Goal: Contribute content: Contribute content

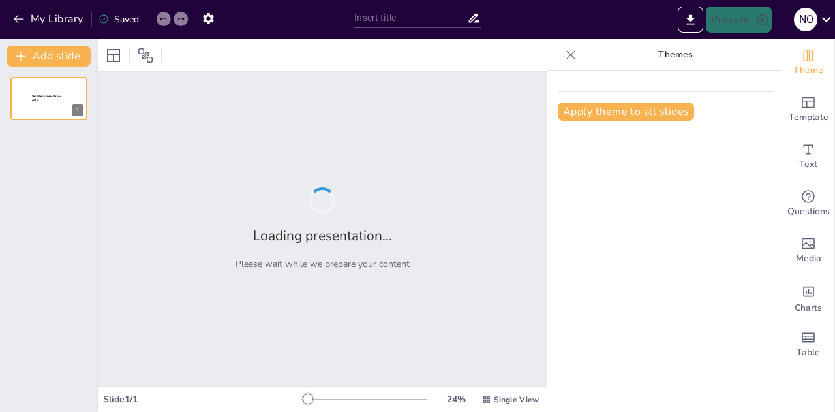
type input "اختبار حول العطلات والعادات الصحية"
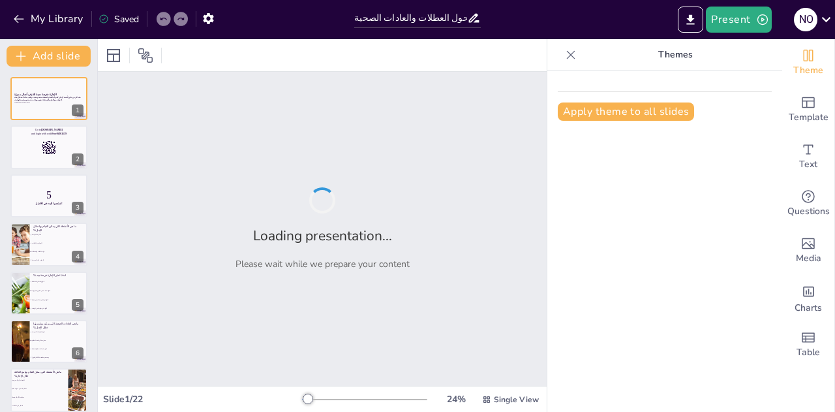
checkbox input "true"
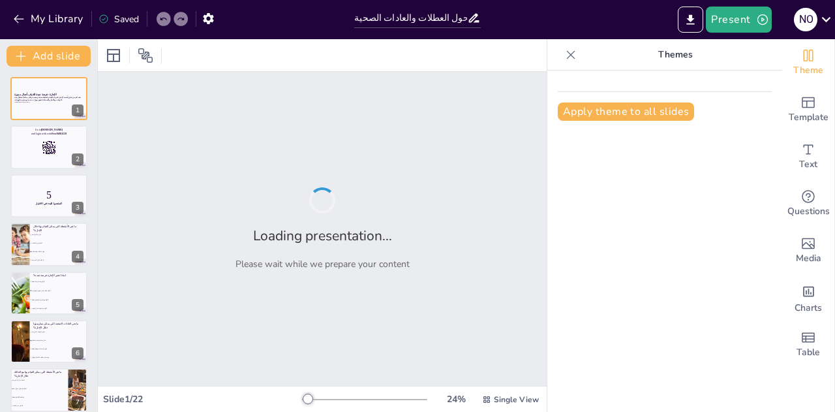
checkbox input "true"
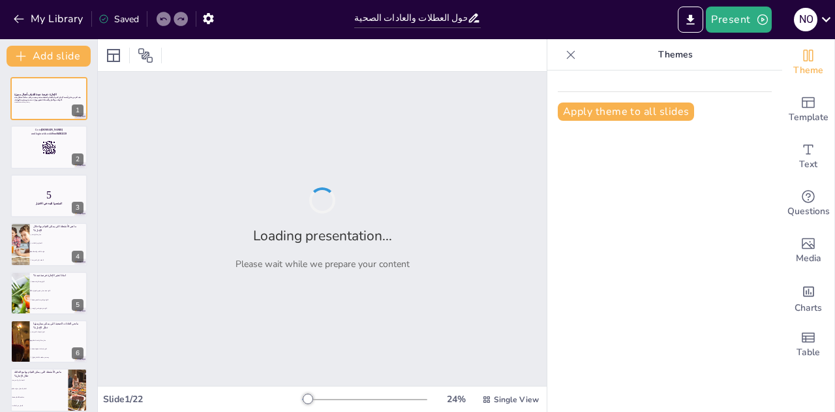
checkbox input "true"
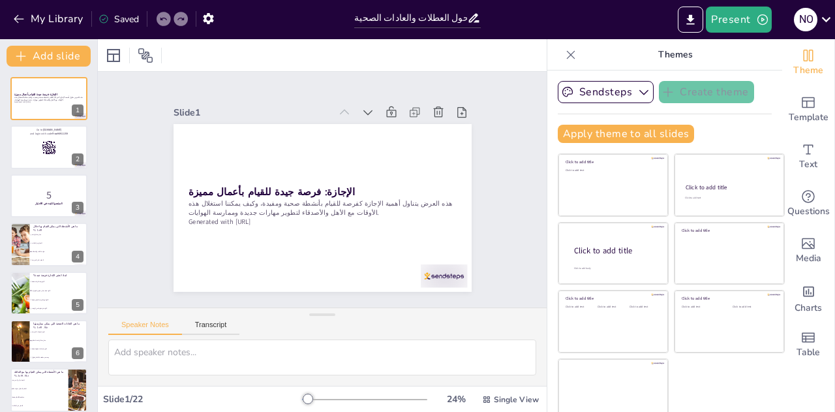
checkbox input "true"
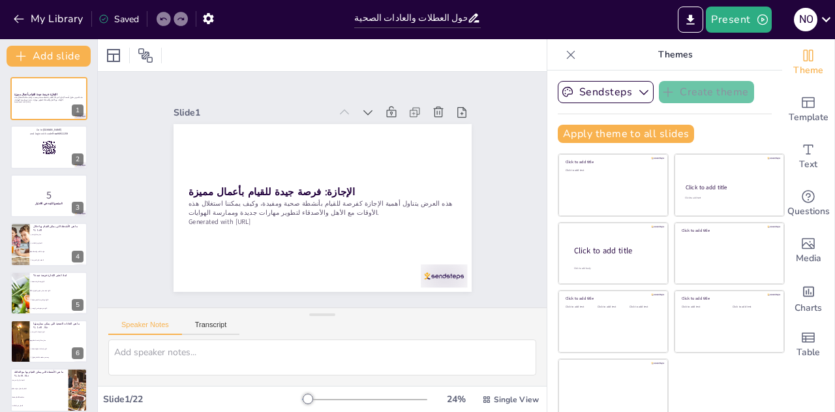
checkbox input "true"
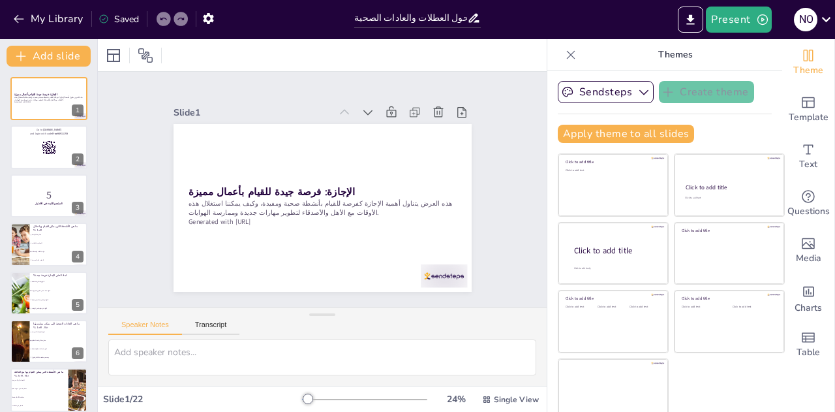
checkbox input "true"
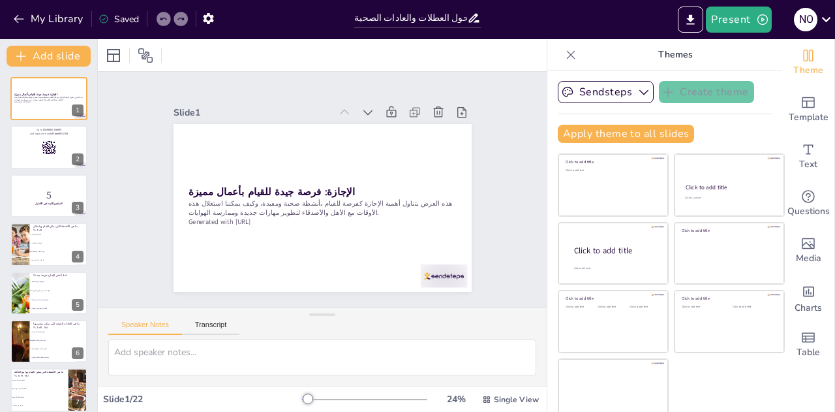
checkbox input "true"
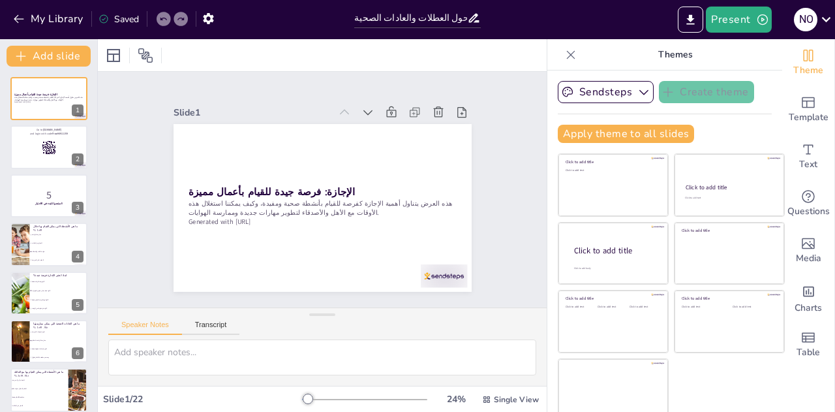
checkbox input "true"
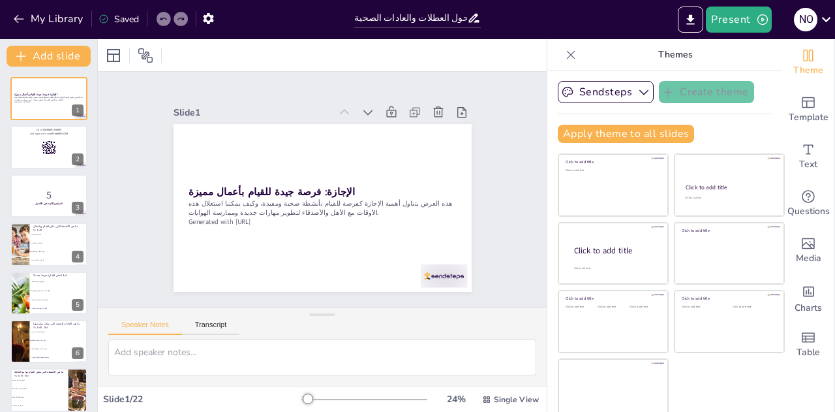
checkbox input "true"
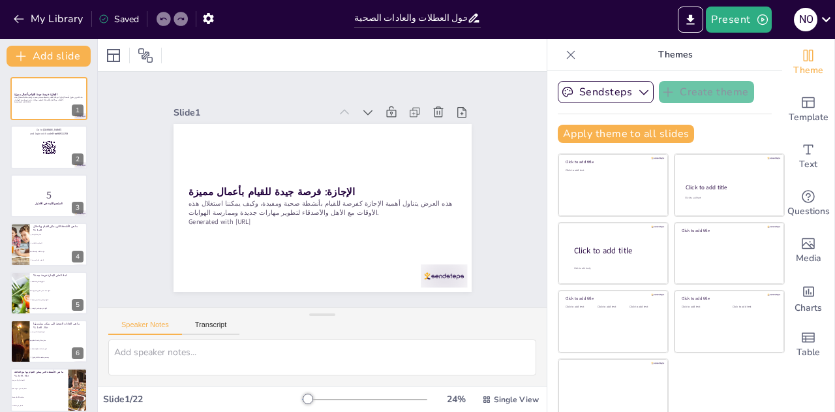
checkbox input "true"
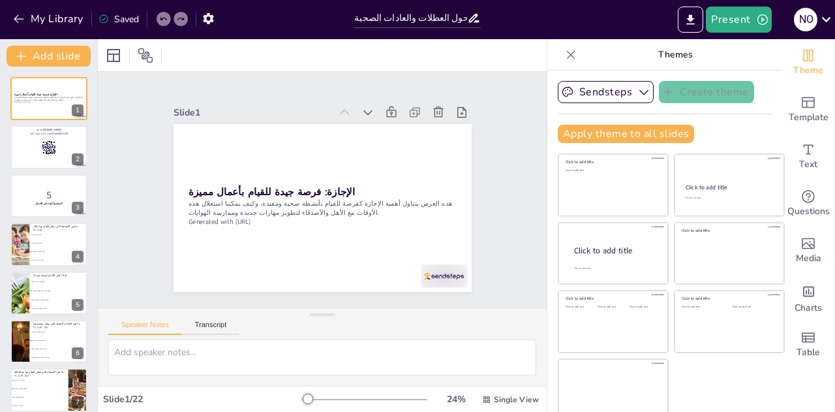
checkbox input "true"
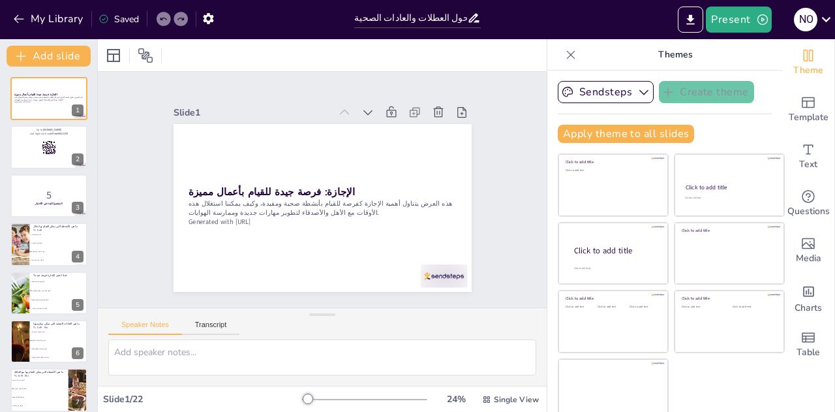
checkbox input "true"
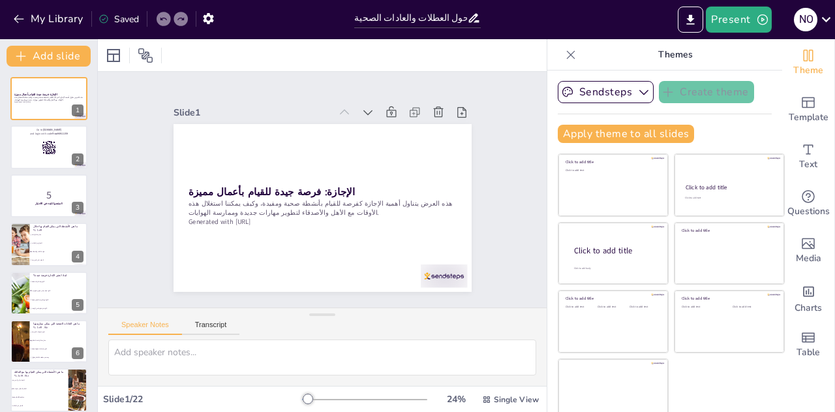
checkbox input "true"
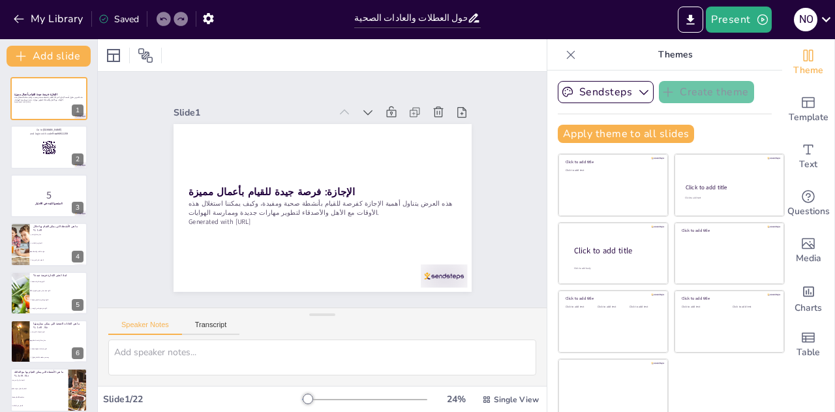
checkbox input "true"
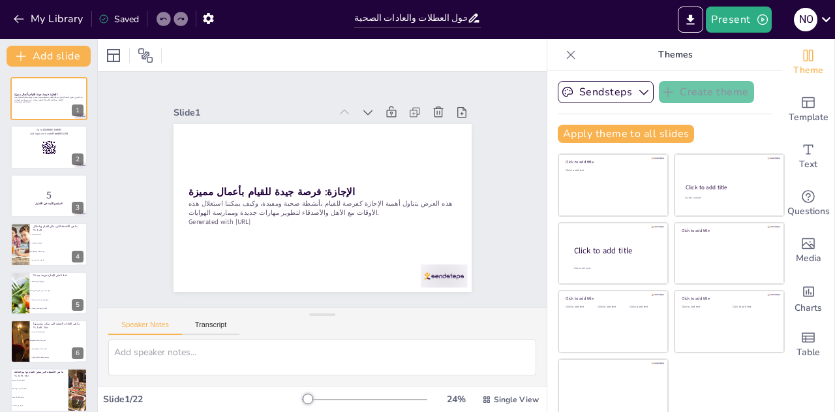
checkbox input "true"
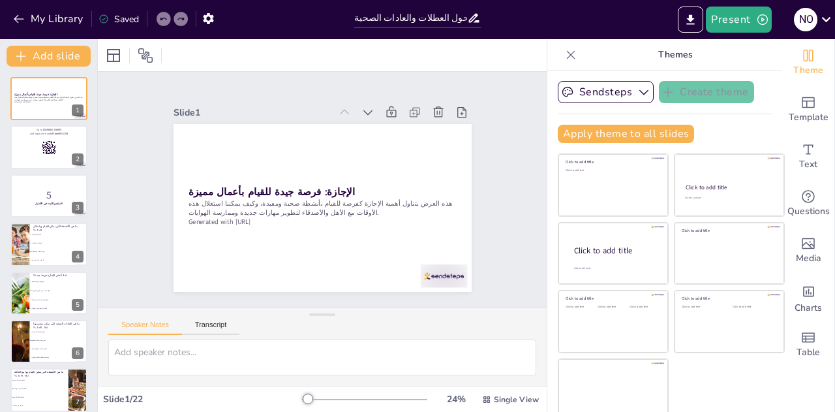
checkbox input "true"
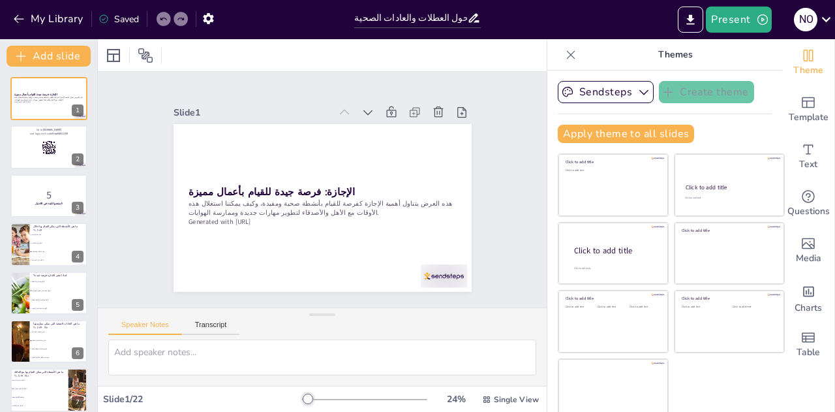
checkbox input "true"
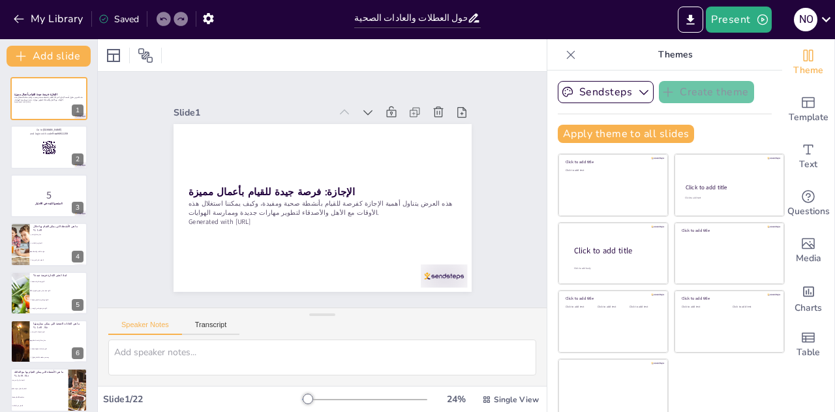
checkbox input "true"
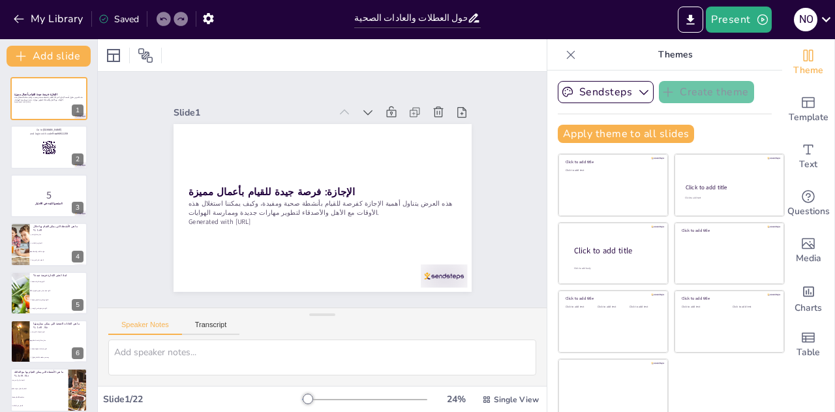
checkbox input "true"
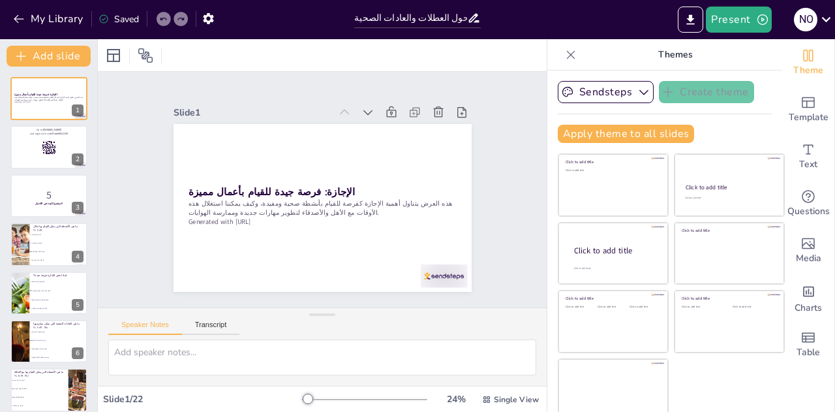
checkbox input "true"
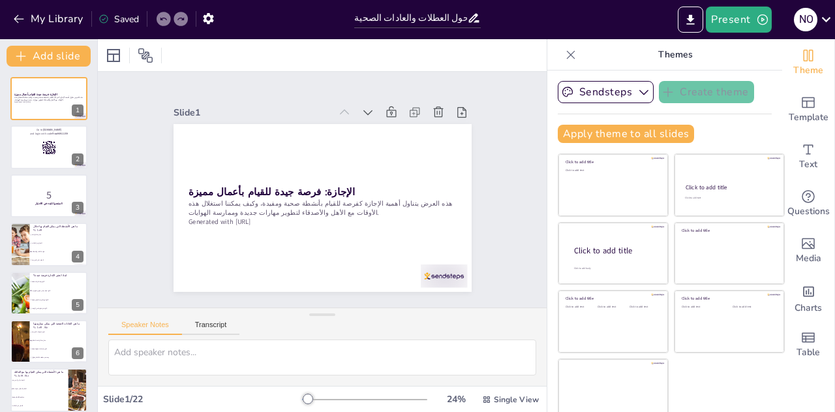
checkbox input "true"
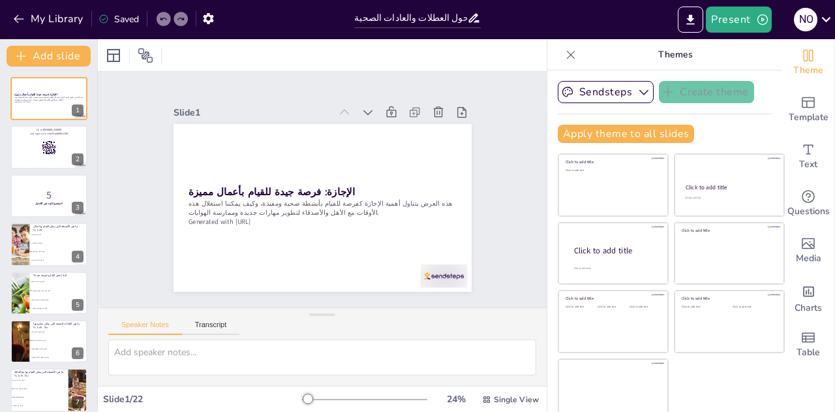
checkbox input "true"
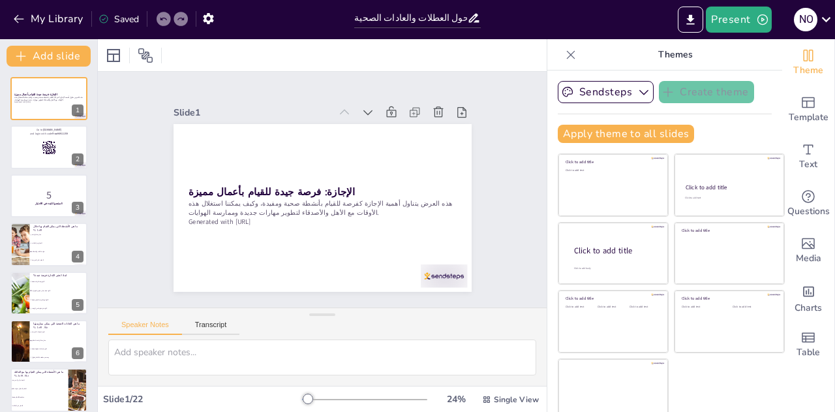
checkbox input "true"
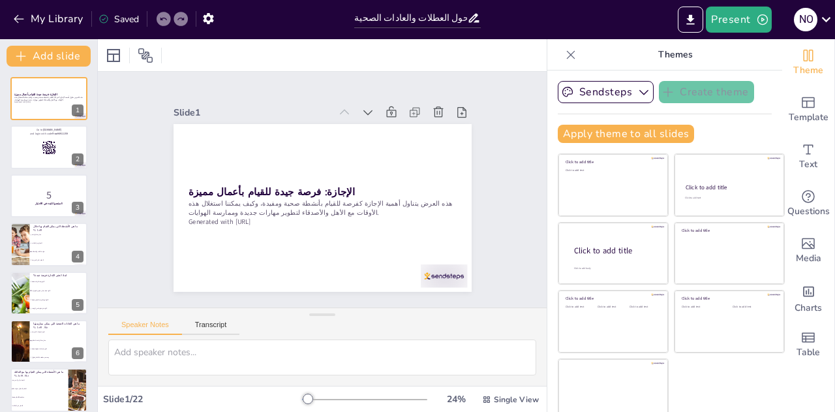
checkbox input "true"
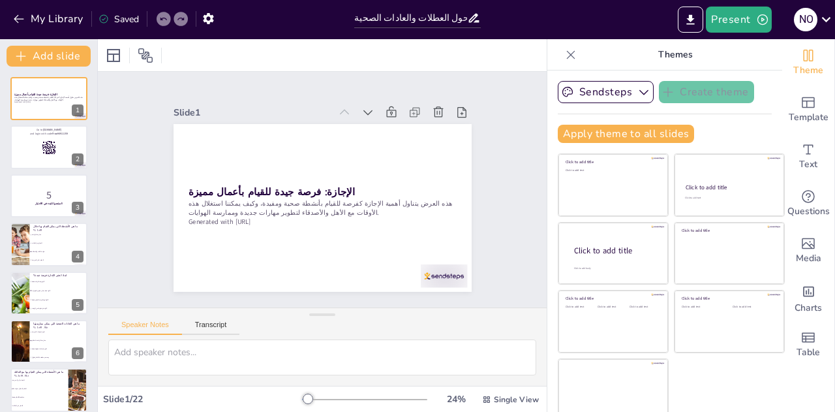
checkbox input "true"
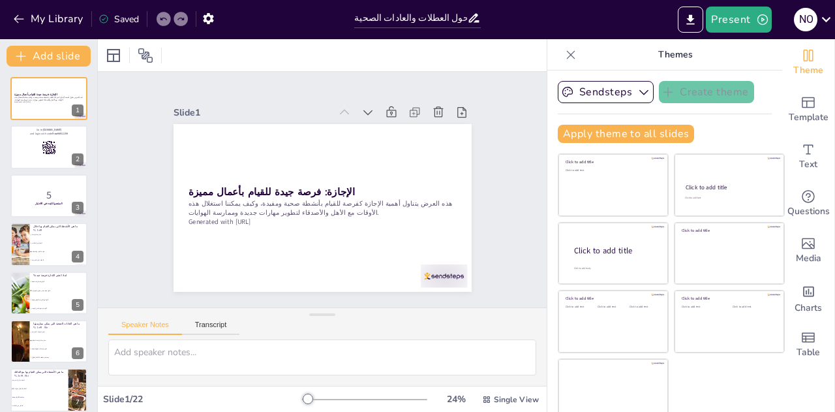
checkbox input "true"
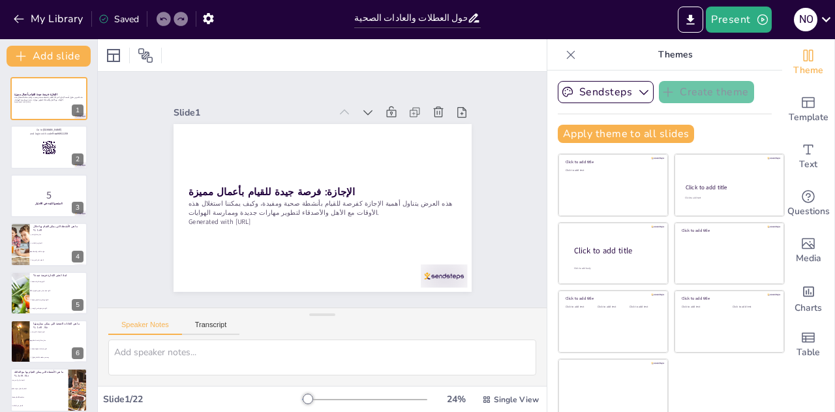
checkbox input "true"
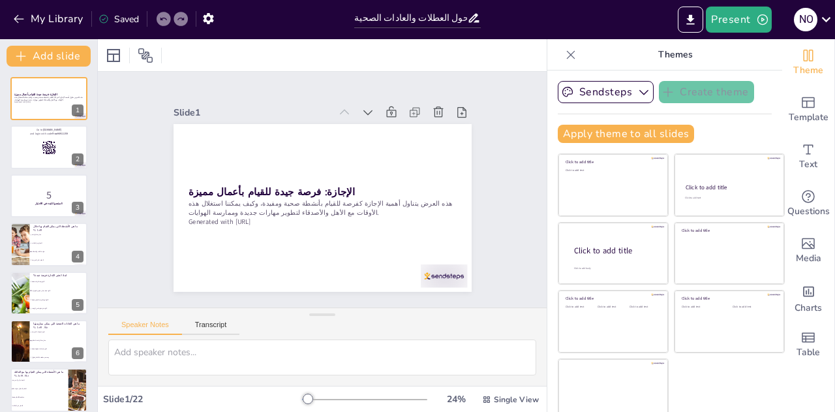
checkbox input "true"
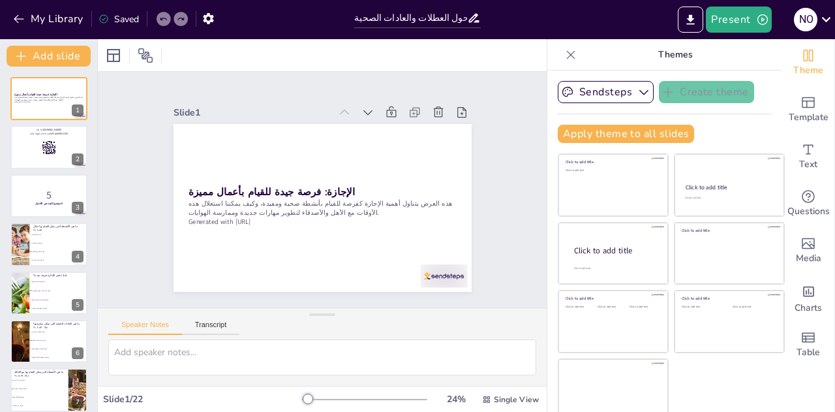
checkbox input "true"
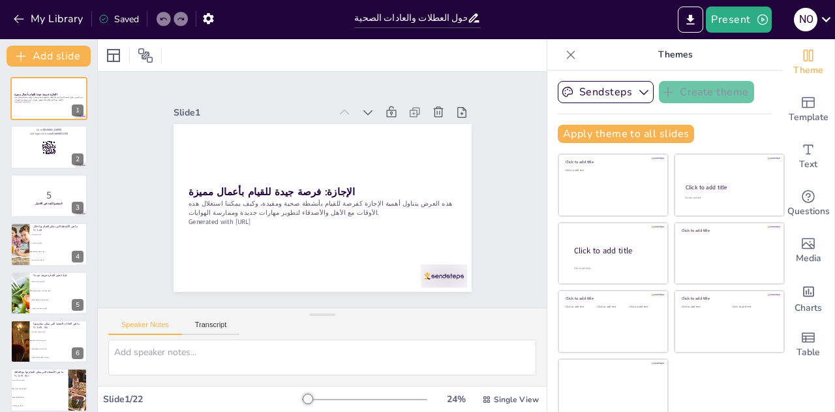
checkbox input "true"
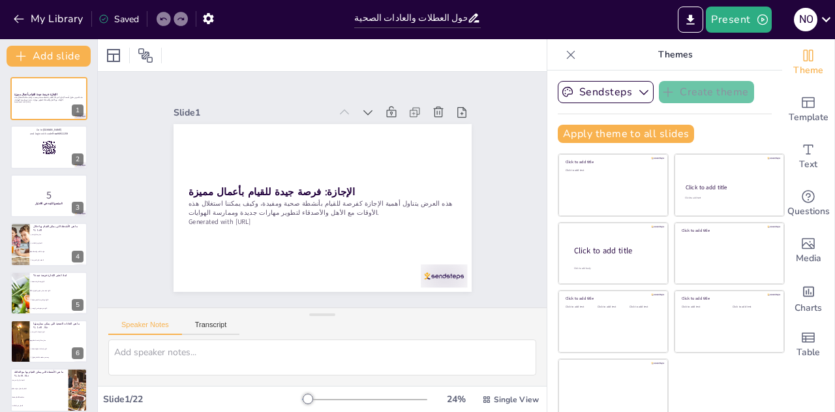
checkbox input "true"
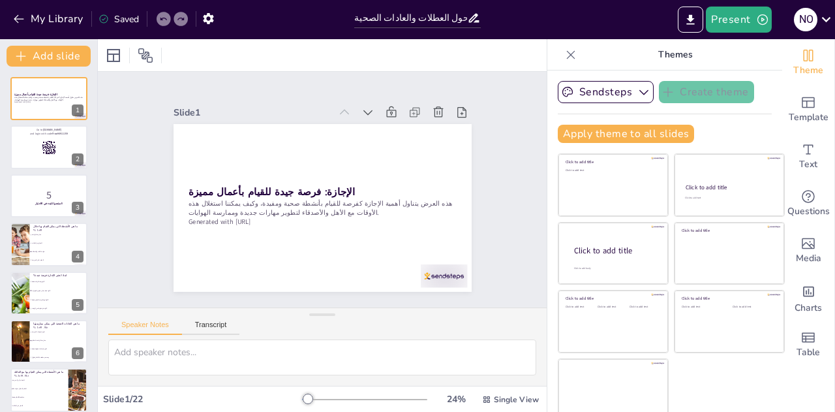
checkbox input "true"
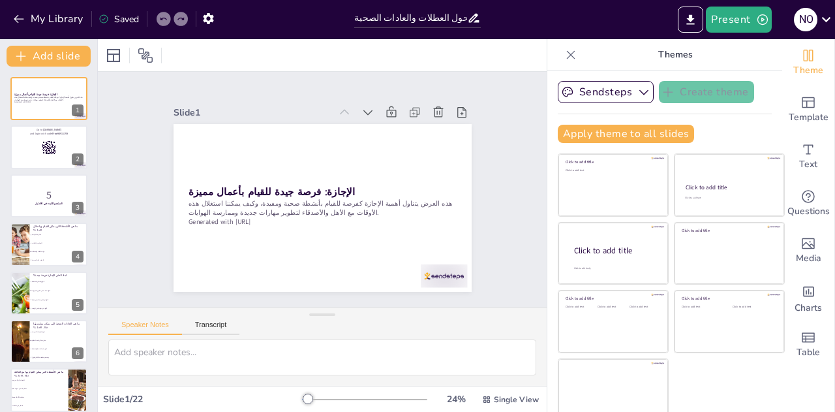
checkbox input "true"
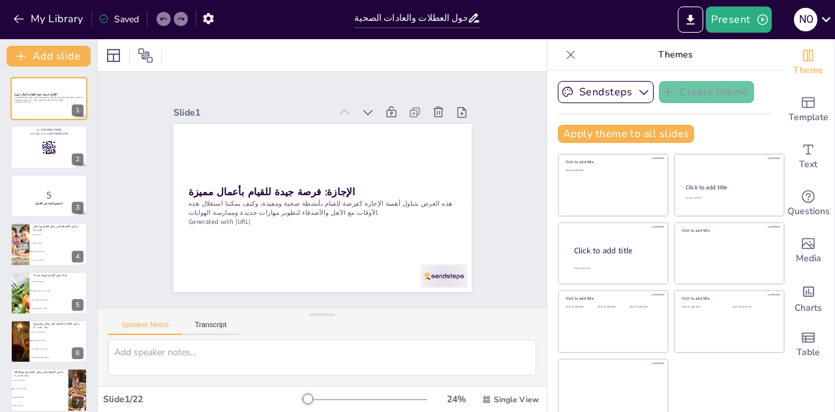
checkbox input "true"
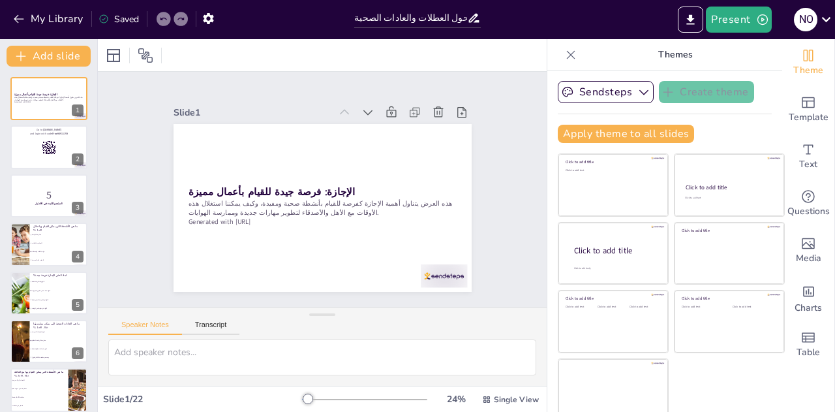
checkbox input "true"
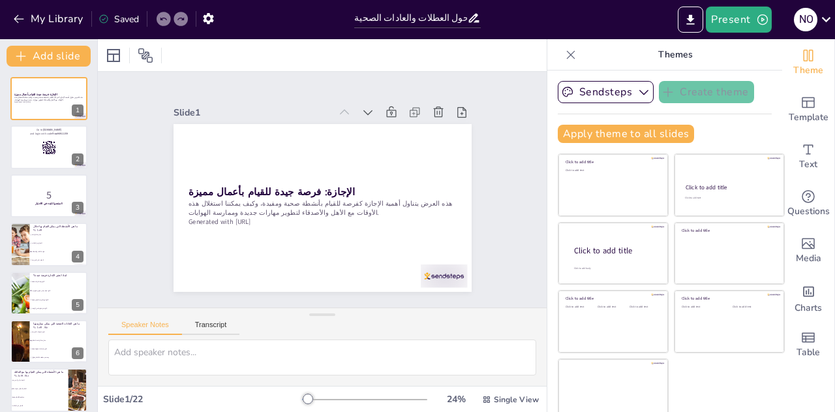
checkbox input "true"
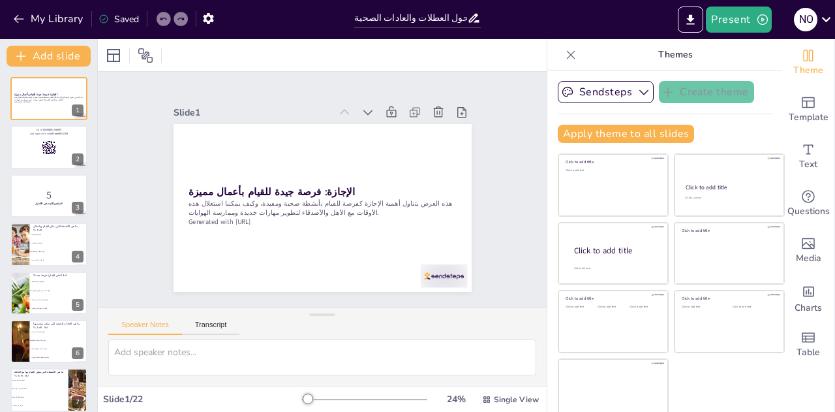
checkbox input "true"
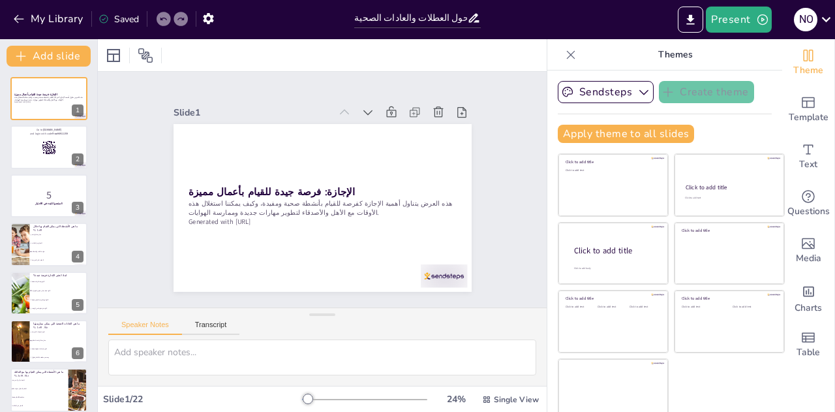
checkbox input "true"
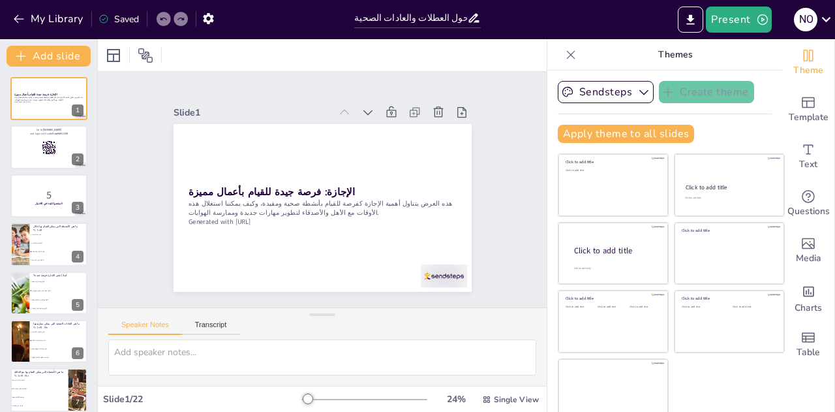
checkbox input "true"
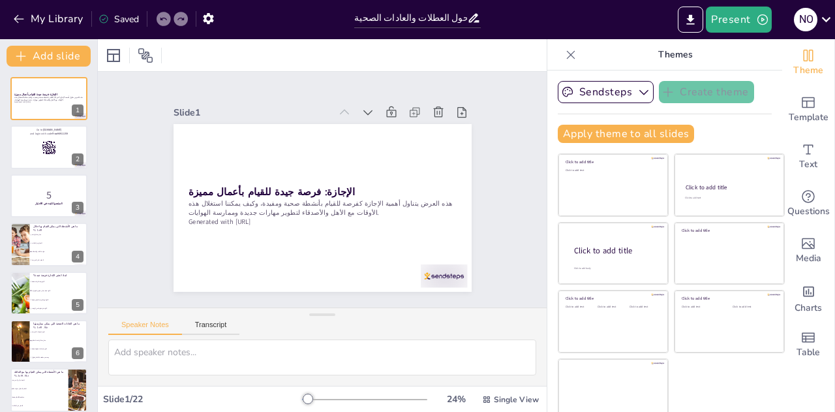
checkbox input "true"
click at [57, 154] on div at bounding box center [48, 146] width 77 height 43
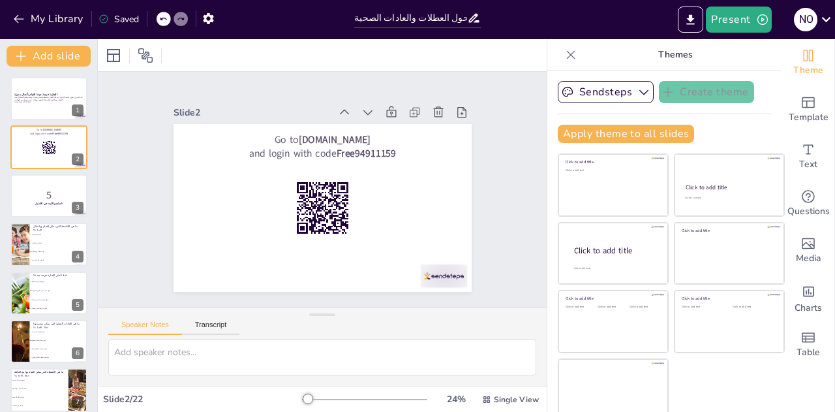
click at [54, 202] on strong "استعدوا للبدء في الاختبار!" at bounding box center [48, 203] width 27 height 3
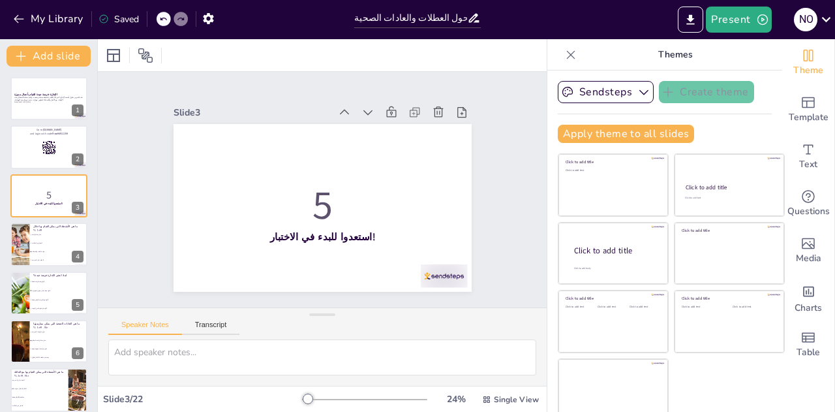
click at [62, 251] on span "قراءة الكتب والمجلات" at bounding box center [59, 252] width 55 height 2
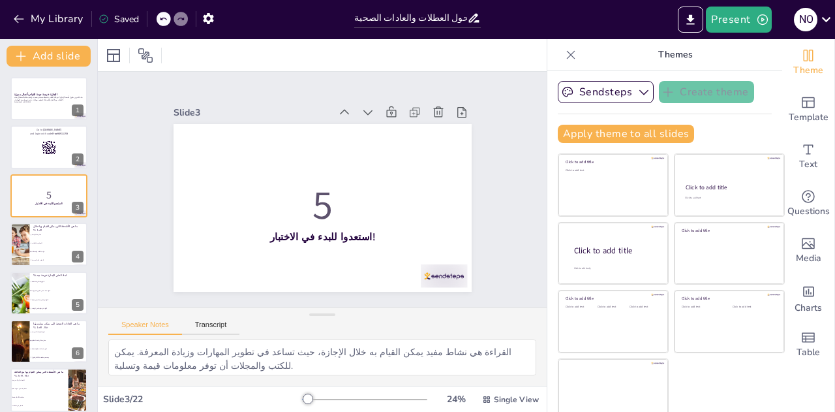
scroll to position [5, 0]
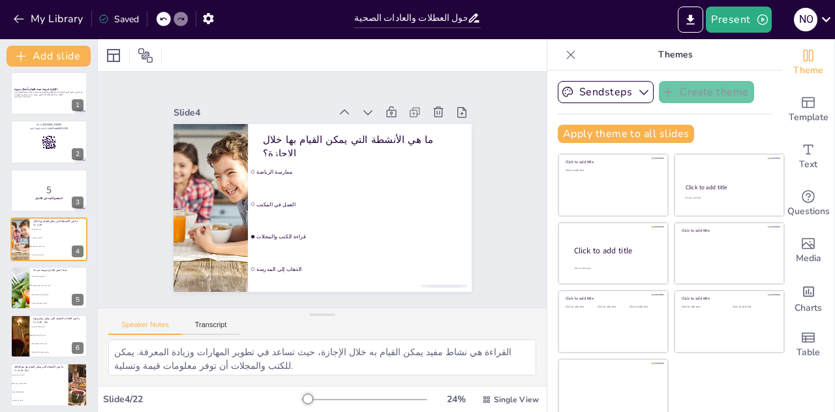
click at [54, 284] on button at bounding box center [58, 278] width 16 height 16
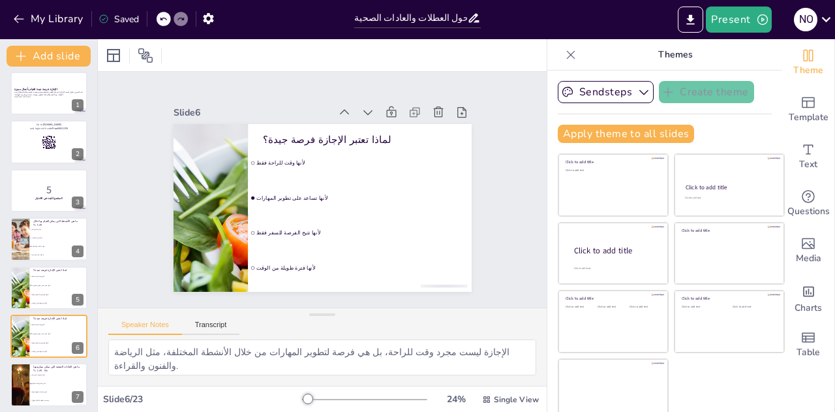
scroll to position [102, 0]
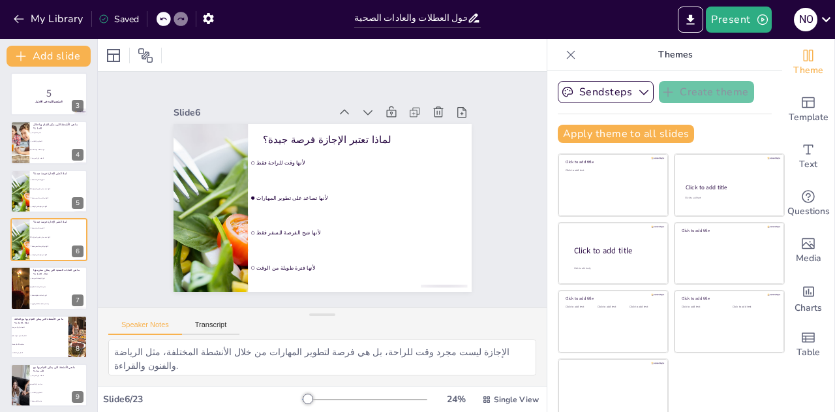
click at [55, 337] on li "القيام بأعمال منزلية معًا" at bounding box center [39, 335] width 58 height 8
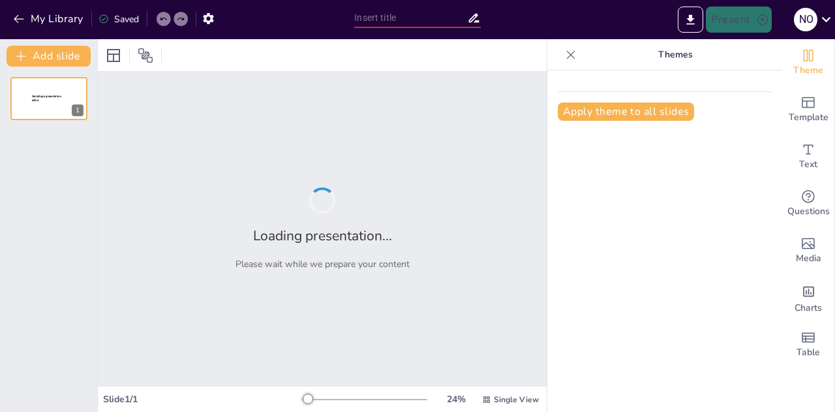
type input "اختبار المفردات العربية"
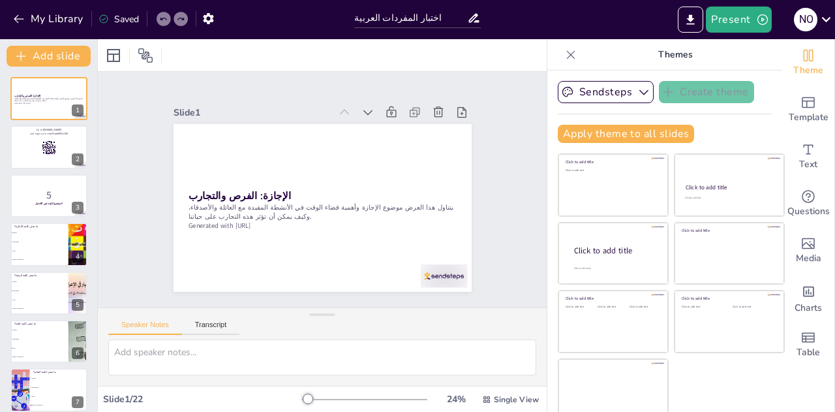
checkbox input "true"
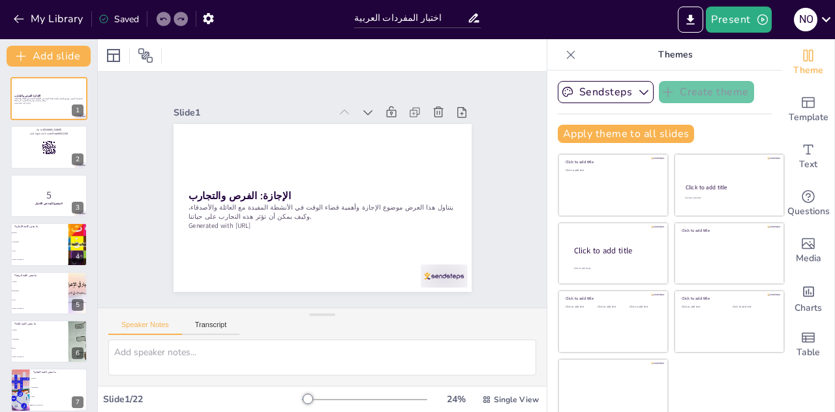
checkbox input "true"
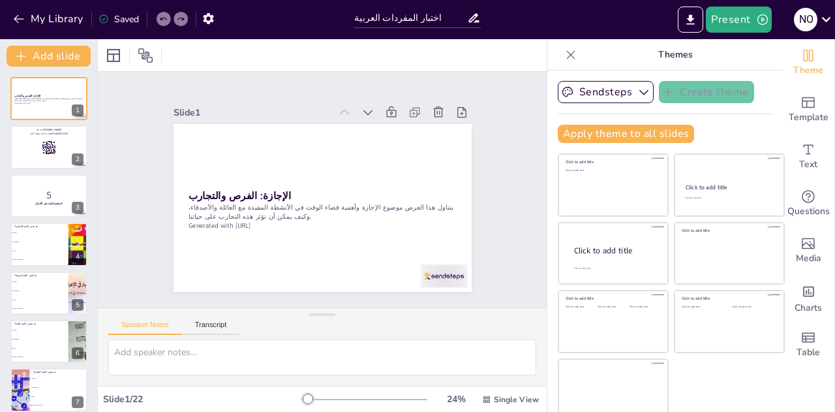
checkbox input "true"
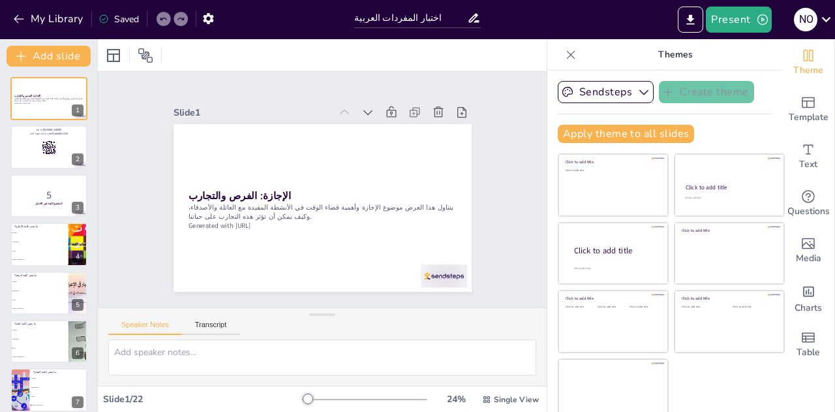
checkbox input "true"
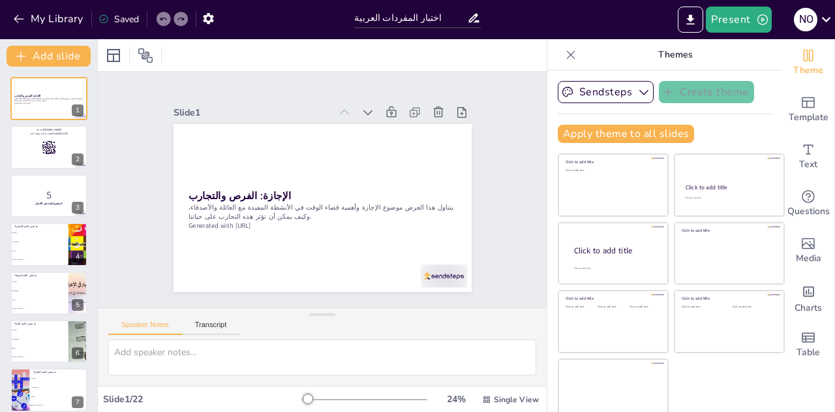
checkbox input "true"
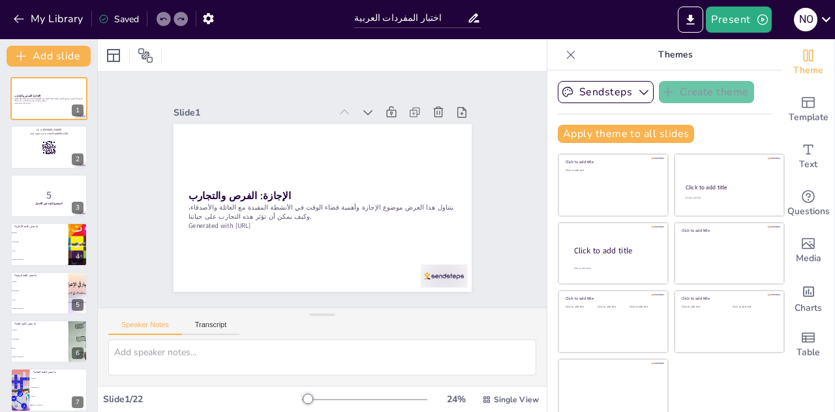
checkbox input "true"
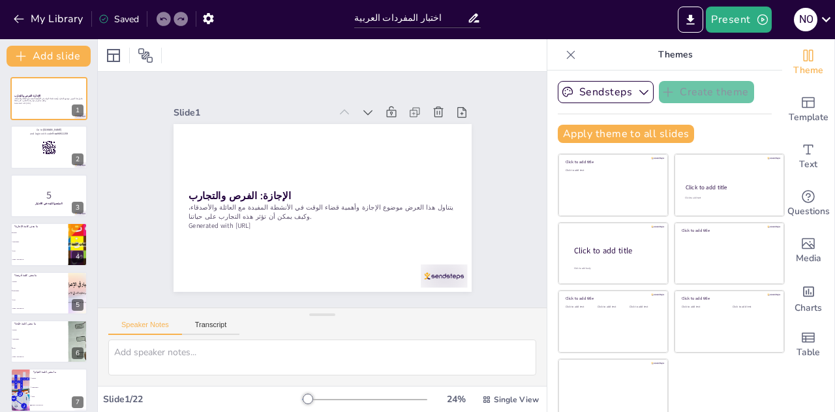
checkbox input "true"
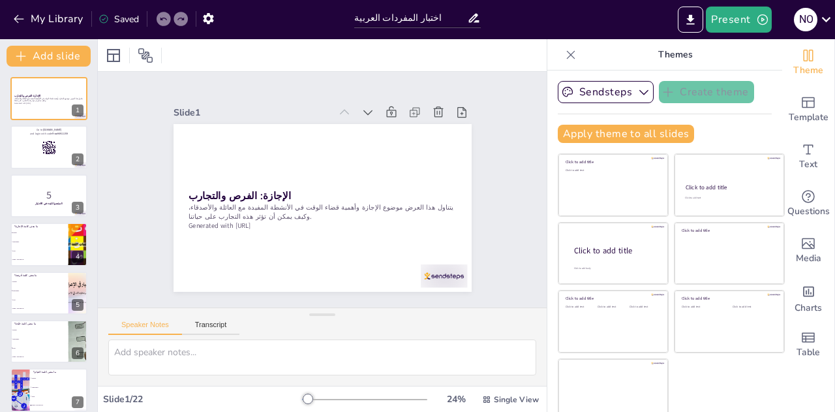
checkbox input "true"
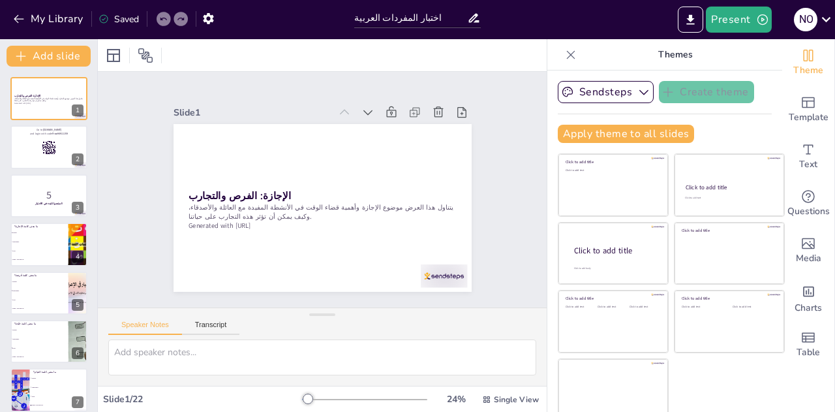
checkbox input "true"
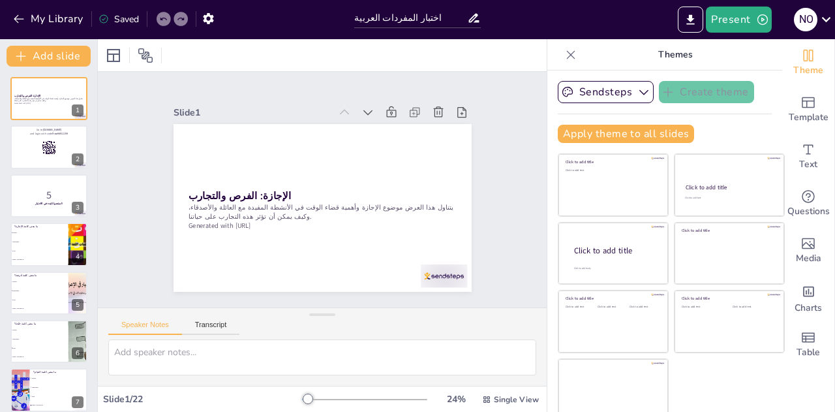
checkbox input "true"
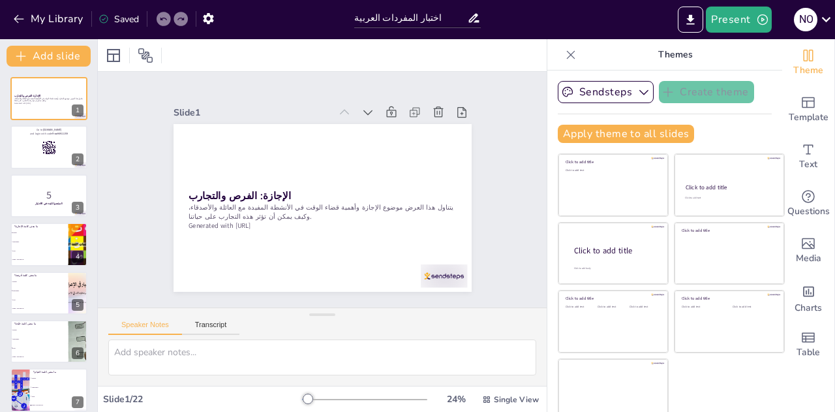
checkbox input "true"
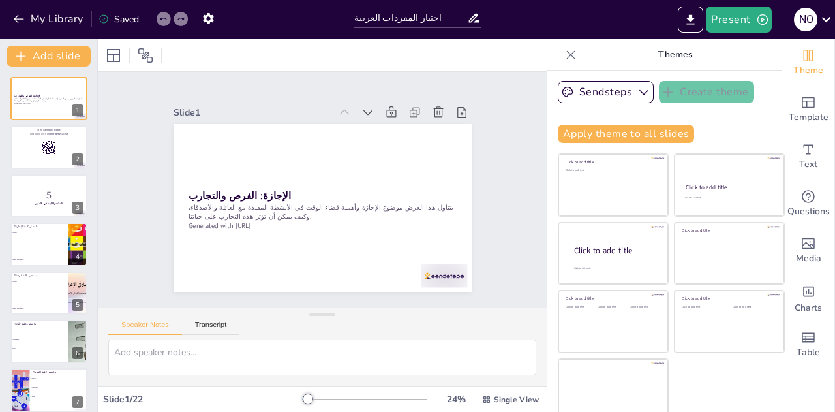
checkbox input "true"
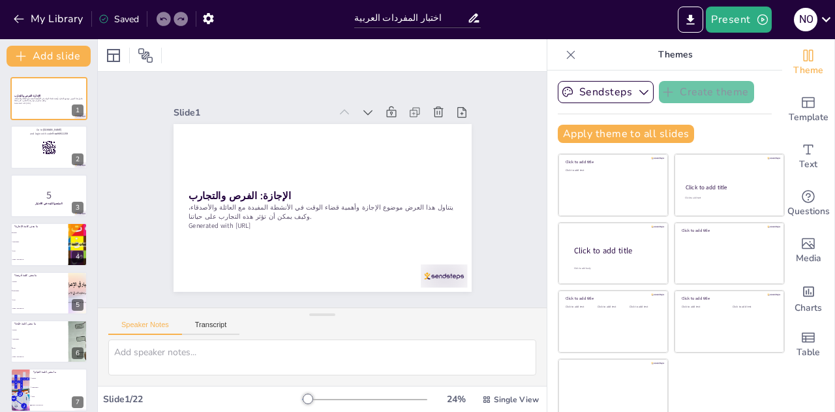
checkbox input "true"
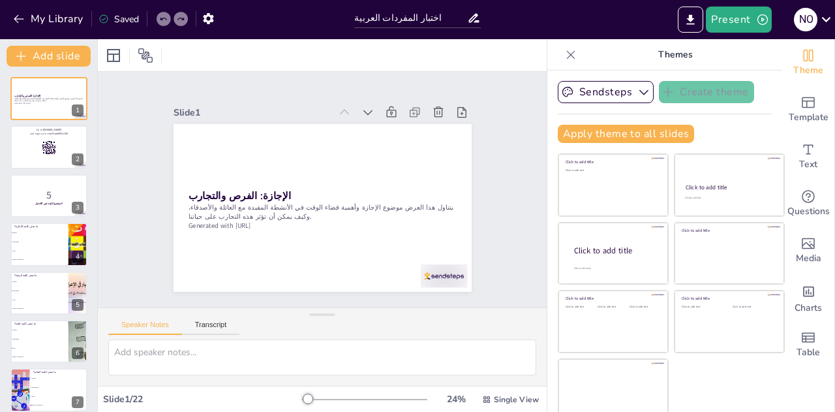
checkbox input "true"
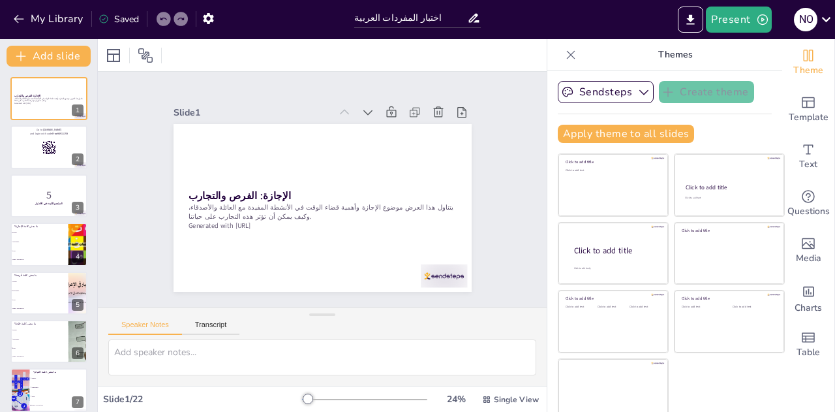
checkbox input "true"
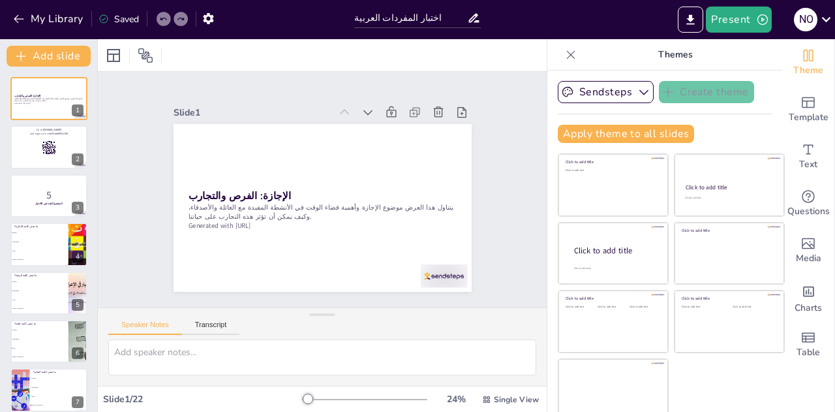
checkbox input "true"
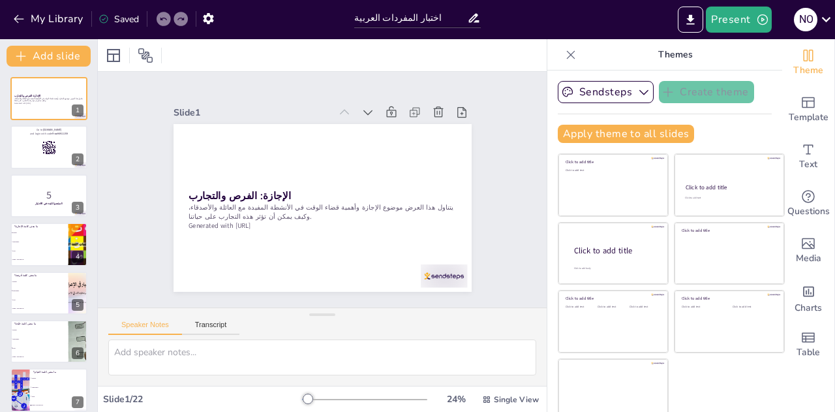
checkbox input "true"
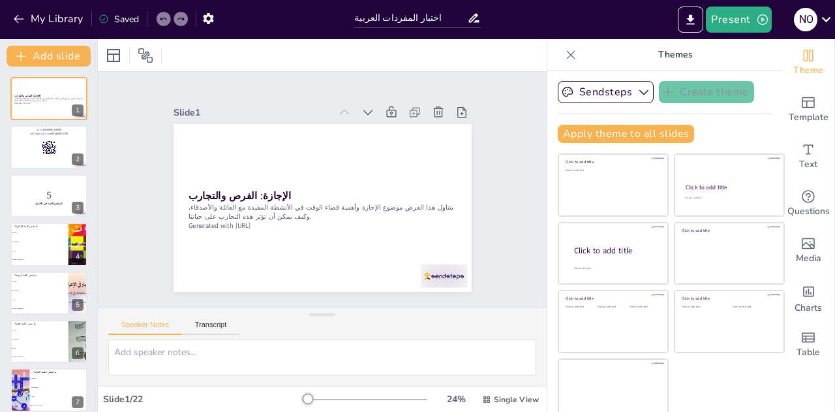
checkbox input "true"
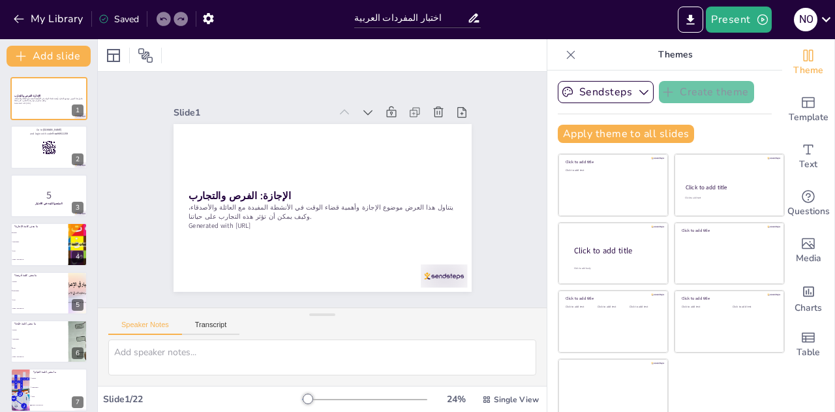
checkbox input "true"
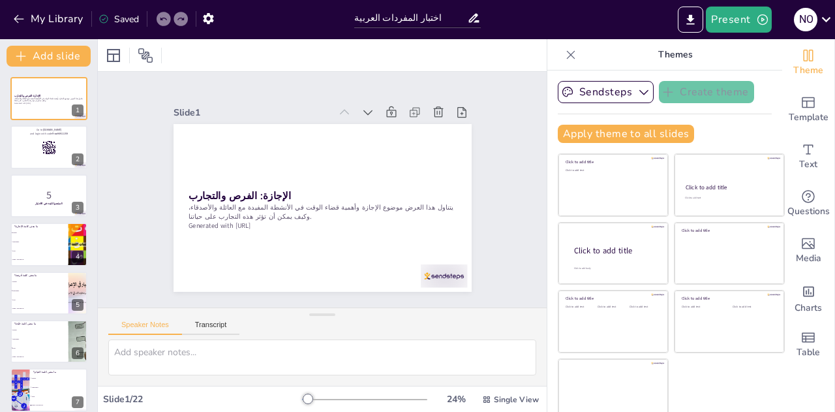
checkbox input "true"
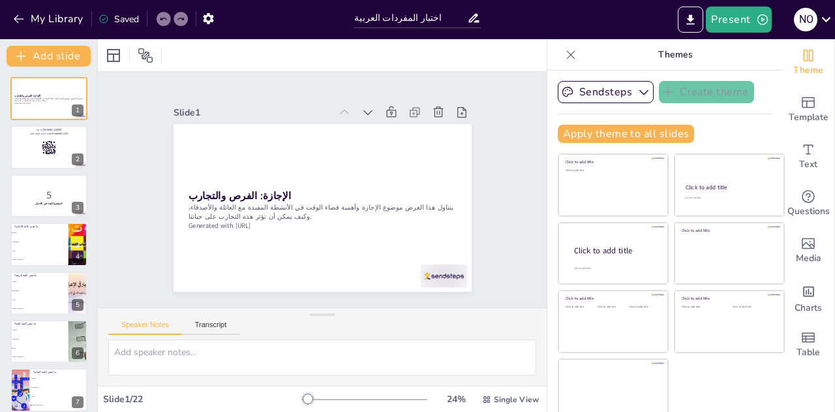
checkbox input "true"
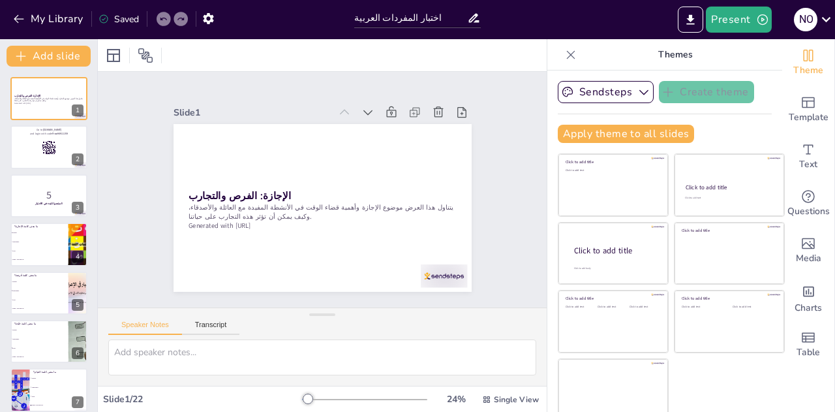
checkbox input "true"
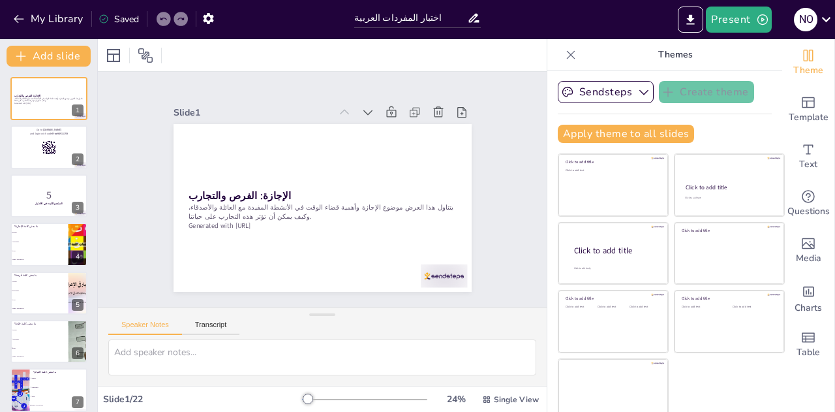
checkbox input "true"
click at [64, 250] on span "good" at bounding box center [39, 250] width 55 height 1
checkbox input "true"
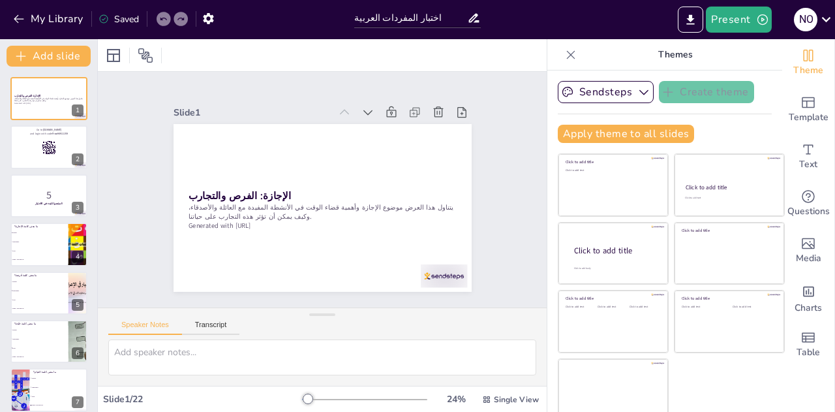
checkbox input "true"
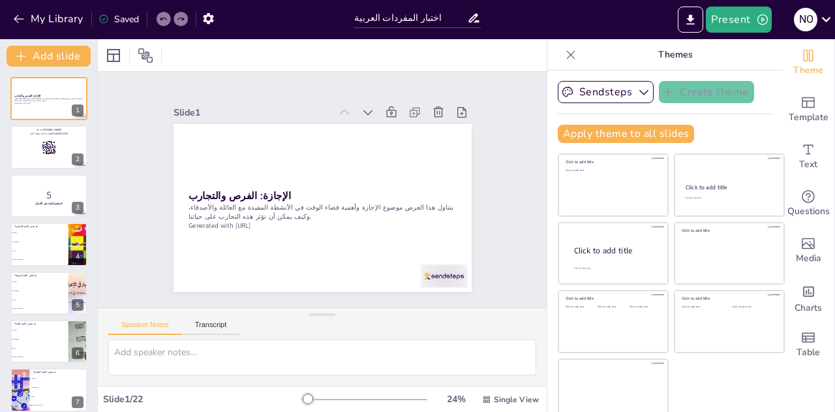
checkbox input "true"
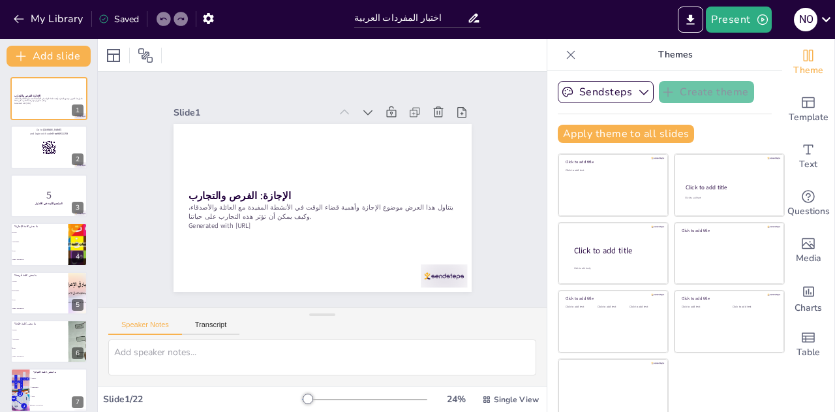
checkbox input "true"
type textarea "الإجازة تعني فترة من الراحة أو التوقف عن العمل أو الدراسة، حيث يمكن للناس الاست…"
checkbox input "true"
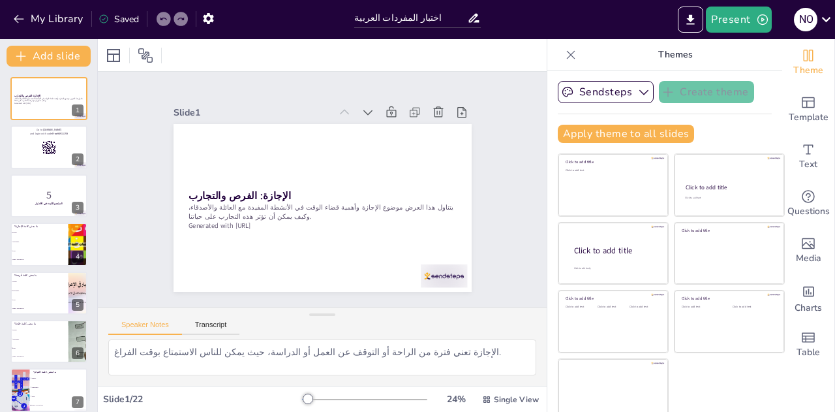
scroll to position [5, 0]
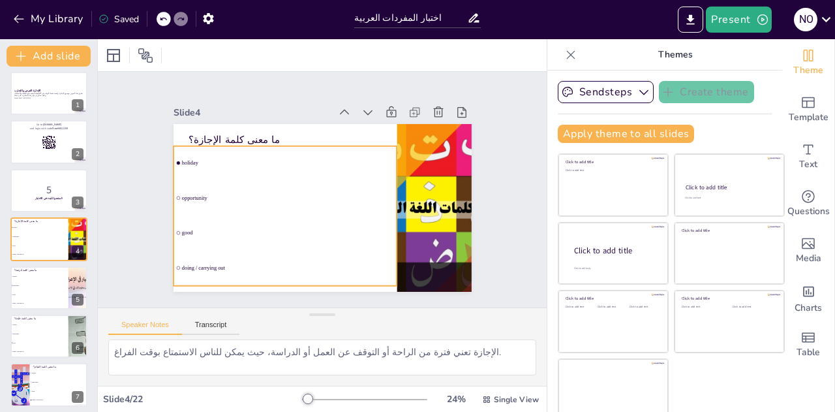
checkbox input "true"
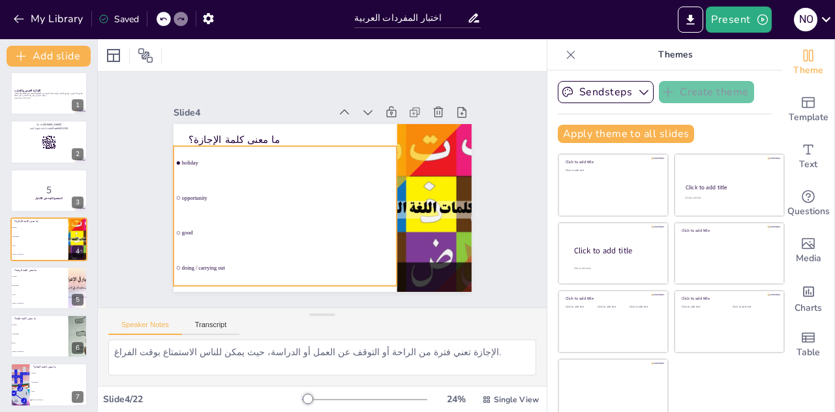
checkbox input "true"
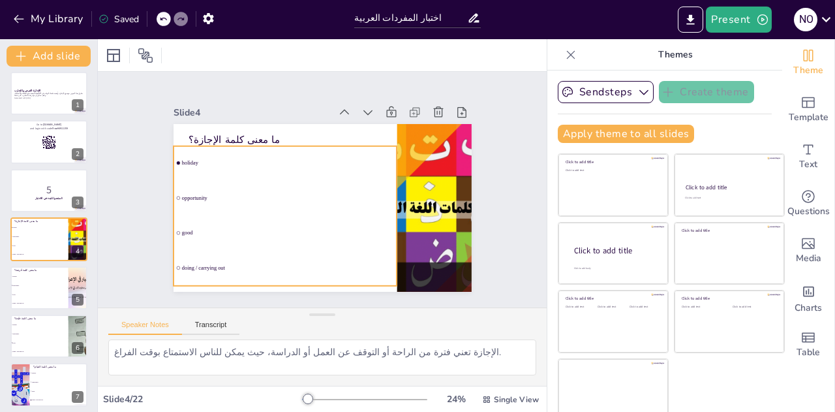
checkbox input "true"
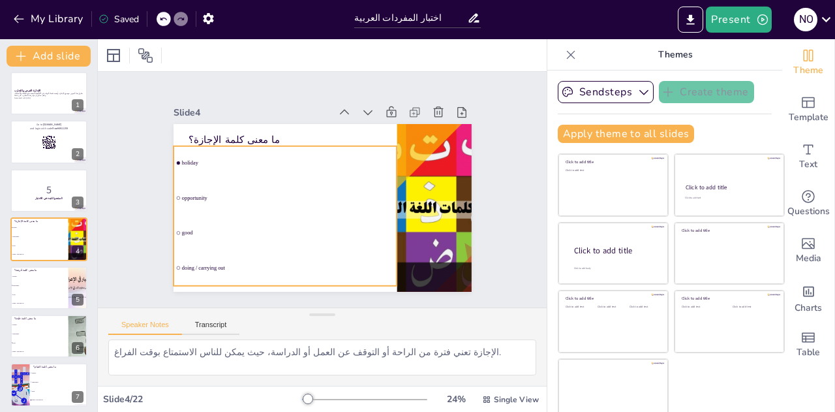
checkbox input "true"
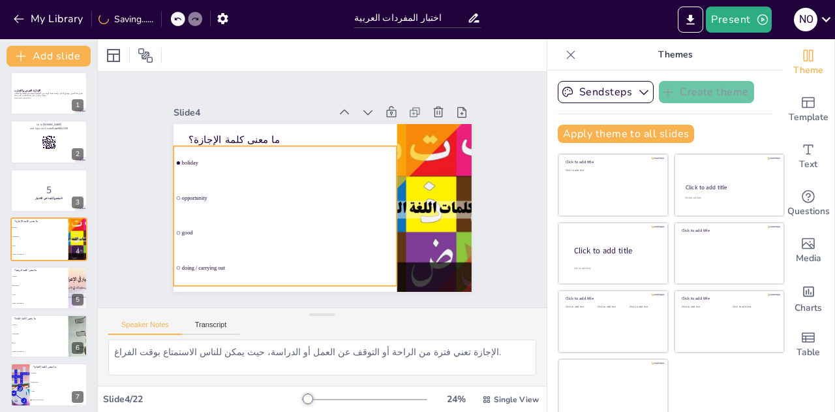
checkbox input "true"
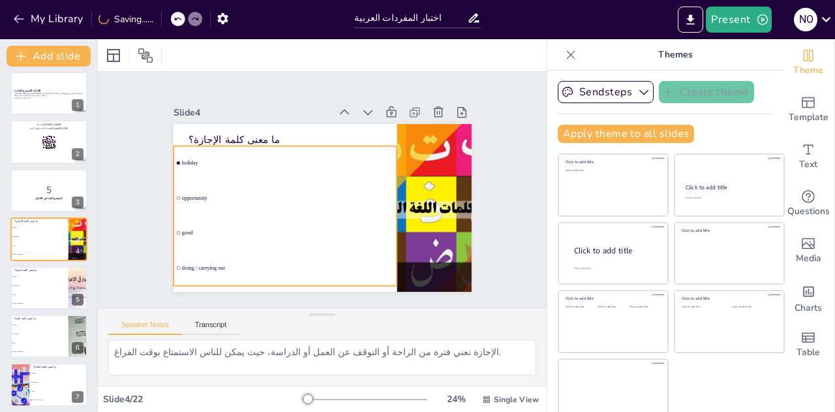
checkbox input "true"
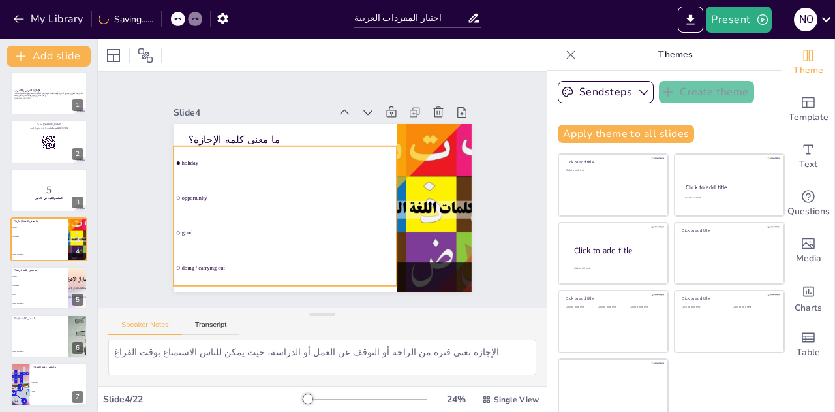
checkbox input "true"
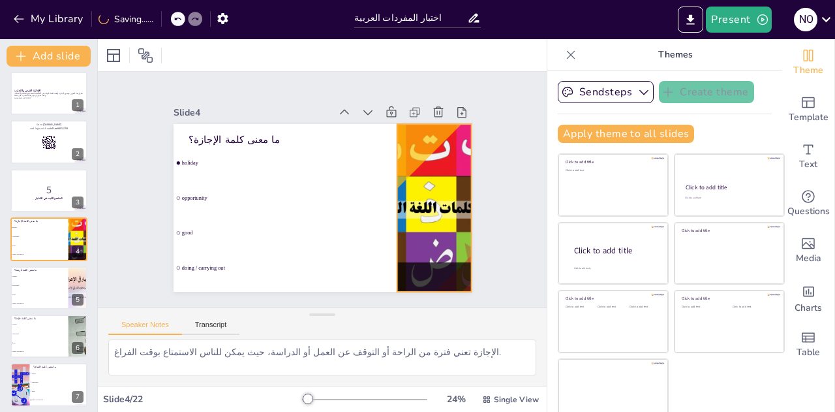
checkbox input "true"
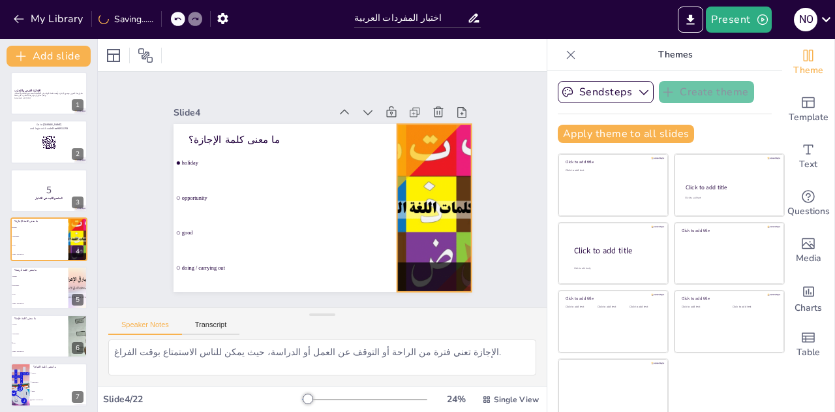
checkbox input "true"
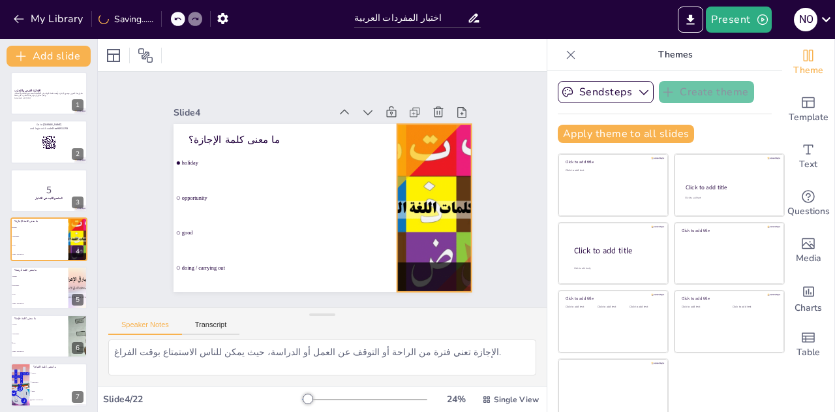
checkbox input "true"
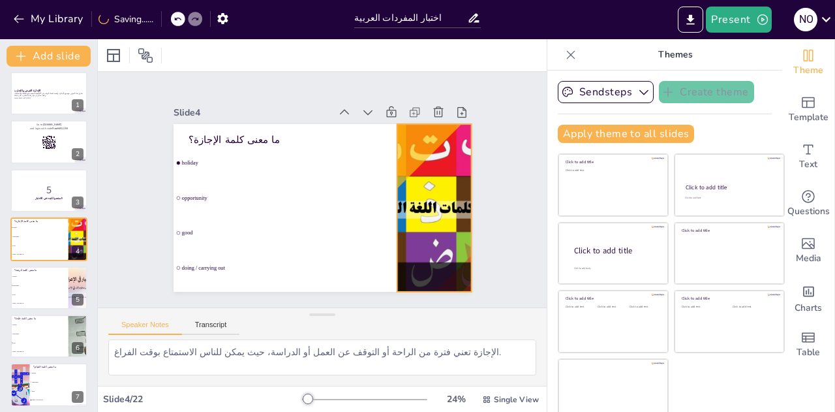
checkbox input "true"
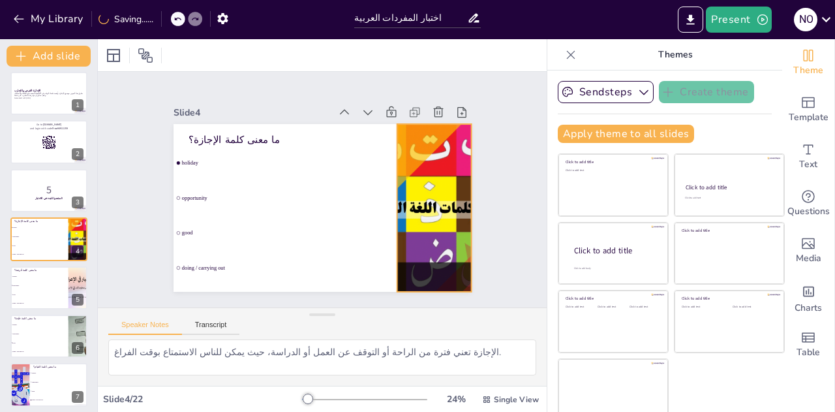
checkbox input "true"
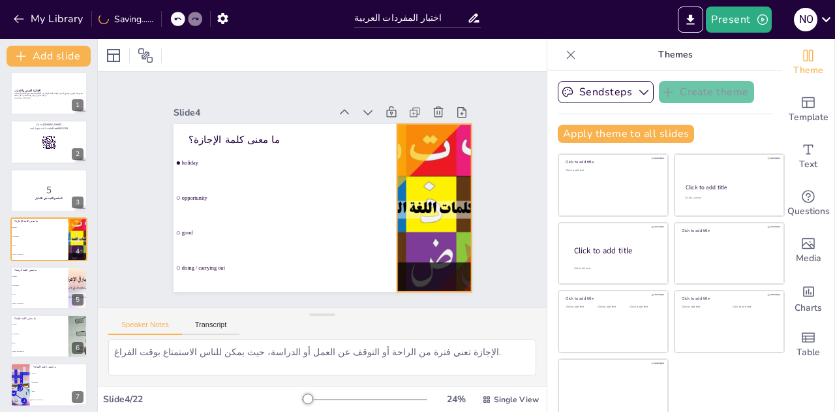
checkbox input "true"
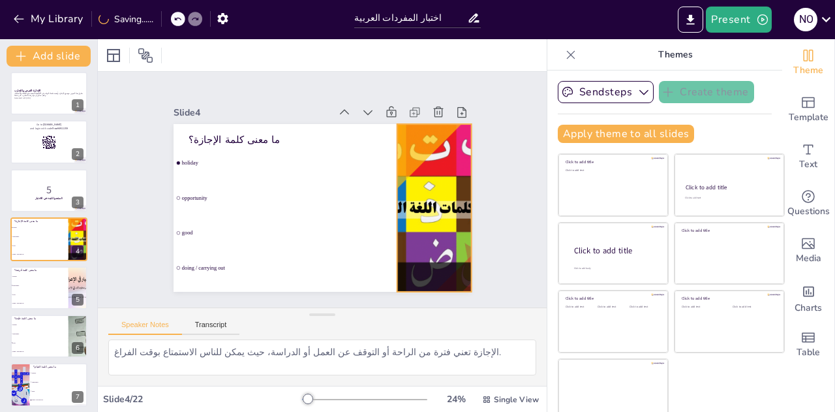
checkbox input "true"
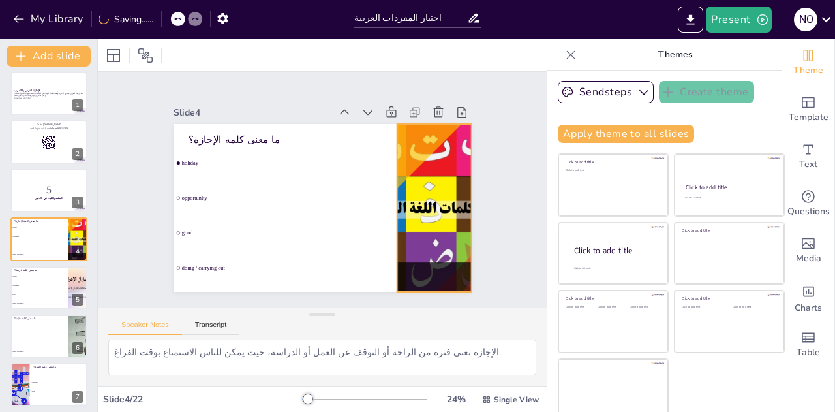
checkbox input "true"
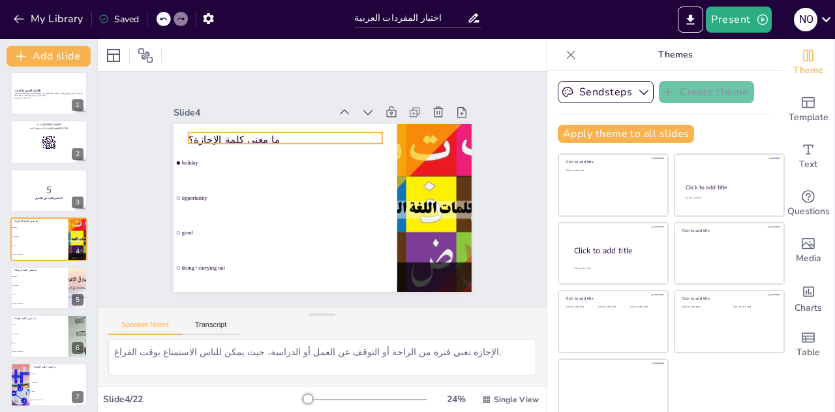
click at [205, 133] on p "ما معنى كلمة الإجازة؟" at bounding box center [290, 136] width 194 height 34
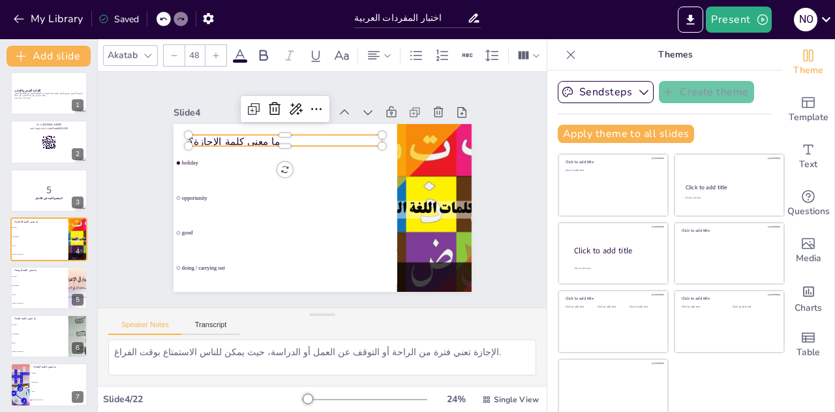
click at [205, 133] on p "ما معنى كلمة الإجازة؟" at bounding box center [290, 138] width 194 height 34
click at [55, 290] on li "good" at bounding box center [39, 294] width 58 height 8
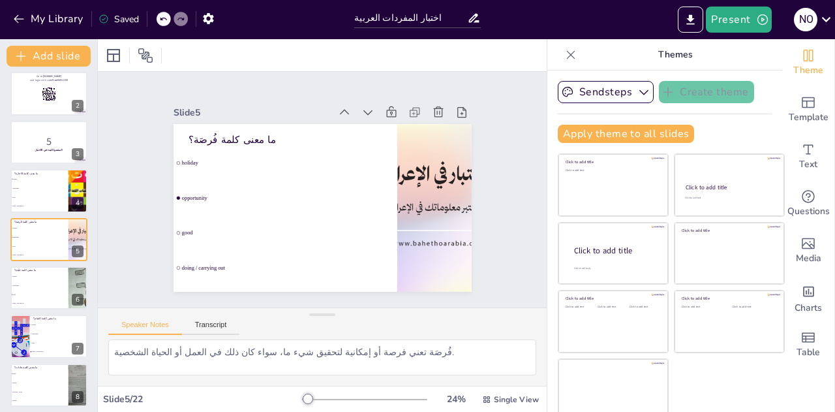
click at [52, 337] on li "opportunity" at bounding box center [59, 334] width 58 height 8
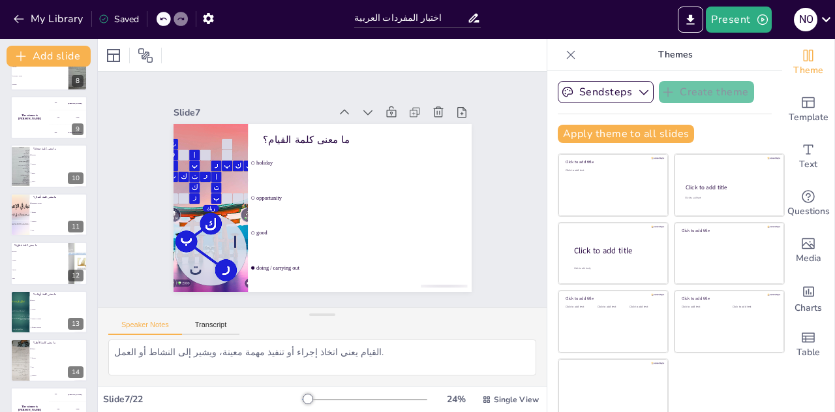
scroll to position [0, 0]
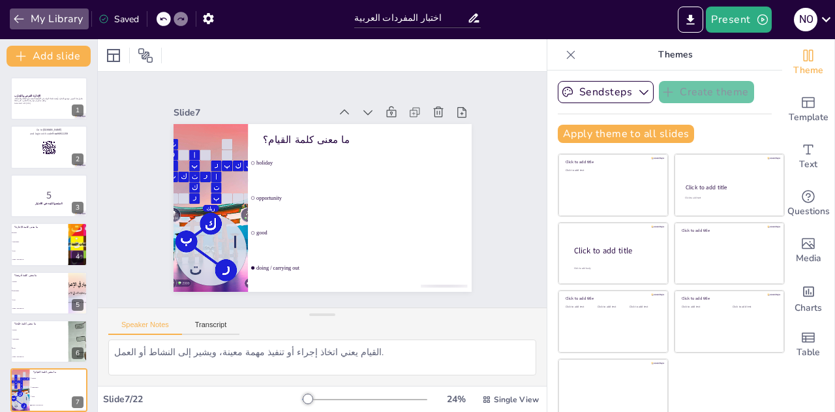
click at [23, 20] on icon "button" at bounding box center [18, 18] width 13 height 13
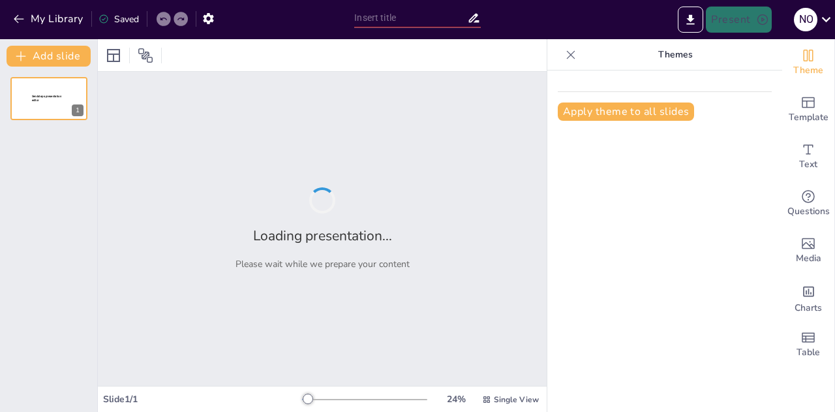
type input "اختبار المفردات العربية"
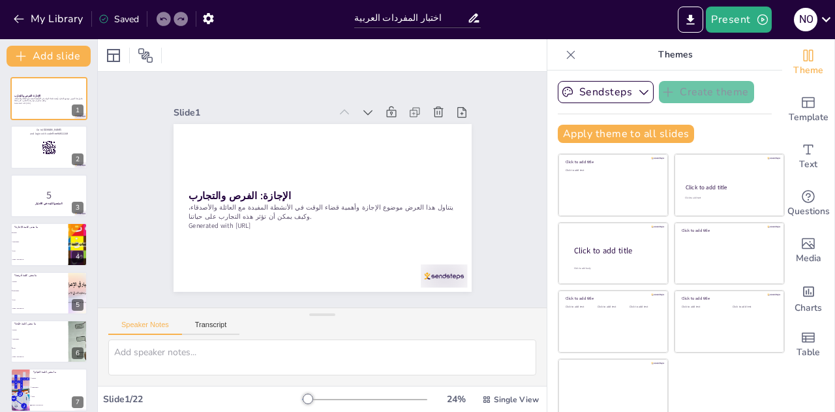
checkbox input "true"
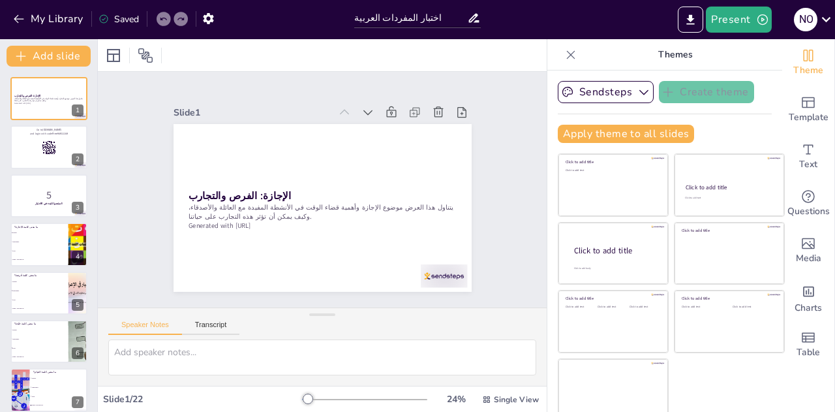
checkbox input "true"
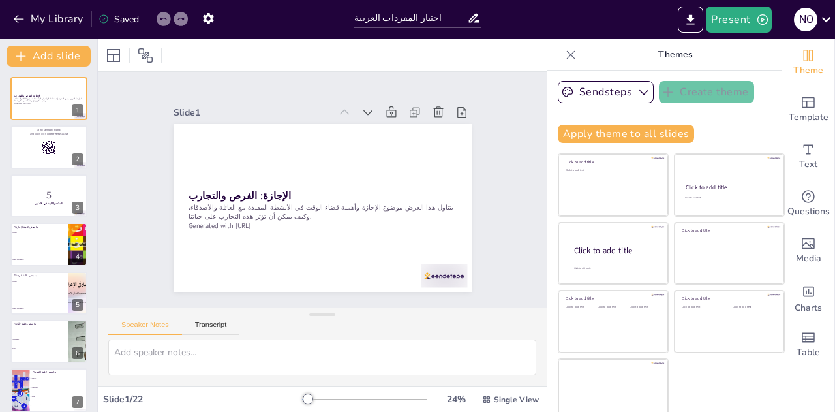
checkbox input "true"
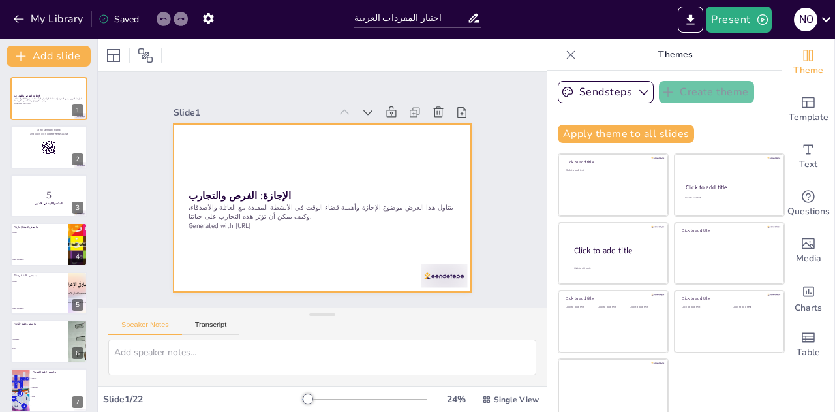
checkbox input "true"
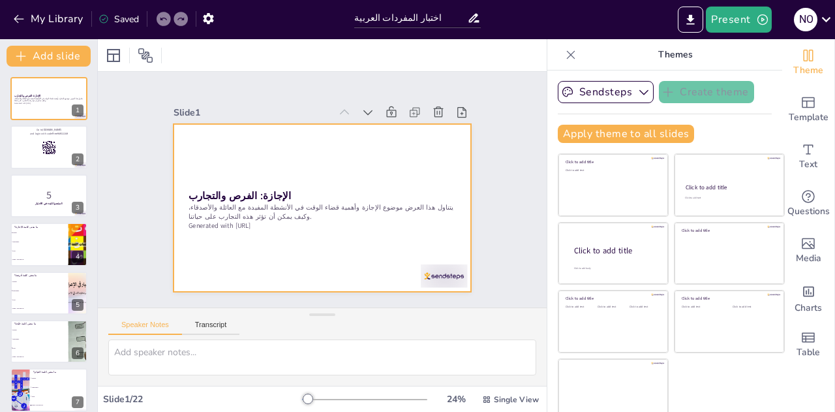
checkbox input "true"
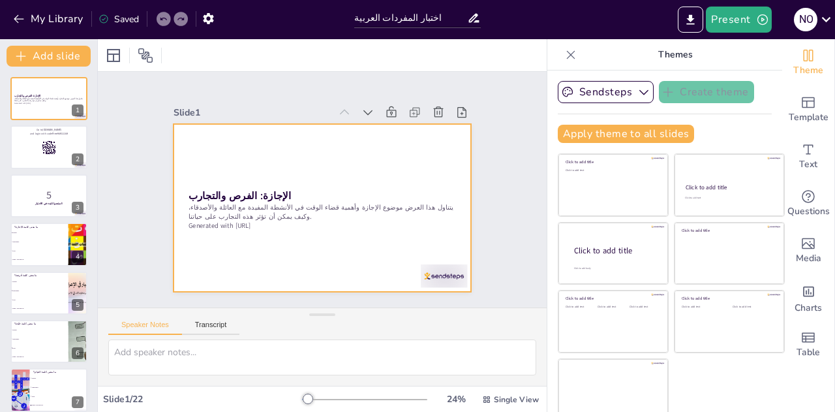
checkbox input "true"
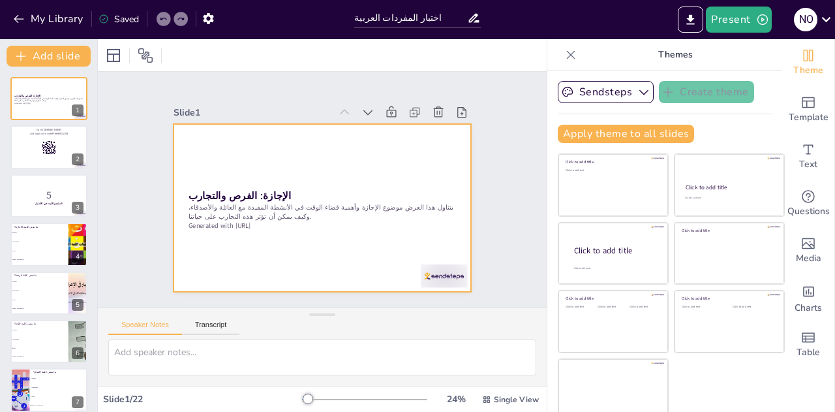
checkbox input "true"
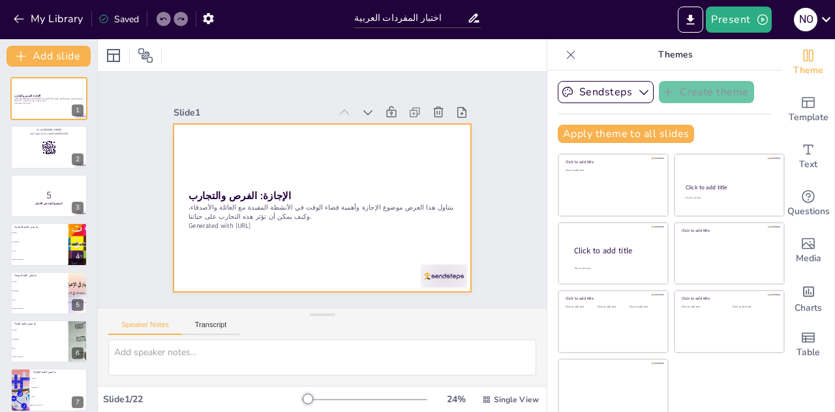
checkbox input "true"
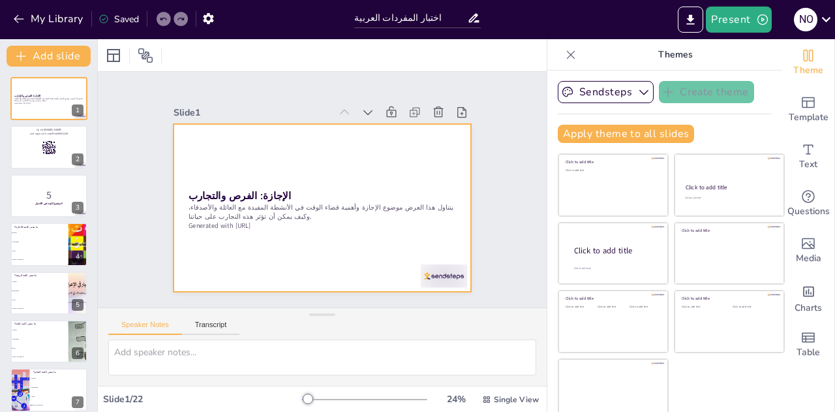
checkbox input "true"
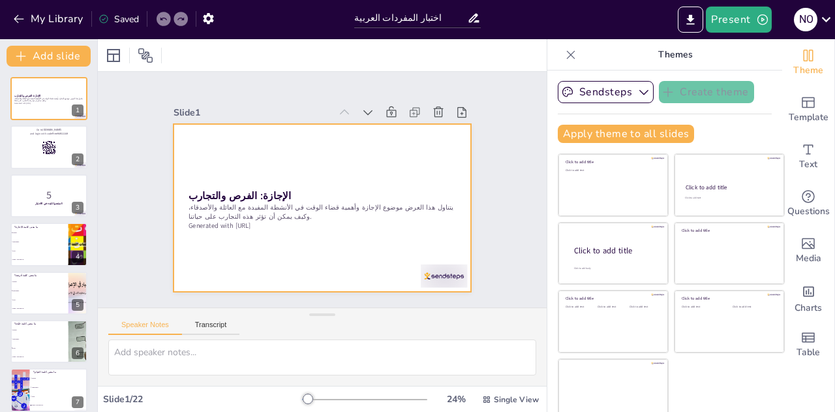
checkbox input "true"
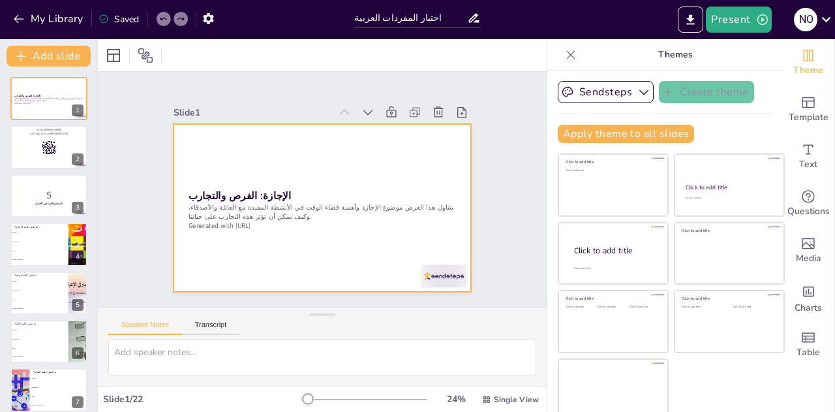
checkbox input "true"
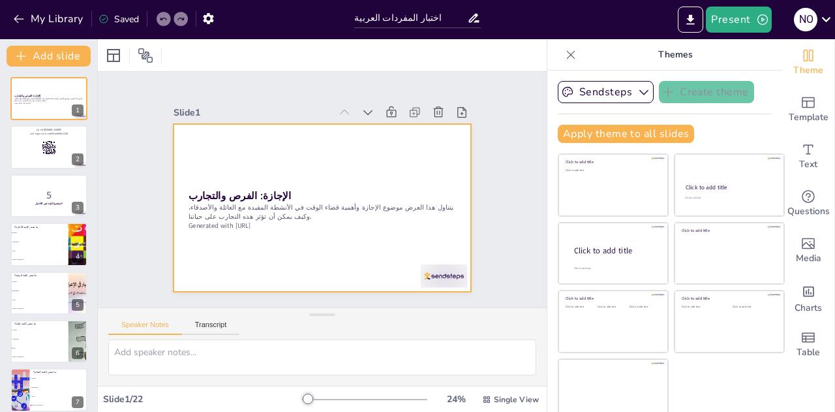
checkbox input "true"
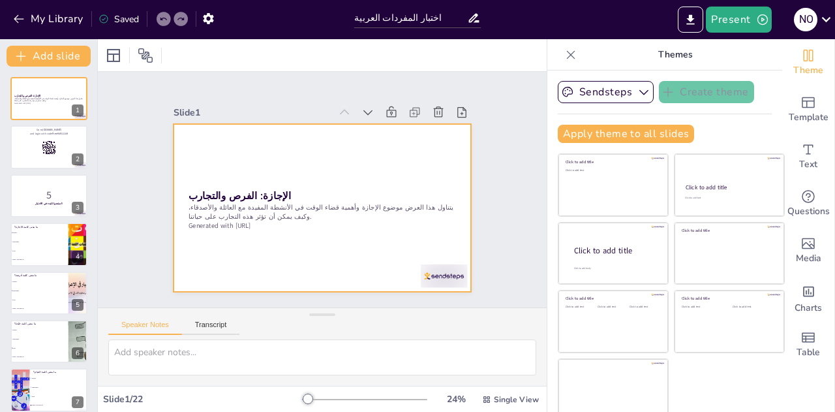
checkbox input "true"
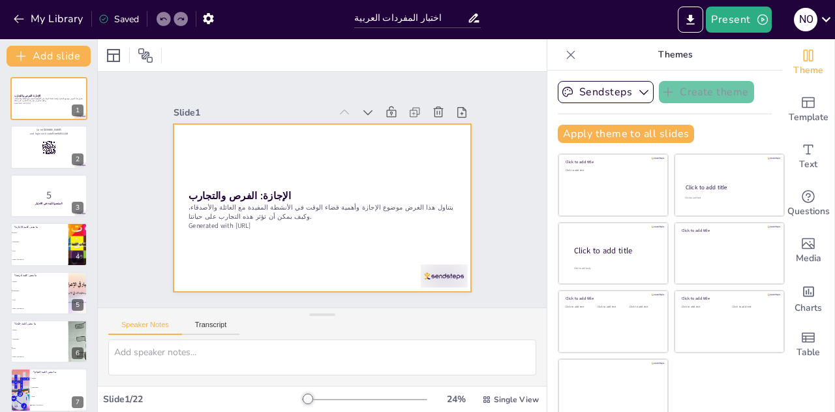
checkbox input "true"
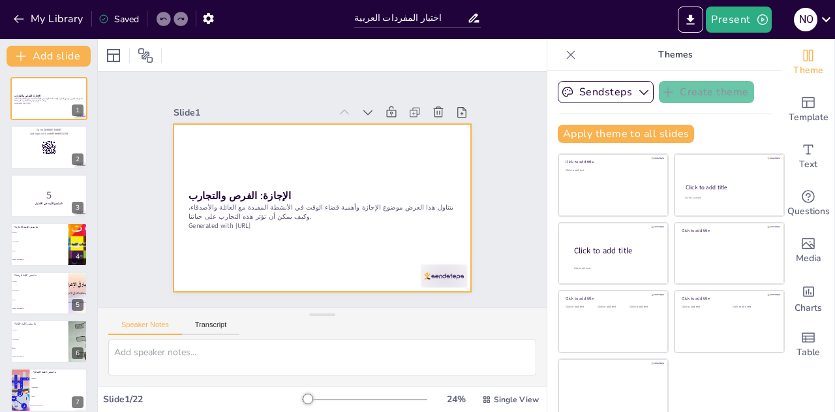
checkbox input "true"
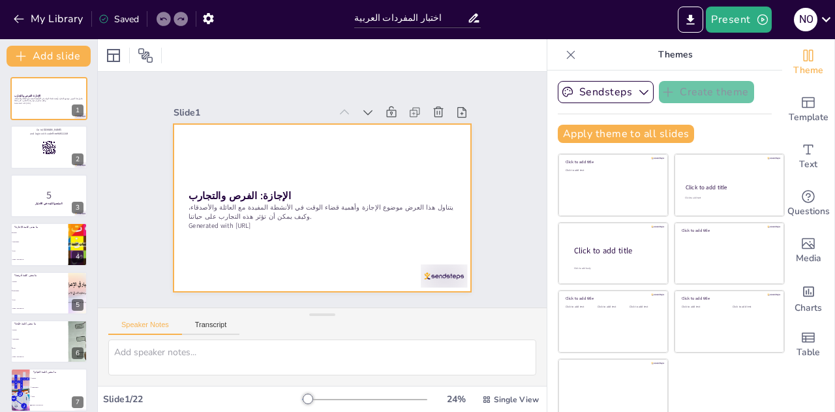
checkbox input "true"
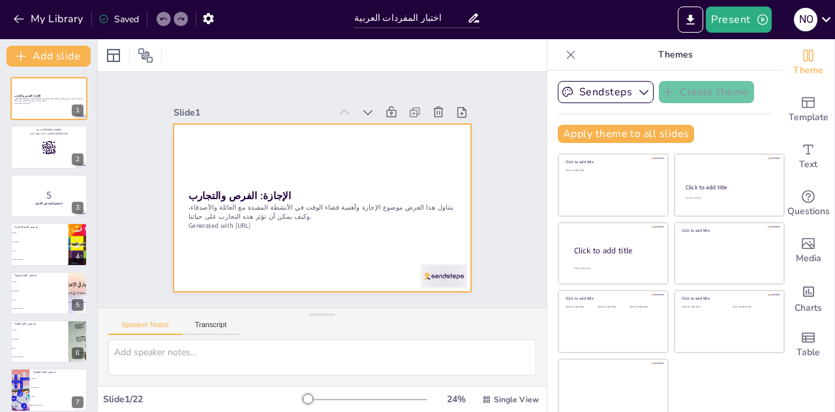
checkbox input "true"
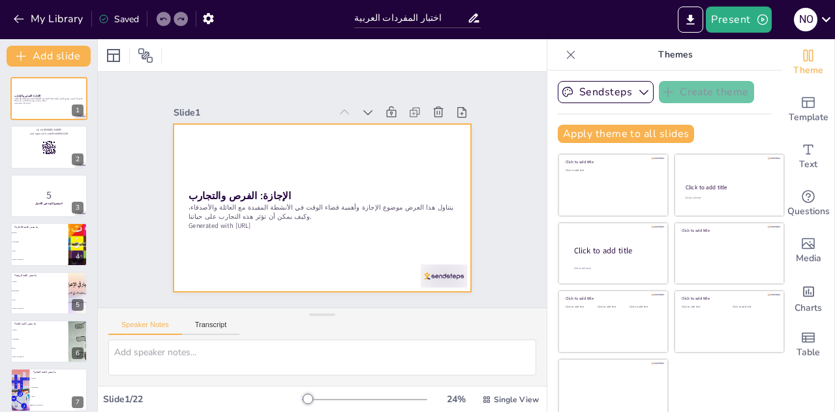
checkbox input "true"
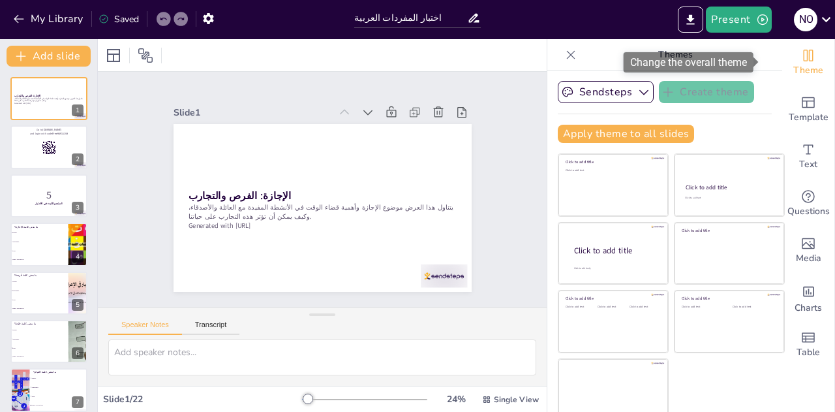
click at [793, 63] on span "Theme" at bounding box center [808, 70] width 30 height 14
checkbox input "true"
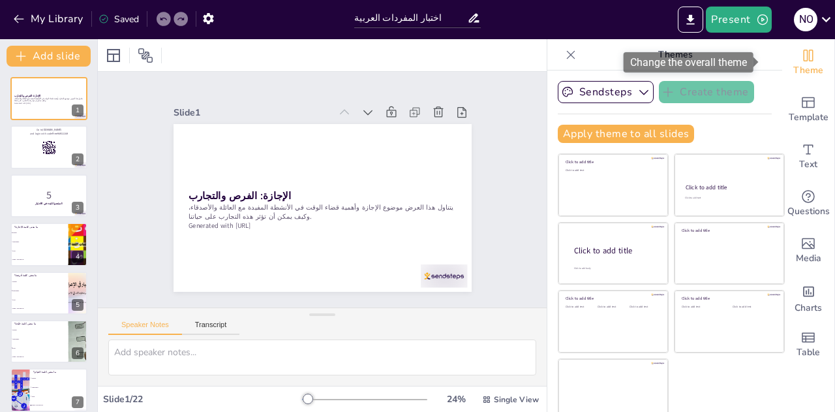
checkbox input "true"
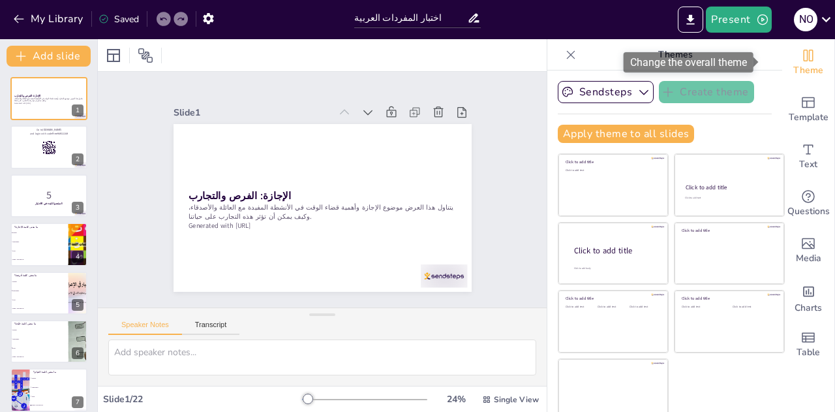
checkbox input "true"
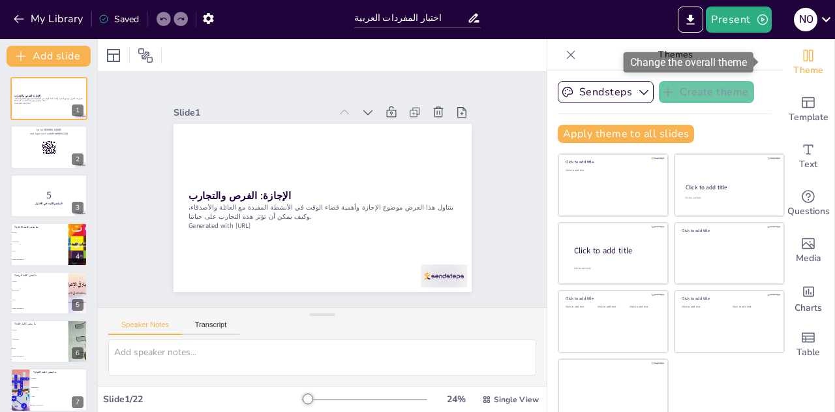
checkbox input "true"
click at [793, 63] on span "Theme" at bounding box center [808, 70] width 30 height 14
checkbox input "true"
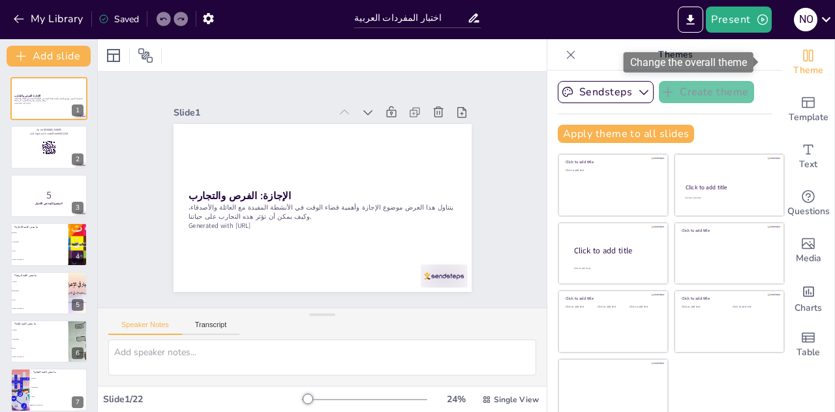
checkbox input "true"
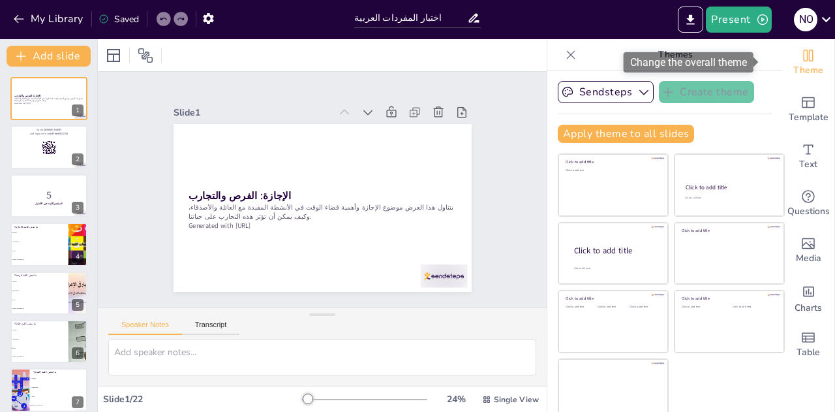
checkbox input "true"
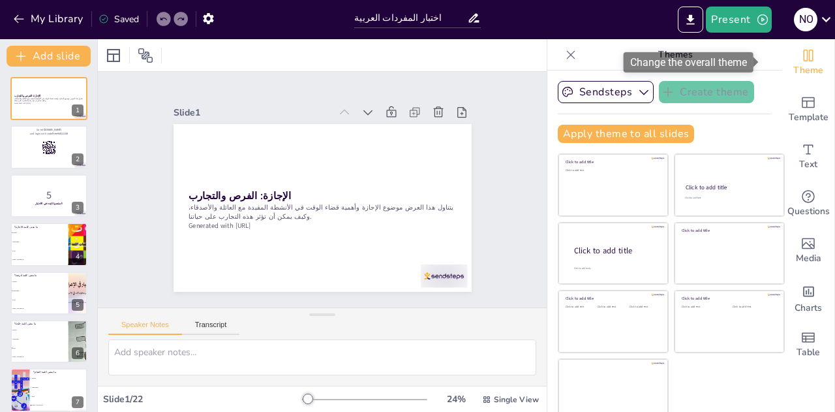
checkbox input "true"
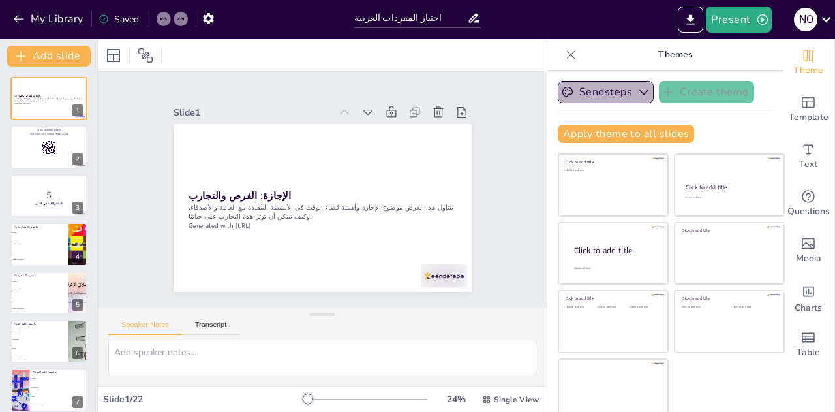
click at [638, 96] on icon "button" at bounding box center [644, 91] width 13 height 13
click at [615, 93] on button "Sendsteps" at bounding box center [606, 92] width 96 height 22
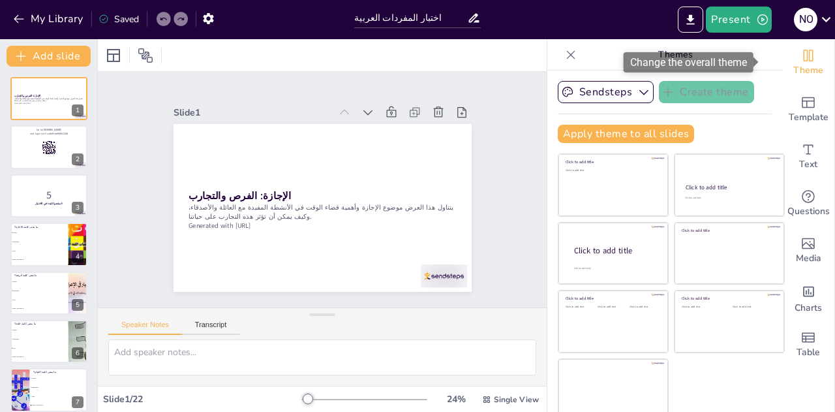
click at [798, 72] on span "Theme" at bounding box center [808, 70] width 30 height 14
checkbox input "true"
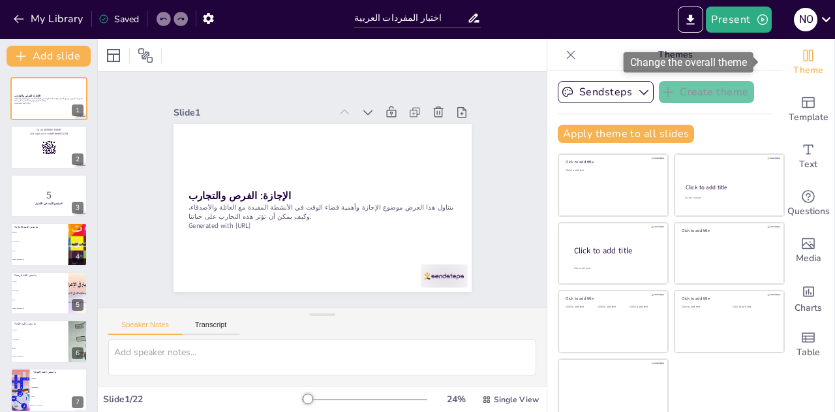
checkbox input "true"
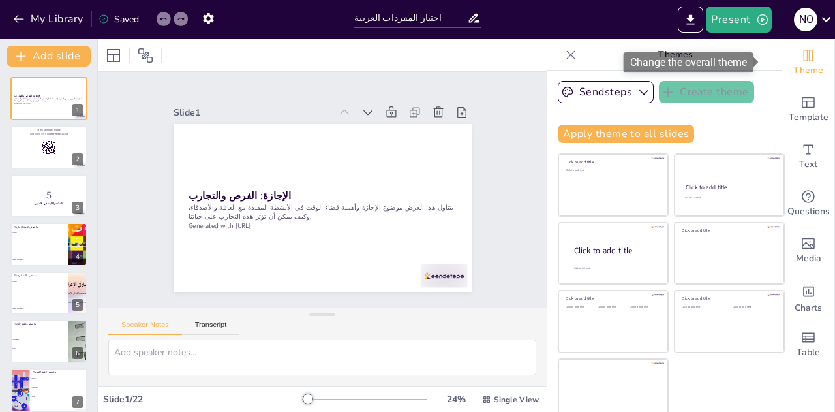
checkbox input "true"
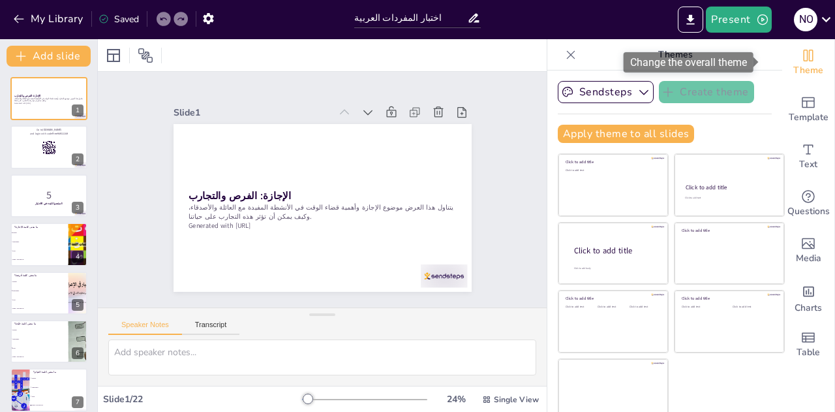
checkbox input "true"
click at [801, 61] on icon "Change the overall theme" at bounding box center [809, 56] width 16 height 16
checkbox input "true"
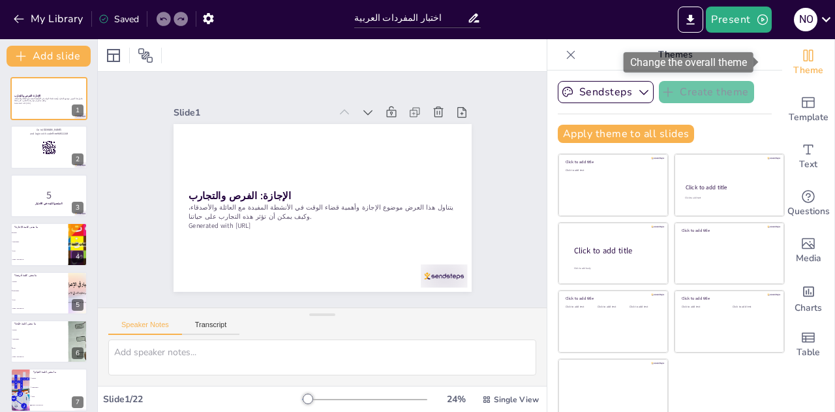
checkbox input "true"
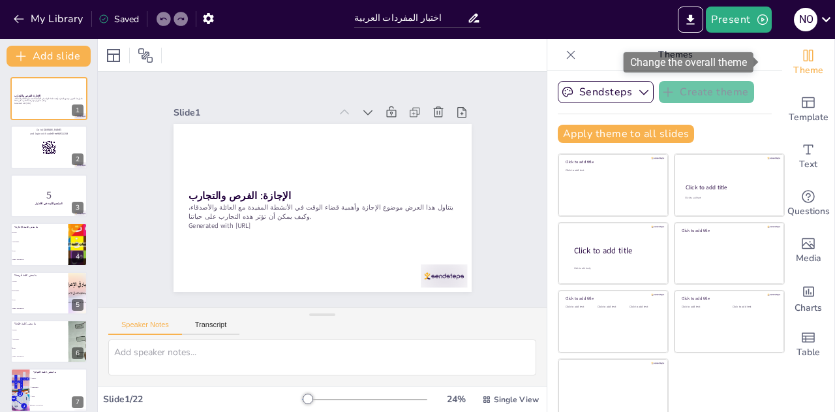
checkbox input "true"
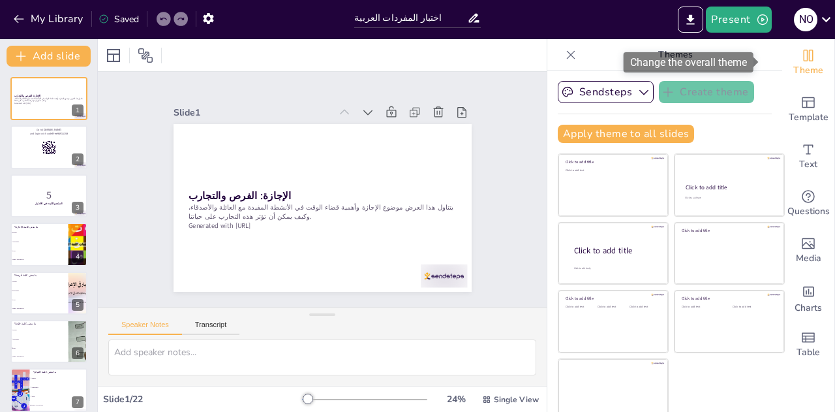
checkbox input "true"
click at [801, 61] on icon "Change the overall theme" at bounding box center [809, 56] width 16 height 16
checkbox input "true"
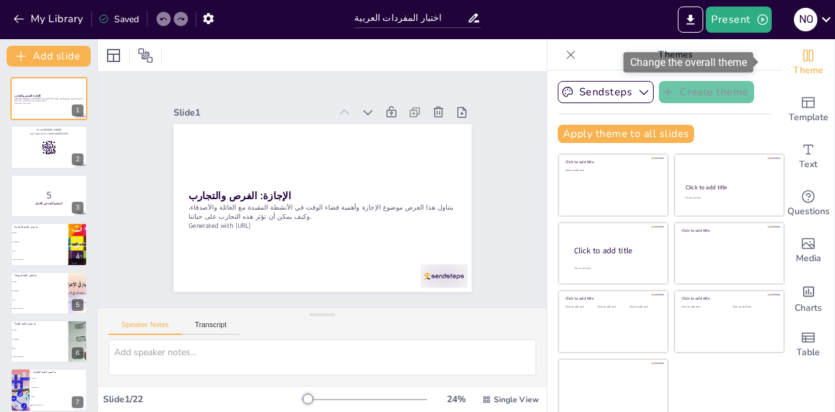
checkbox input "true"
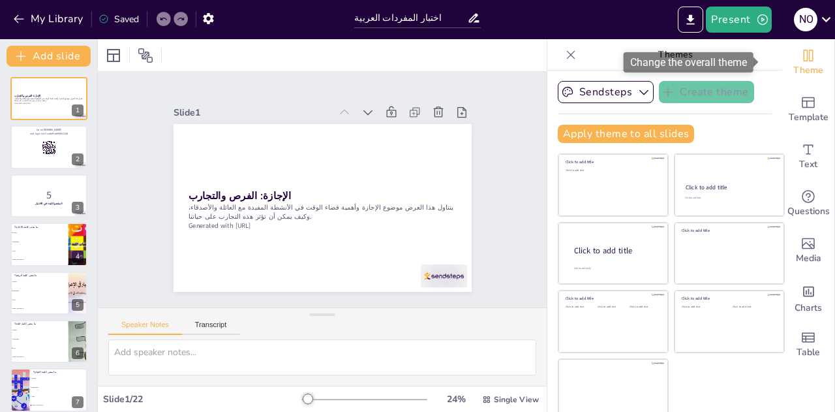
checkbox input "true"
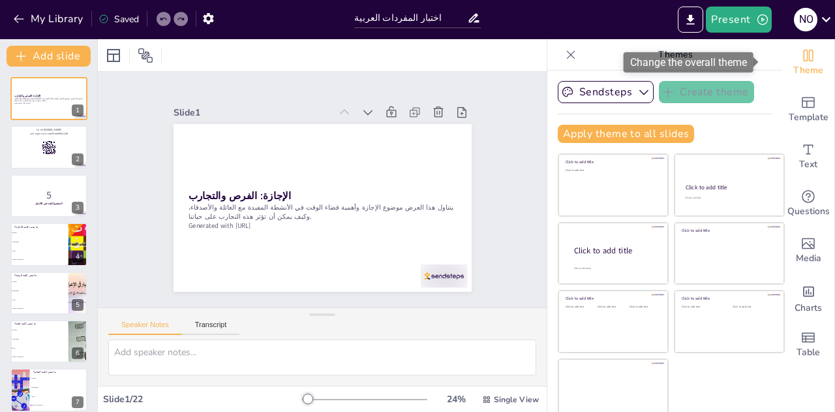
checkbox input "true"
click at [801, 61] on icon "Change the overall theme" at bounding box center [809, 56] width 16 height 16
checkbox input "true"
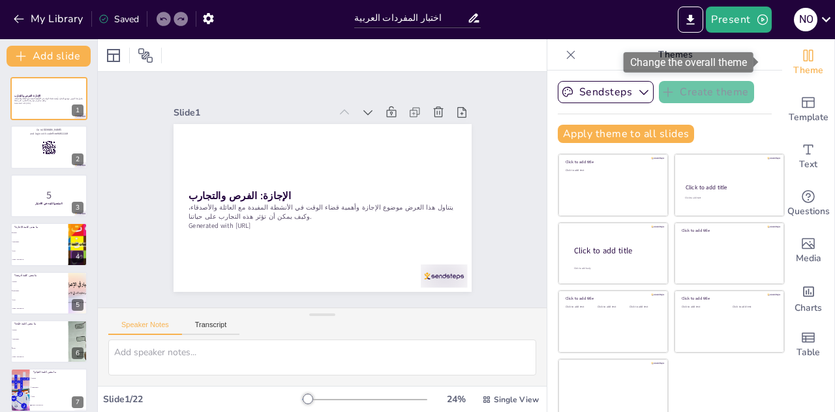
checkbox input "true"
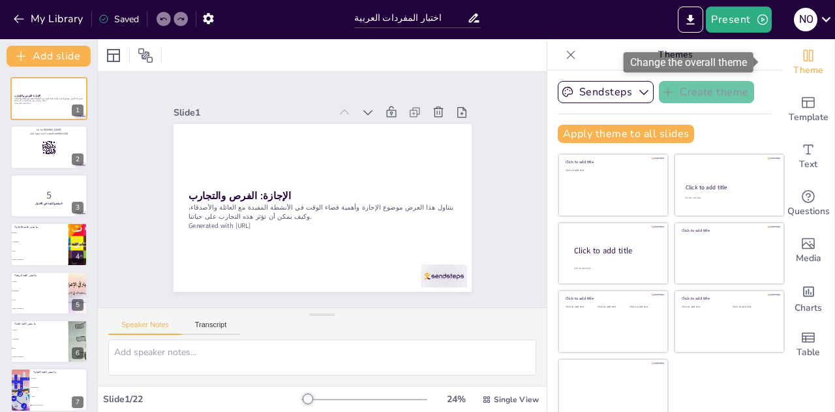
checkbox input "true"
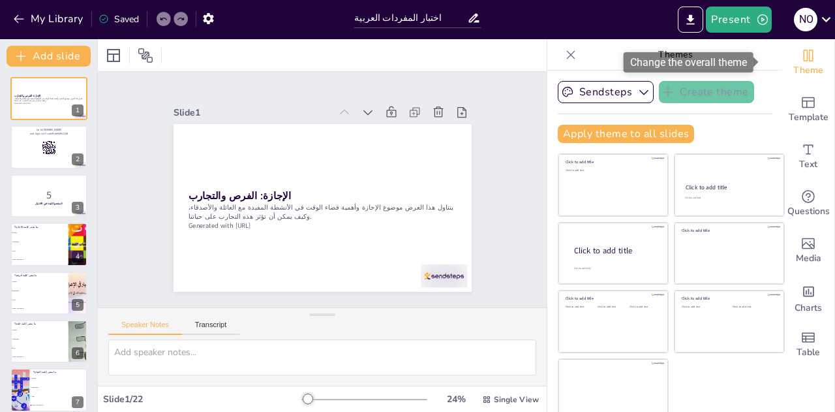
checkbox input "true"
click at [801, 61] on icon "Change the overall theme" at bounding box center [809, 56] width 16 height 16
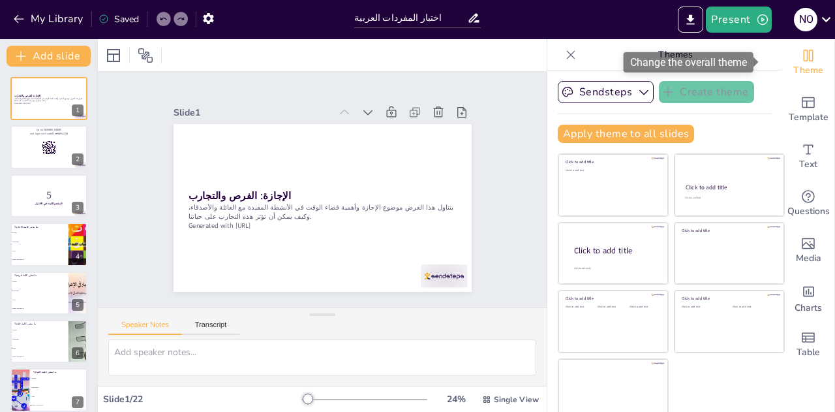
checkbox input "true"
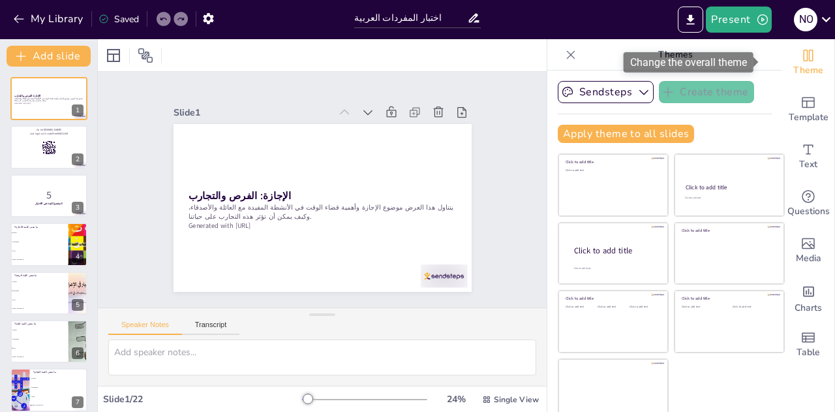
checkbox input "true"
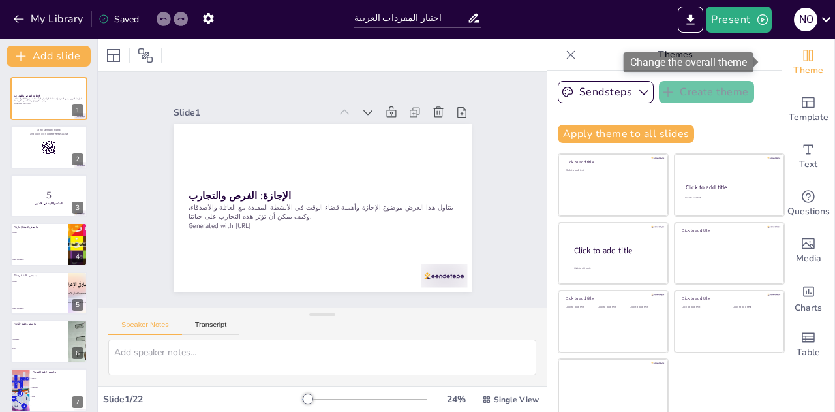
checkbox input "true"
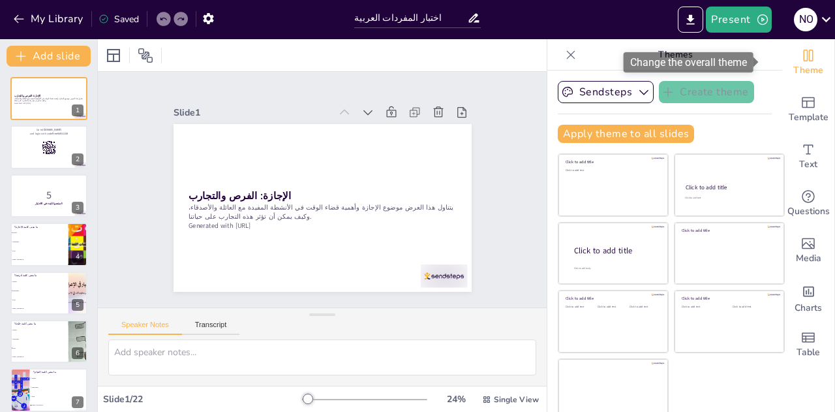
click at [739, 63] on div "Change the overall theme" at bounding box center [689, 62] width 130 height 20
click at [793, 64] on span "Theme" at bounding box center [808, 70] width 30 height 14
checkbox input "true"
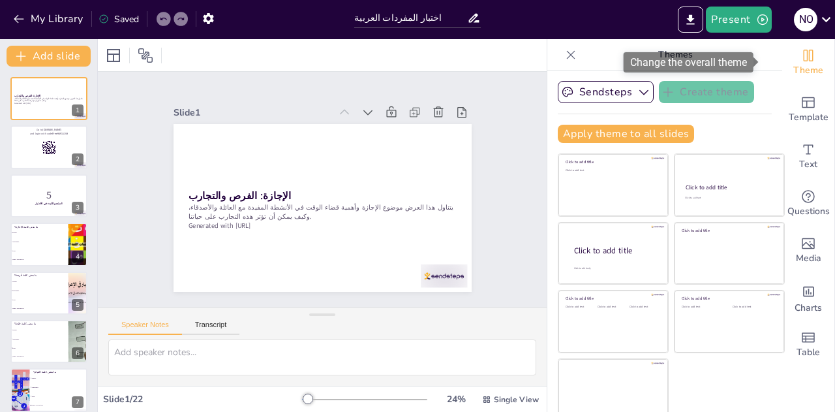
checkbox input "true"
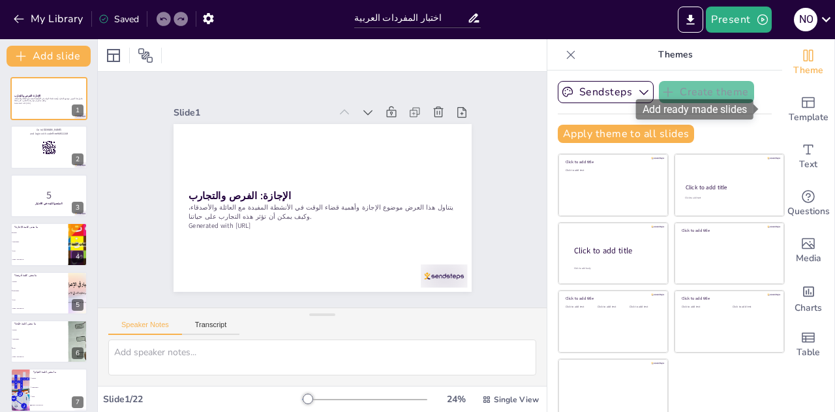
click at [797, 106] on div "Template" at bounding box center [808, 109] width 52 height 47
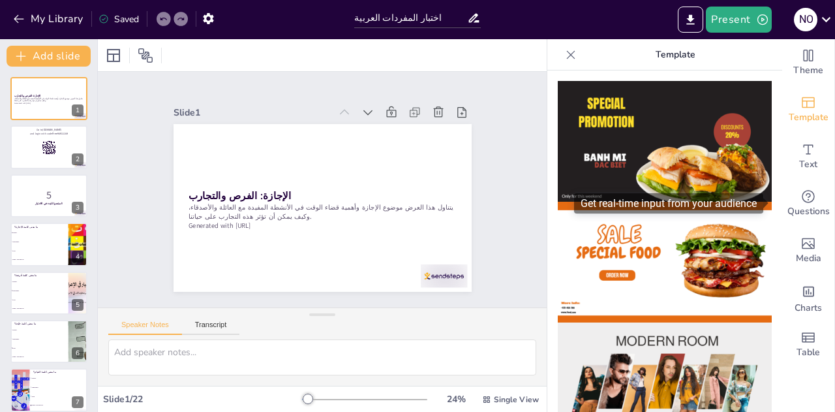
drag, startPoint x: 768, startPoint y: 117, endPoint x: 773, endPoint y: 181, distance: 64.1
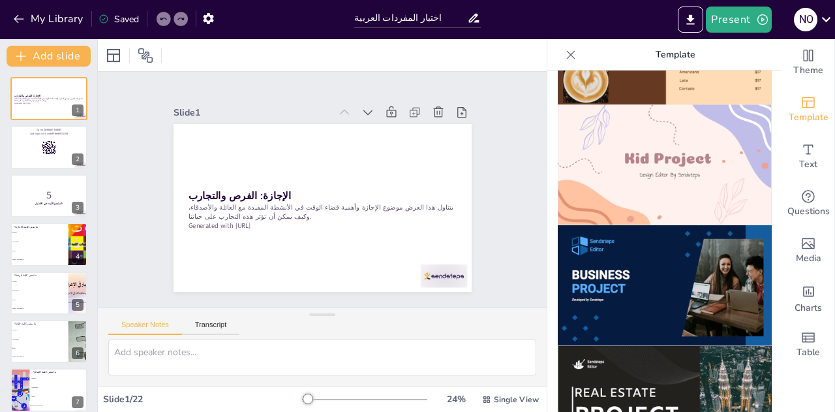
scroll to position [943, 0]
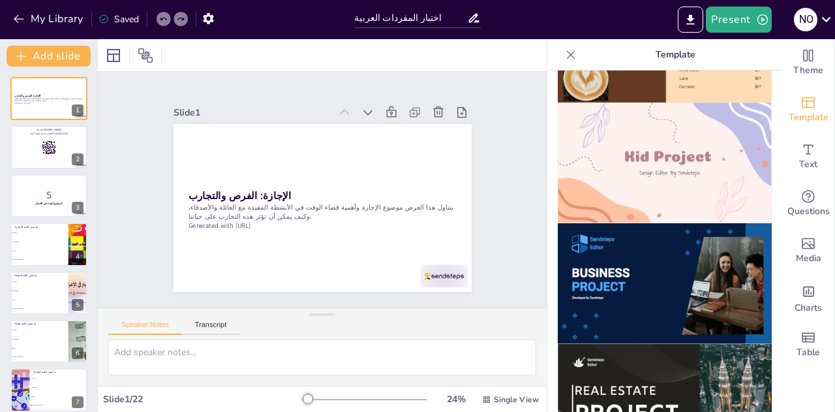
click at [707, 168] on img at bounding box center [665, 162] width 214 height 121
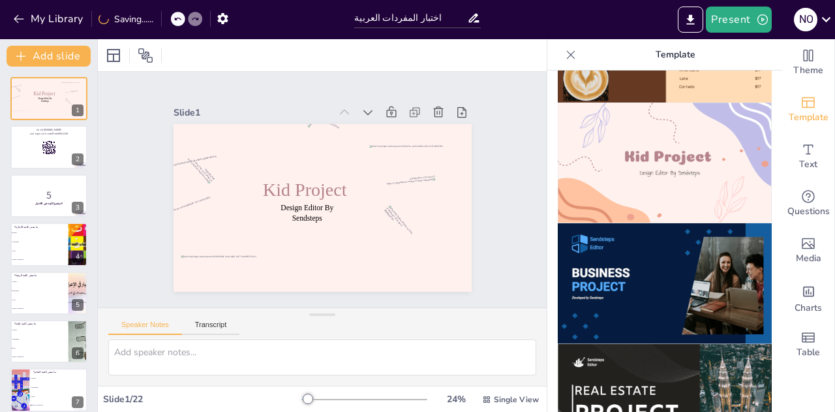
click at [43, 191] on p "5" at bounding box center [48, 195] width 69 height 14
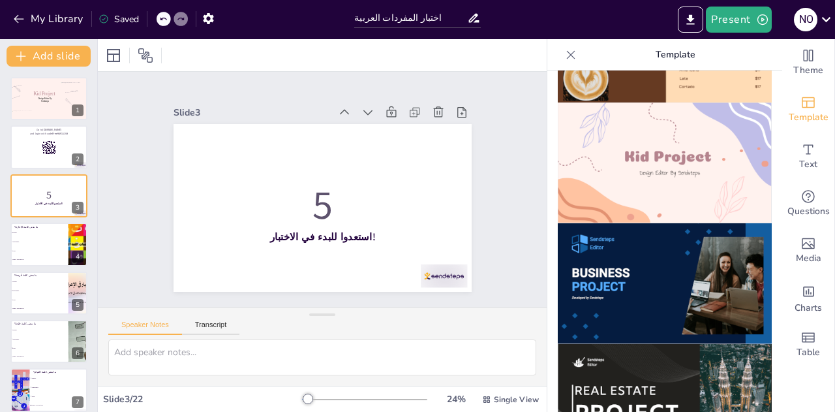
click at [48, 230] on li "holiday" at bounding box center [39, 232] width 58 height 8
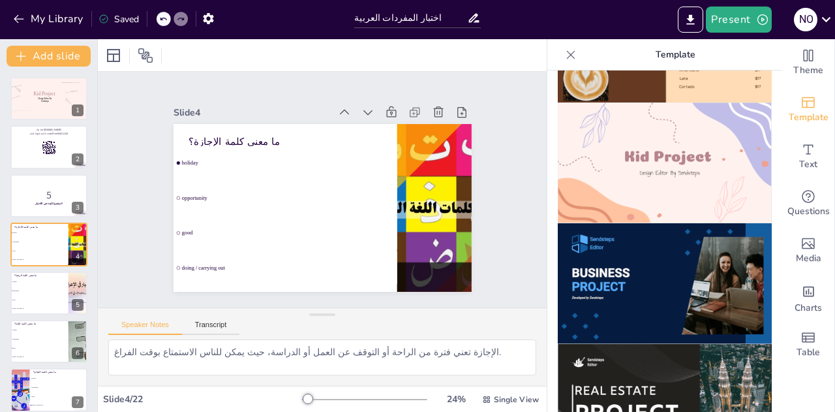
scroll to position [5, 0]
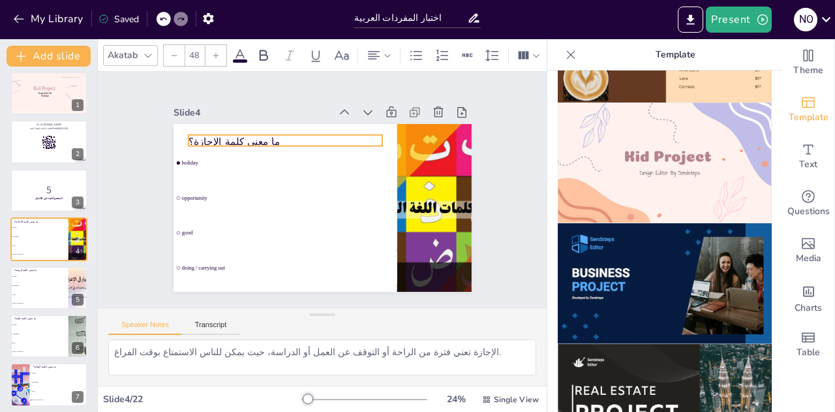
click at [221, 135] on p "ما معنى كلمة الإجازة؟" at bounding box center [285, 142] width 194 height 14
drag, startPoint x: 209, startPoint y: 132, endPoint x: 261, endPoint y: 139, distance: 52.6
click at [261, 139] on p "ما معنى كلمة الإجازة؟" at bounding box center [314, 128] width 175 height 109
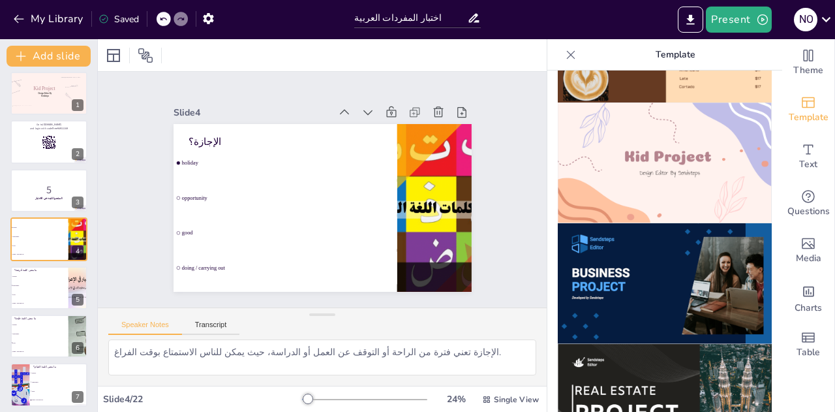
click at [46, 279] on li "holiday" at bounding box center [39, 275] width 58 height 8
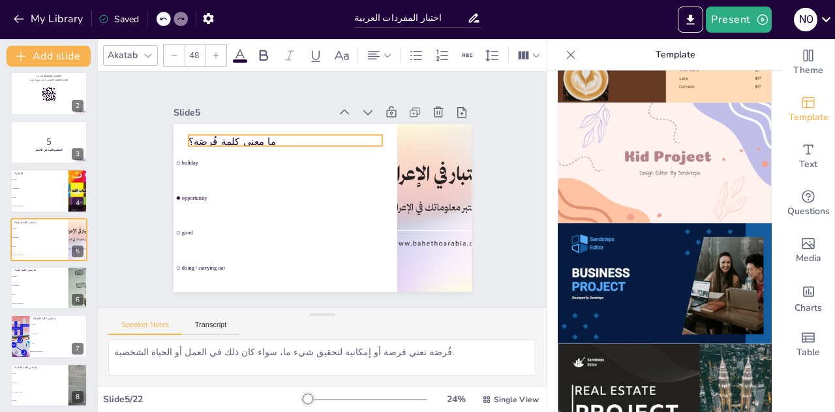
click at [263, 130] on p "ما معنى كلمة فُرصَة؟" at bounding box center [333, 130] width 140 height 153
click at [334, 138] on p "ما معنى كلمة فُرصَة؟" at bounding box center [361, 143] width 54 height 193
click at [273, 202] on p "ما معنى كلمة فُرصَة؟" at bounding box center [369, 229] width 193 height 54
drag, startPoint x: 205, startPoint y: 135, endPoint x: 260, endPoint y: 136, distance: 54.8
click at [260, 136] on p "ما معنى كلمة فُرصَة؟" at bounding box center [285, 141] width 194 height 14
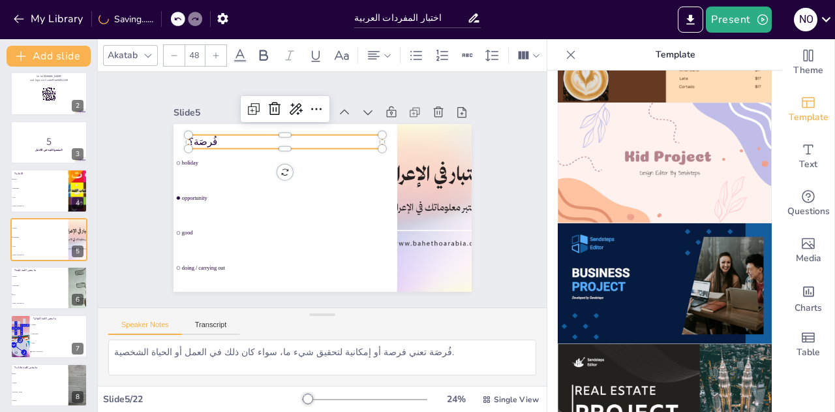
click at [412, 315] on div "Speaker Notes Transcript" at bounding box center [322, 323] width 449 height 31
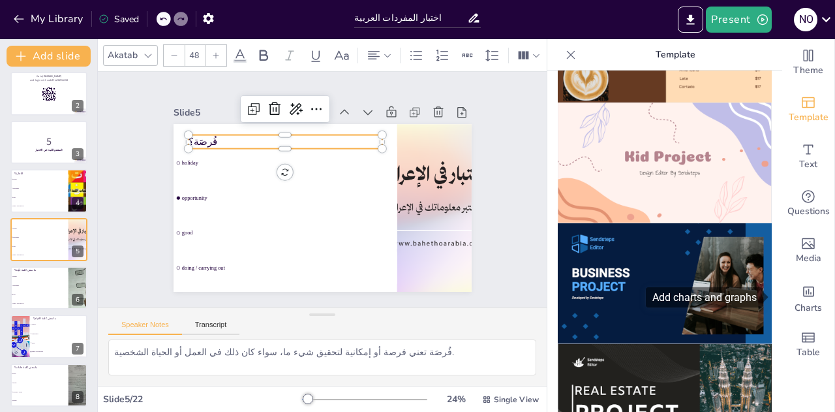
drag, startPoint x: 773, startPoint y: 271, endPoint x: 771, endPoint y: 320, distance: 49.6
click at [771, 320] on div "Theme Template Text Questions Media Charts Table Template" at bounding box center [691, 225] width 288 height 373
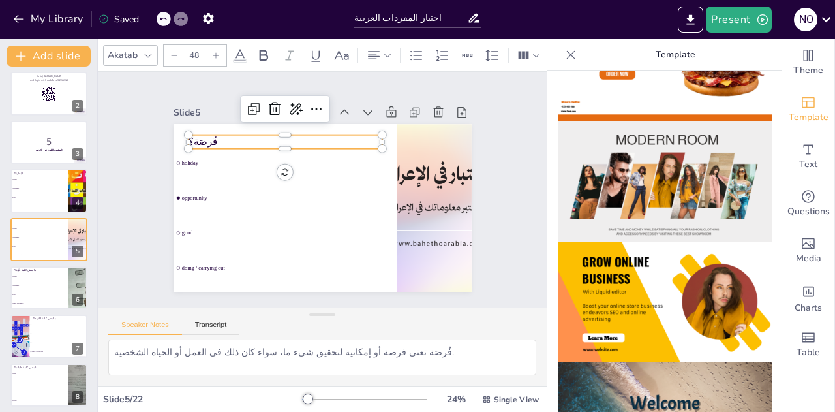
scroll to position [0, 0]
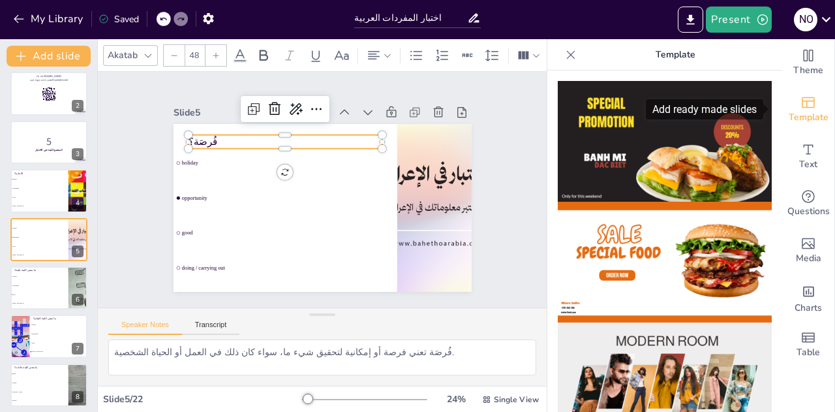
click at [805, 117] on span "Template" at bounding box center [809, 117] width 40 height 14
drag, startPoint x: 774, startPoint y: 101, endPoint x: 778, endPoint y: 147, distance: 45.9
click at [782, 147] on div "Theme Template Text Questions Media Charts Table" at bounding box center [808, 203] width 52 height 329
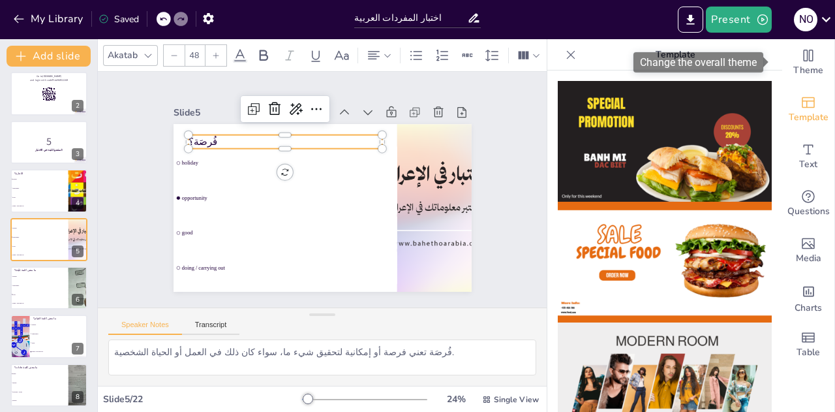
click at [811, 65] on span "Theme" at bounding box center [808, 70] width 30 height 14
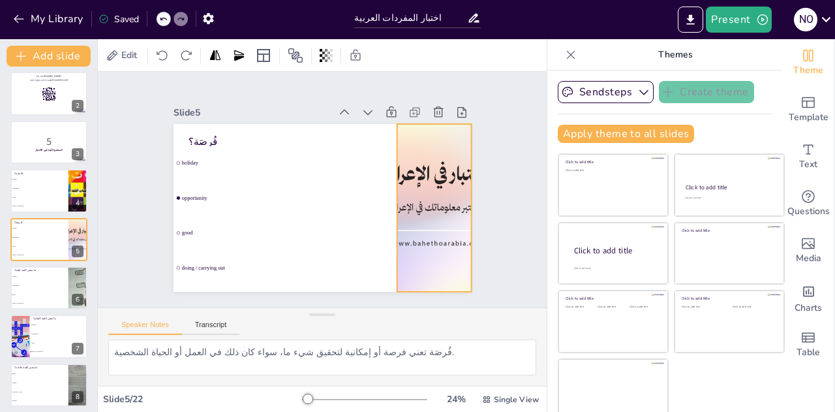
click at [453, 168] on div at bounding box center [434, 208] width 279 height 168
click at [437, 99] on icon at bounding box center [445, 98] width 16 height 16
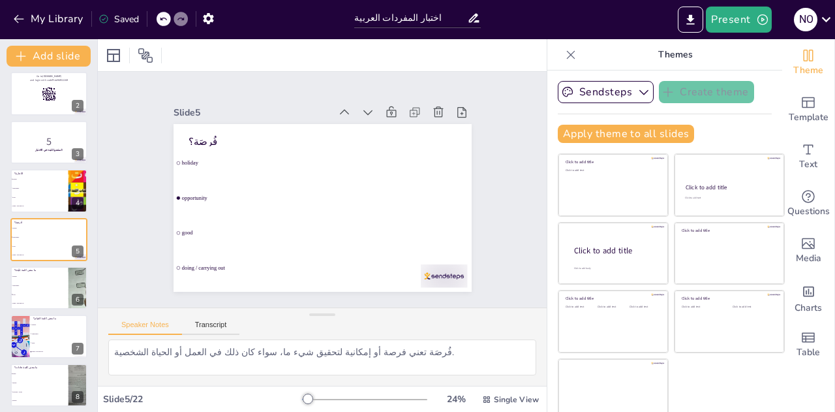
click at [43, 278] on li "holiday" at bounding box center [39, 276] width 58 height 8
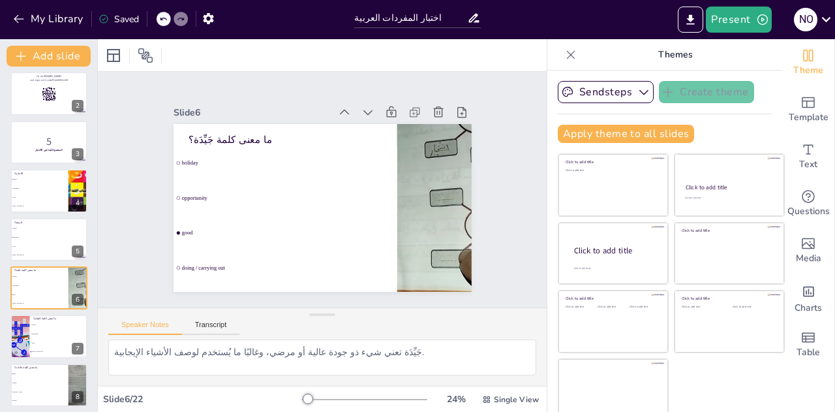
scroll to position [102, 0]
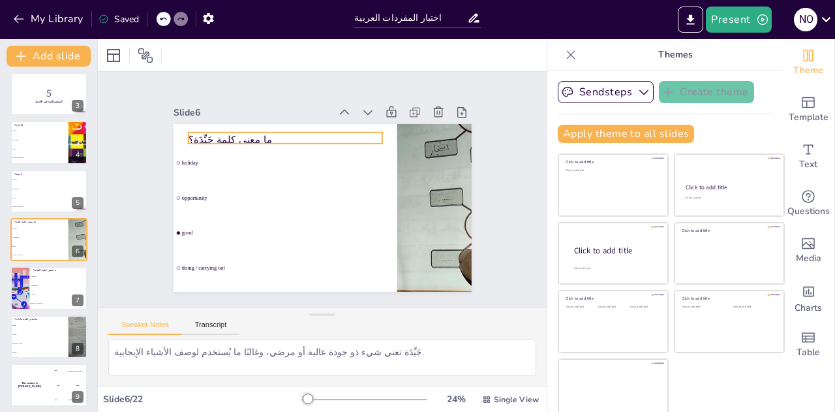
click at [293, 134] on p "ما معنى كلمة جَيِّدَة؟" at bounding box center [347, 132] width 109 height 175
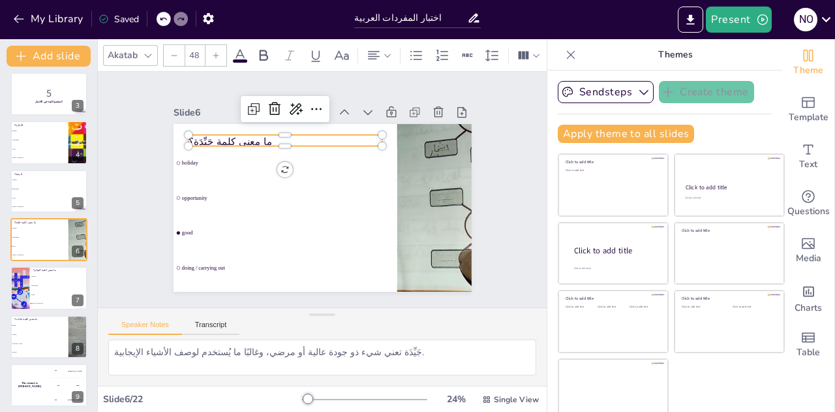
click at [268, 134] on p "ما معنى كلمة جَيِّدَة؟" at bounding box center [275, 227] width 14 height 194
drag, startPoint x: 198, startPoint y: 134, endPoint x: 241, endPoint y: 136, distance: 43.1
click at [245, 204] on p "ما معنى كلمة جَيِّدَة؟" at bounding box center [336, 249] width 183 height 91
click at [56, 286] on li "opportunity" at bounding box center [59, 285] width 58 height 8
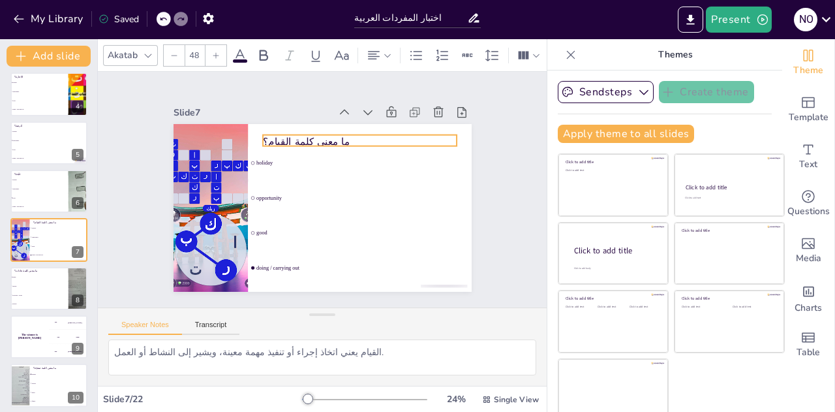
click at [319, 135] on p "ما معنى كلمة القيام؟" at bounding box center [360, 142] width 194 height 14
click at [237, 189] on icon at bounding box center [228, 198] width 17 height 18
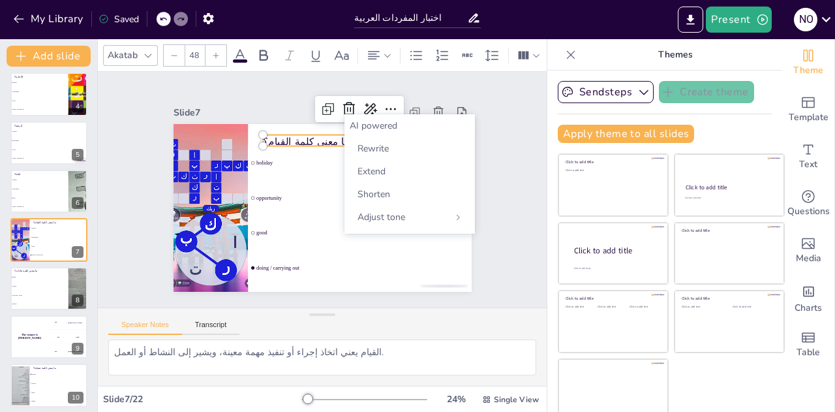
click at [375, 200] on div "Shorten" at bounding box center [410, 194] width 120 height 23
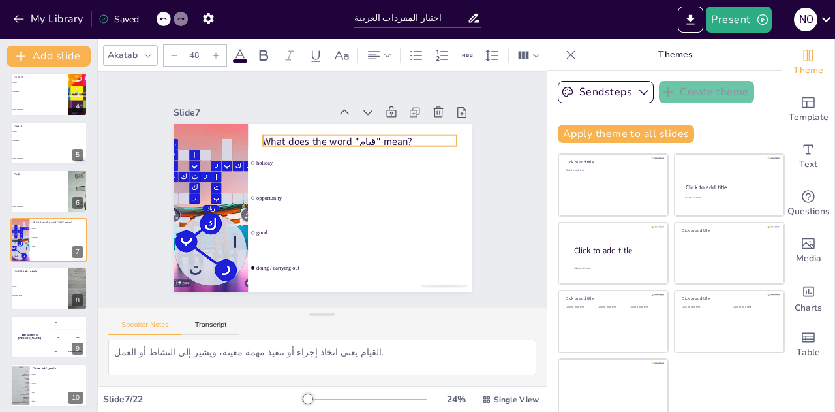
click at [339, 134] on p "What does the word "قيام" mean?" at bounding box center [262, 200] width 153 height 140
click at [352, 135] on p "What does the word "قيام" mean?" at bounding box center [360, 142] width 194 height 14
click at [352, 134] on p "What does the word "قيام" mean?" at bounding box center [384, 184] width 140 height 153
drag, startPoint x: 341, startPoint y: 136, endPoint x: 354, endPoint y: 137, distance: 12.5
click at [354, 196] on p "What does the word "قيام" mean?" at bounding box center [314, 250] width 175 height 109
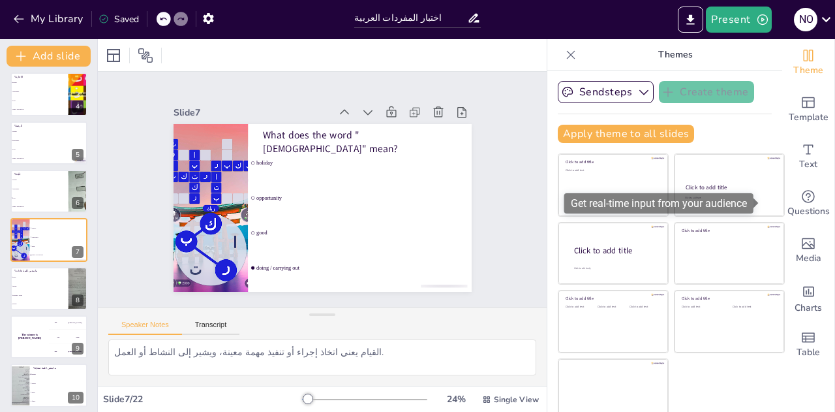
click at [801, 203] on icon "Get real-time input from your audience" at bounding box center [809, 197] width 16 height 16
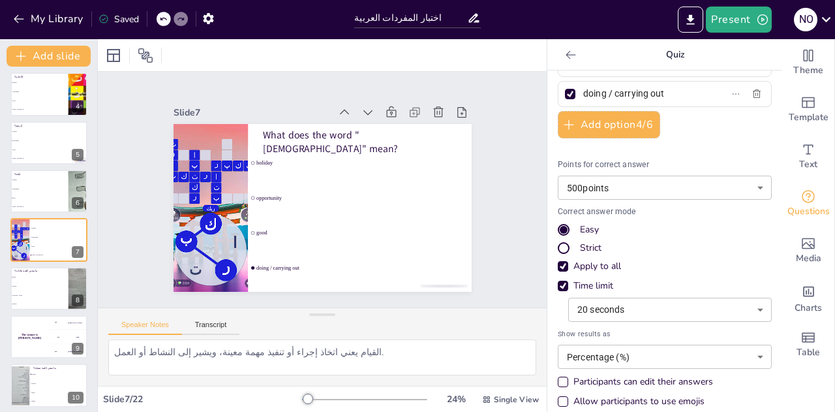
scroll to position [136, 0]
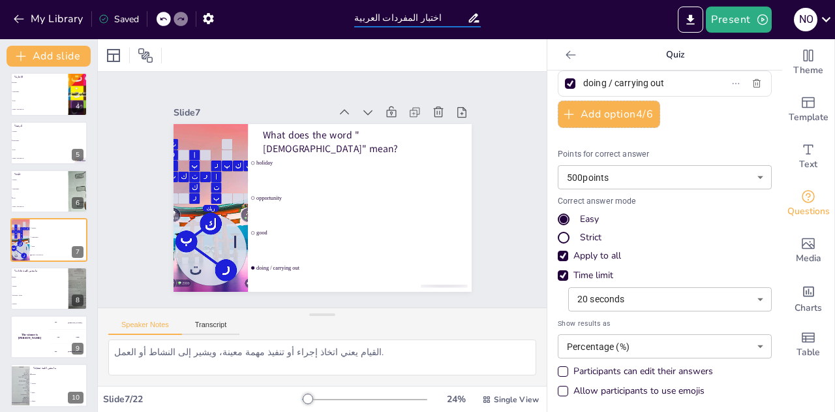
drag, startPoint x: 356, startPoint y: 16, endPoint x: 428, endPoint y: 18, distance: 71.8
click at [428, 18] on input "اختبار المفردات العربية" at bounding box center [410, 17] width 112 height 19
click at [44, 280] on li "habits" at bounding box center [39, 276] width 58 height 8
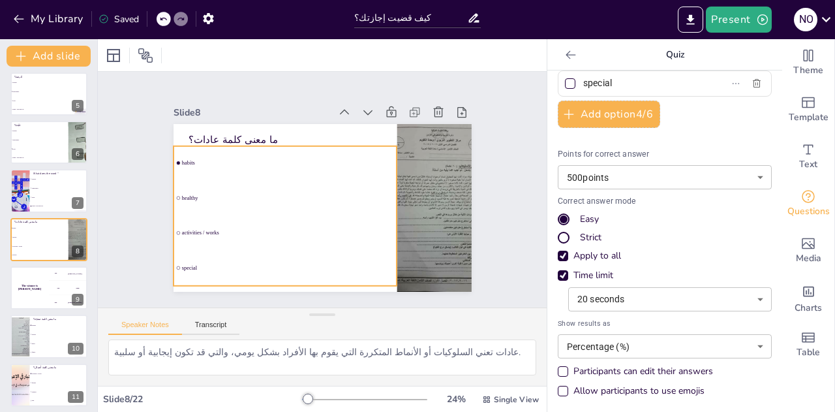
click at [48, 241] on li "activities / works" at bounding box center [39, 245] width 58 height 8
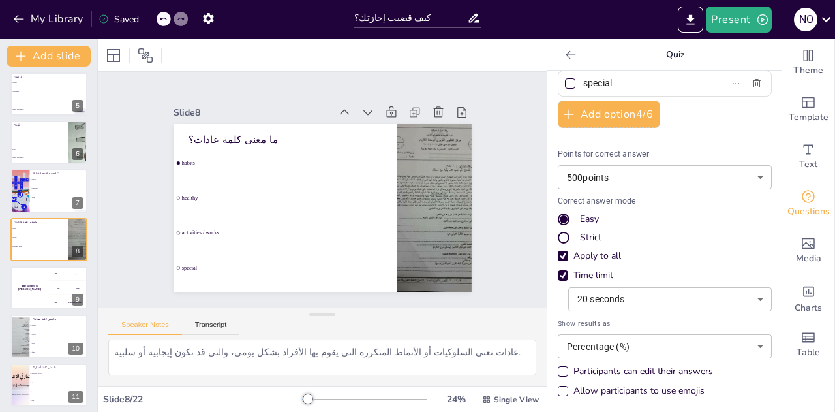
click at [41, 285] on div "The winner is Niels 🏆" at bounding box center [29, 287] width 39 height 43
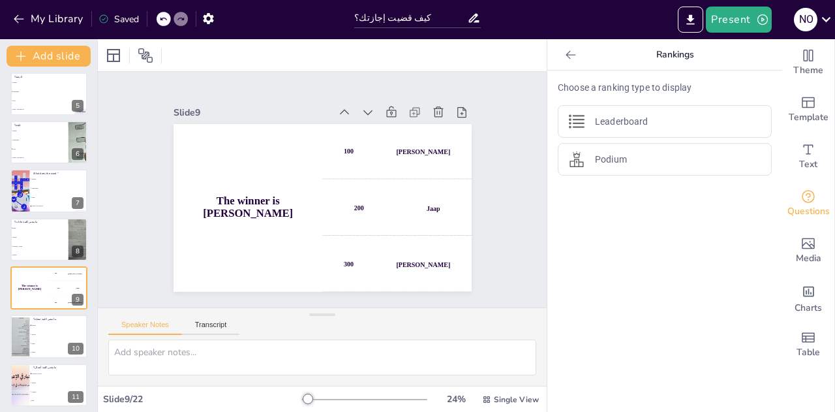
scroll to position [248, 0]
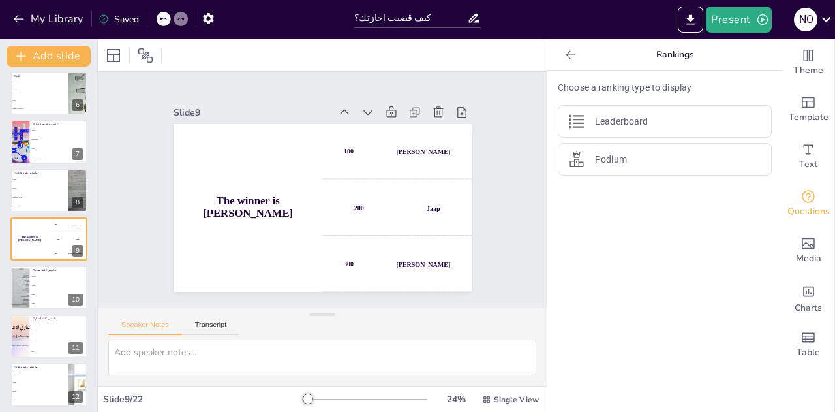
click at [35, 294] on span "times" at bounding box center [59, 293] width 55 height 1
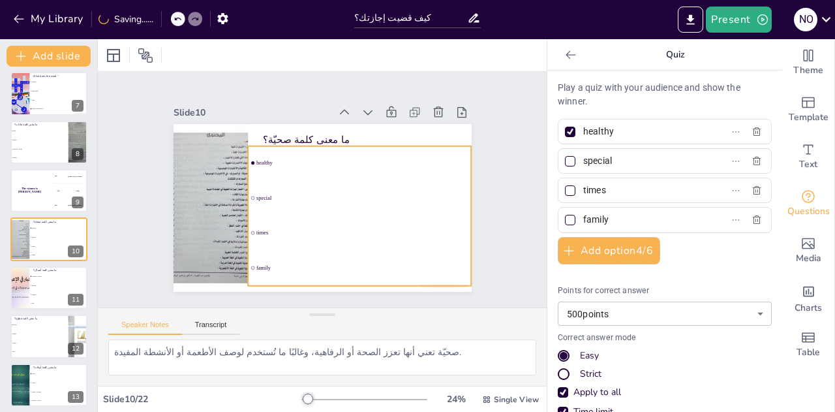
click at [44, 249] on li "times" at bounding box center [59, 245] width 58 height 8
click at [350, 176] on ul "healthy special times family" at bounding box center [307, 234] width 202 height 256
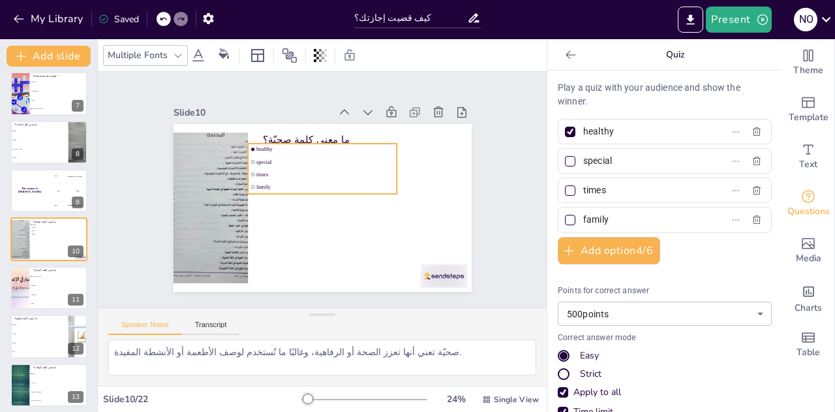
click at [292, 160] on li "special" at bounding box center [333, 164] width 141 height 71
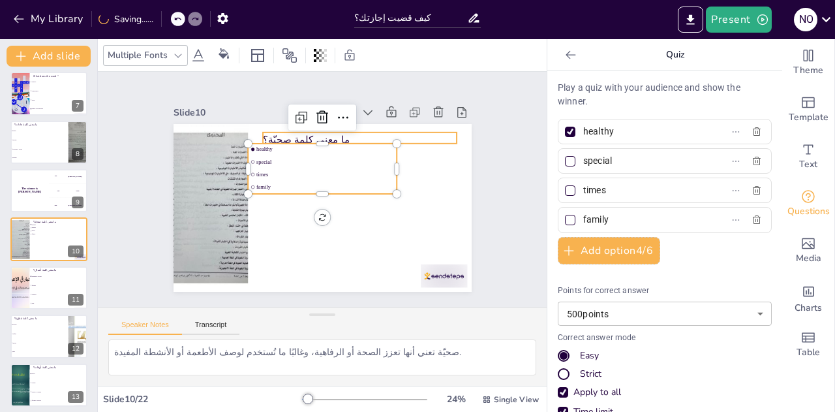
click at [279, 219] on p "ما معنى كلمة صحيّة؟" at bounding box center [296, 246] width 193 height 54
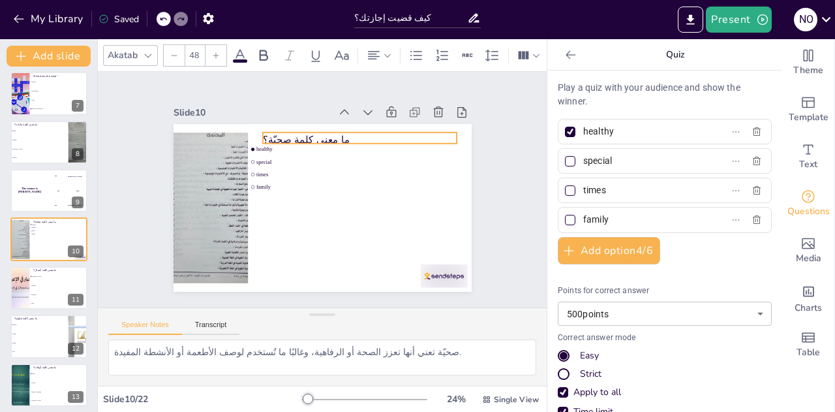
click at [279, 132] on p "ما معنى كلمة صحيّة؟" at bounding box center [360, 139] width 194 height 14
click at [279, 131] on p "ما معنى كلمة صحيّة؟" at bounding box center [260, 195] width 140 height 153
drag, startPoint x: 281, startPoint y: 131, endPoint x: 322, endPoint y: 131, distance: 41.1
click at [322, 168] on p "ما معنى كلمة صحيّة؟" at bounding box center [342, 250] width 125 height 165
click at [238, 179] on icon at bounding box center [227, 190] width 22 height 22
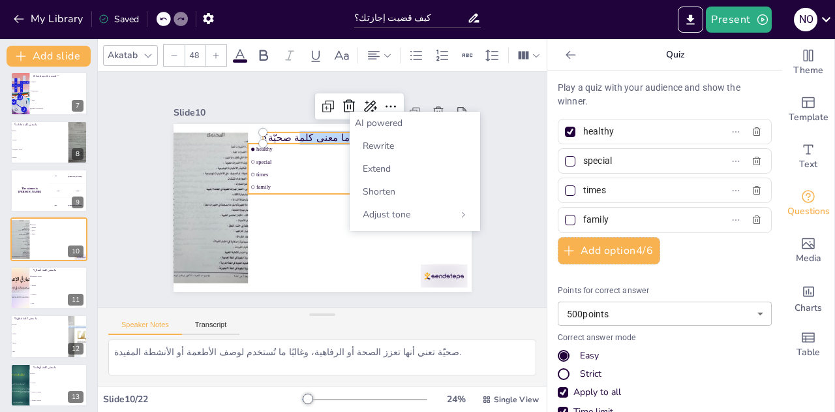
click at [318, 184] on span "family" at bounding box center [327, 189] width 116 height 86
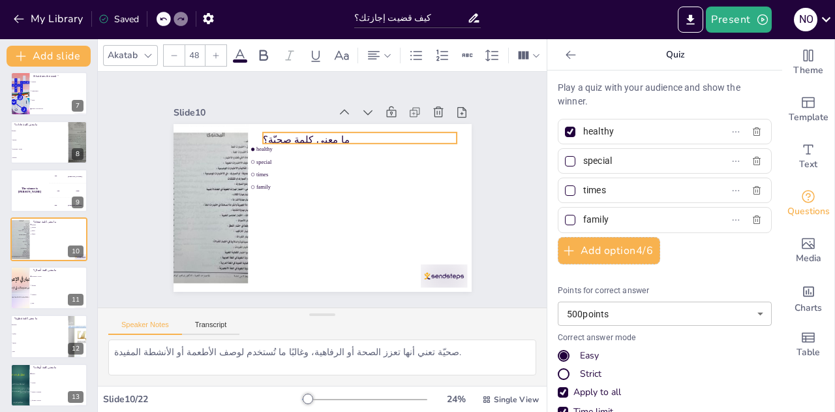
click at [359, 129] on p "ما معنى كلمة صحيّة؟" at bounding box center [348, 133] width 193 height 54
click at [261, 244] on icon at bounding box center [251, 254] width 20 height 20
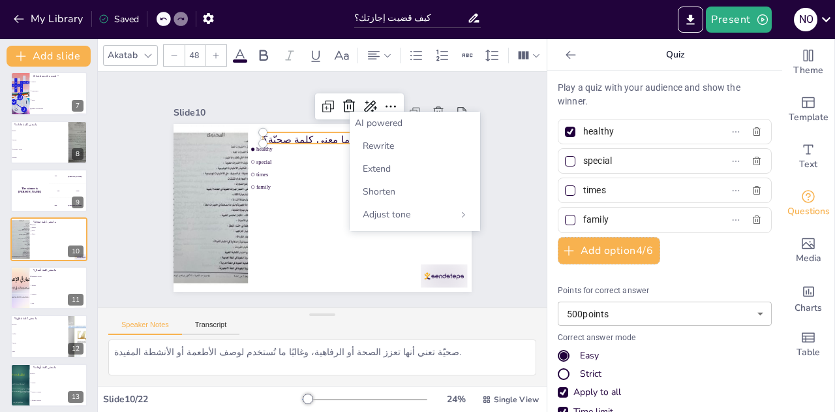
click at [375, 191] on span "Shorten" at bounding box center [379, 191] width 33 height 12
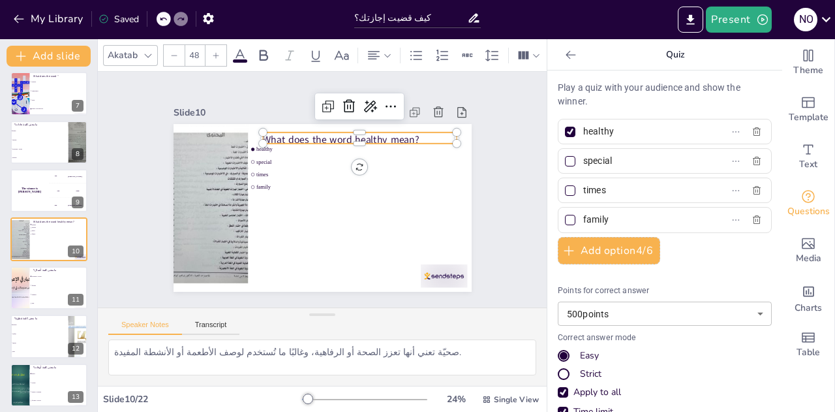
click at [375, 133] on p "What does the word healthy mean?" at bounding box center [372, 227] width 14 height 194
click at [375, 133] on p "What does the word healthy mean?" at bounding box center [315, 127] width 153 height 140
drag, startPoint x: 376, startPoint y: 132, endPoint x: 346, endPoint y: 130, distance: 30.1
click at [346, 131] on p "What does the word healthy mean?" at bounding box center [360, 138] width 194 height 14
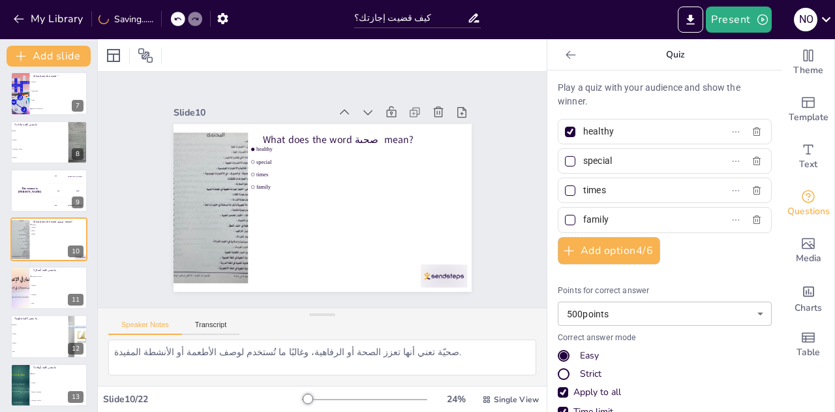
click at [46, 268] on p "ما معنى كلمة أعمال؟" at bounding box center [58, 270] width 50 height 4
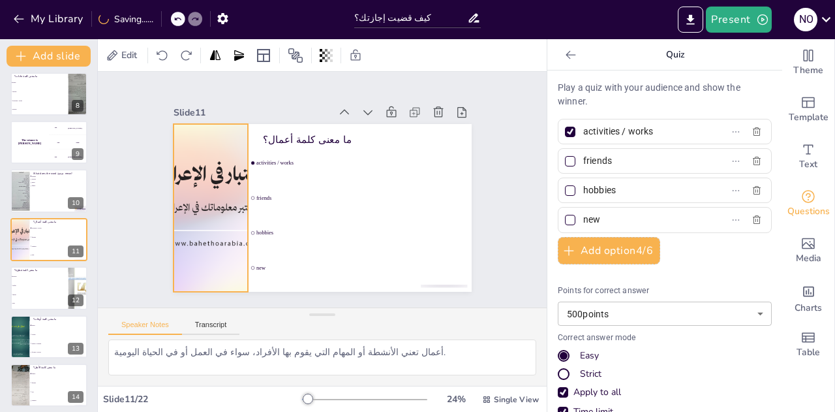
click at [288, 133] on div at bounding box center [435, 183] width 294 height 196
click at [213, 92] on icon at bounding box center [221, 98] width 16 height 16
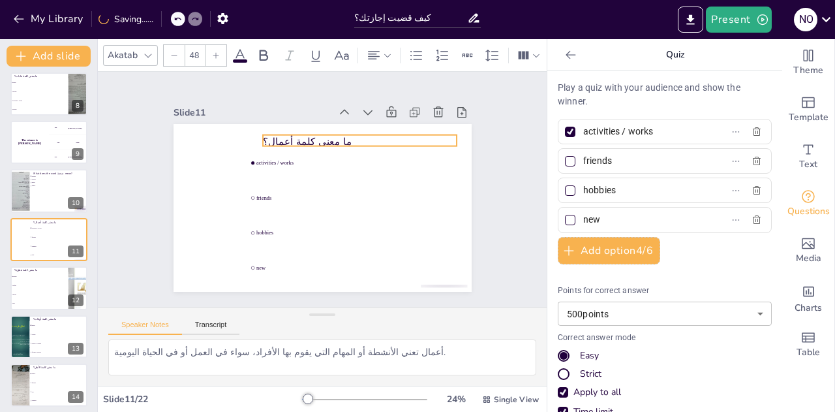
click at [279, 135] on p "ما معنى كلمة أعمال؟" at bounding box center [360, 142] width 194 height 14
click at [279, 133] on p "ما معنى كلمة أعمال؟" at bounding box center [317, 129] width 153 height 140
click at [279, 133] on p "ما معنى كلمة أعمال؟" at bounding box center [262, 181] width 109 height 175
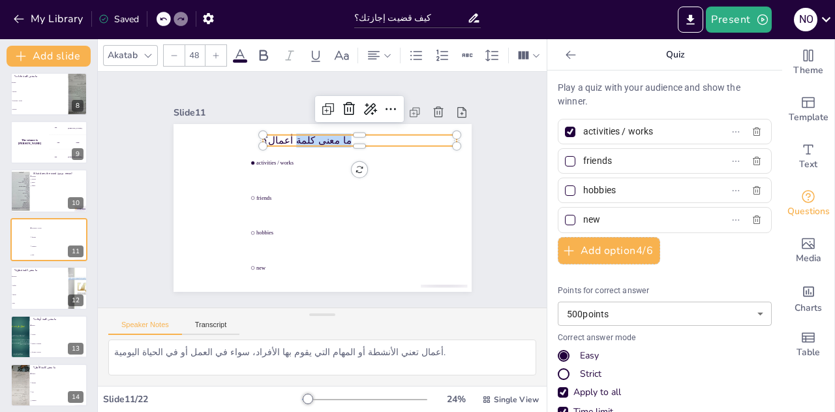
drag, startPoint x: 277, startPoint y: 135, endPoint x: 325, endPoint y: 139, distance: 48.4
click at [294, 139] on p "ما معنى كلمة أعمال؟" at bounding box center [266, 163] width 54 height 193
click at [384, 264] on icon at bounding box center [387, 273] width 18 height 18
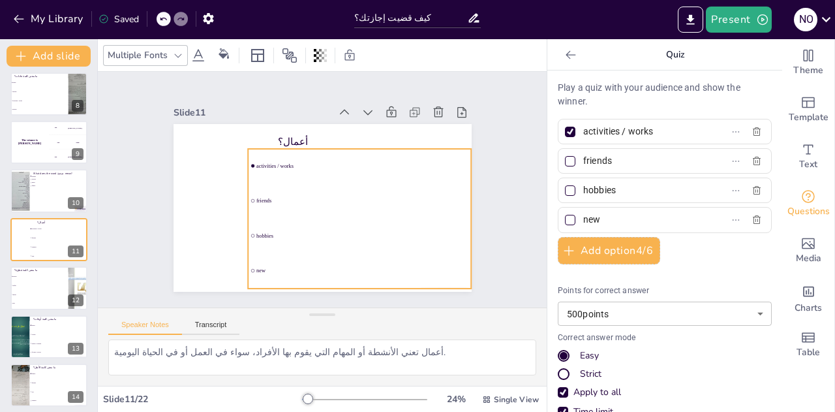
click at [300, 160] on ul "activities / works friends hobbies new" at bounding box center [288, 157] width 237 height 162
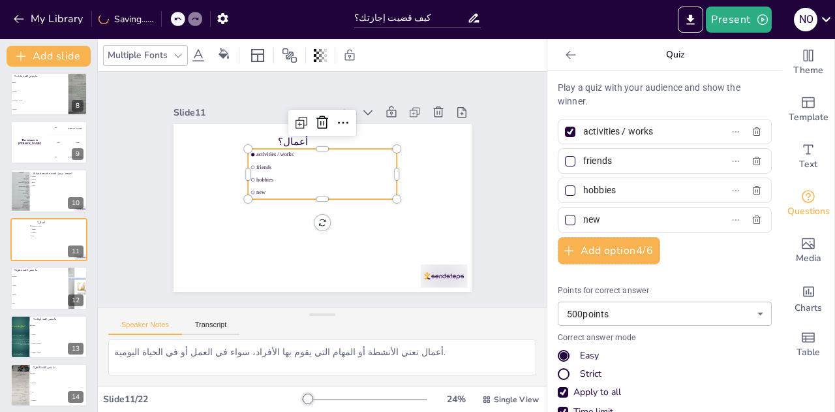
click at [335, 116] on icon at bounding box center [343, 123] width 16 height 16
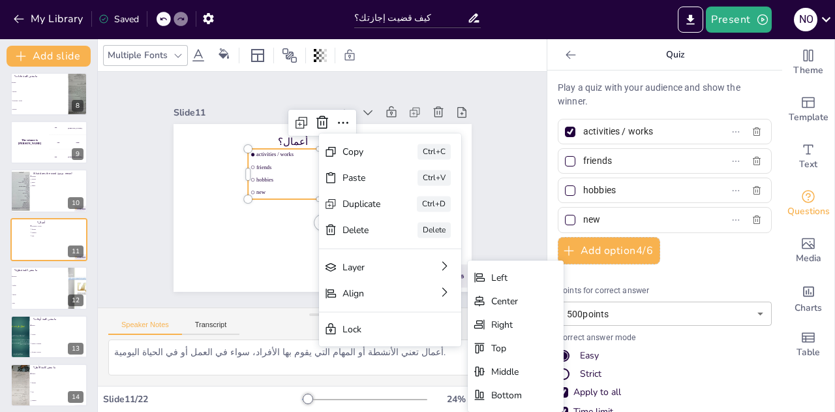
click at [36, 22] on div "Right" at bounding box center [20, 14] width 32 height 16
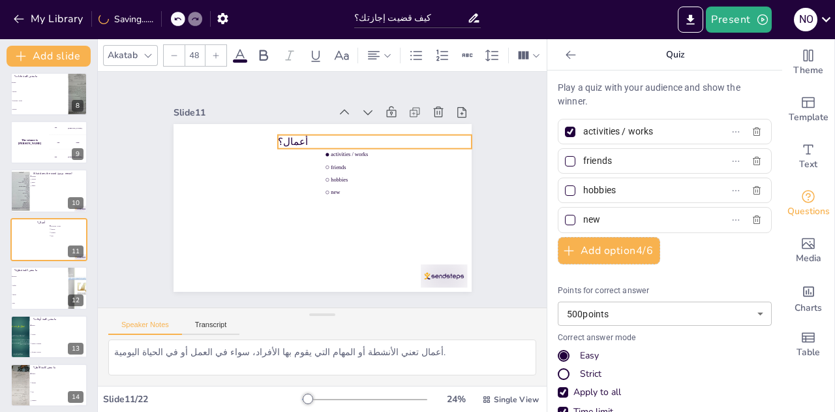
click at [291, 215] on p "أعمال؟" at bounding box center [265, 232] width 194 height 34
click at [427, 174] on icon at bounding box center [438, 185] width 22 height 22
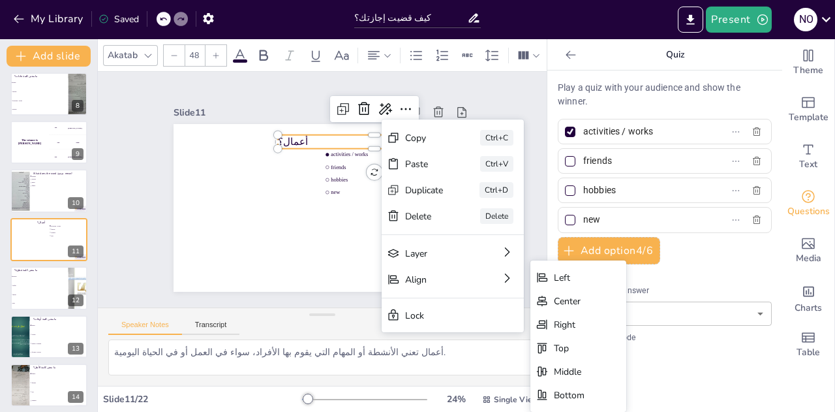
click at [652, 390] on div "Right" at bounding box center [667, 396] width 31 height 12
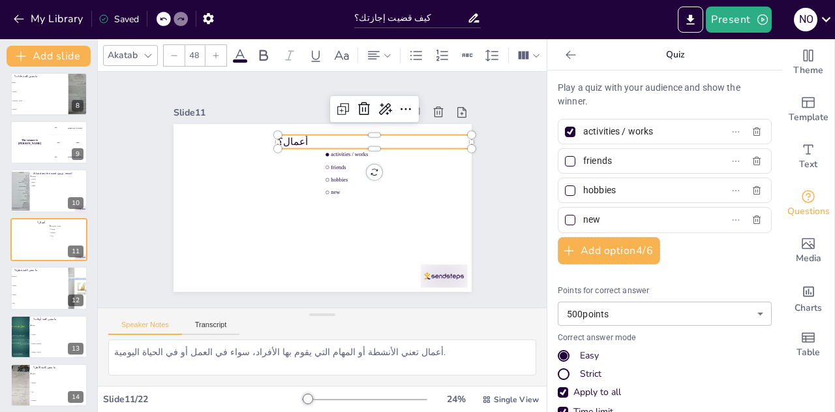
click at [398, 107] on icon at bounding box center [406, 109] width 16 height 16
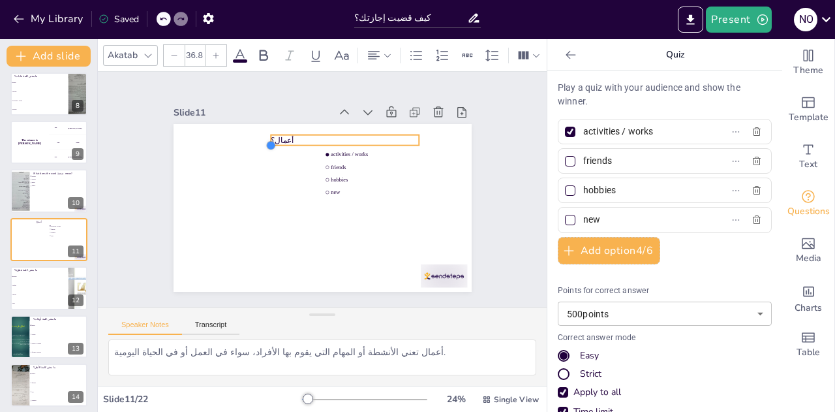
drag, startPoint x: 213, startPoint y: 144, endPoint x: 405, endPoint y: 140, distance: 191.2
click at [405, 140] on div "أعمال؟ activities / works friends hobbies new" at bounding box center [323, 208] width 298 height 168
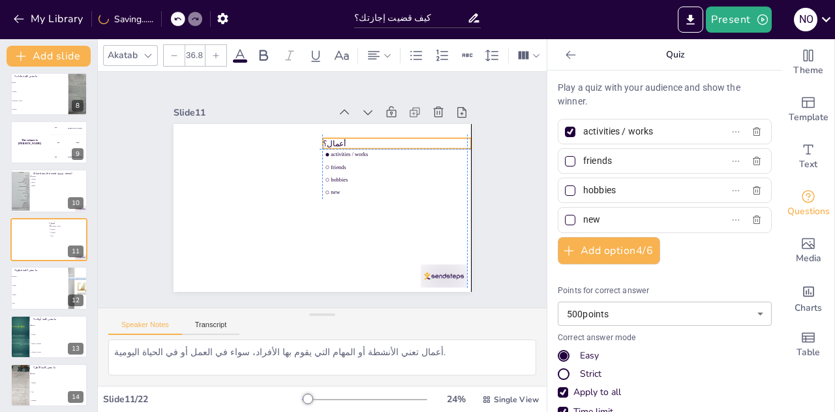
drag, startPoint x: 382, startPoint y: 131, endPoint x: 431, endPoint y: 131, distance: 48.9
click at [431, 223] on div "أعمال؟ activities / works friends hobbies new" at bounding box center [337, 254] width 292 height 62
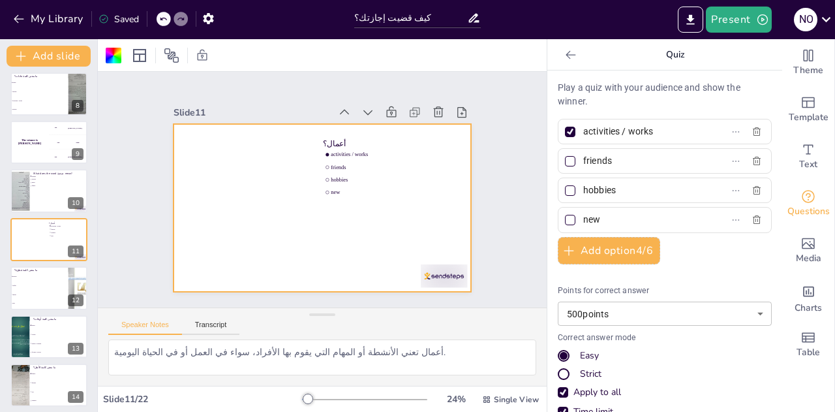
click at [31, 202] on div at bounding box center [48, 190] width 77 height 43
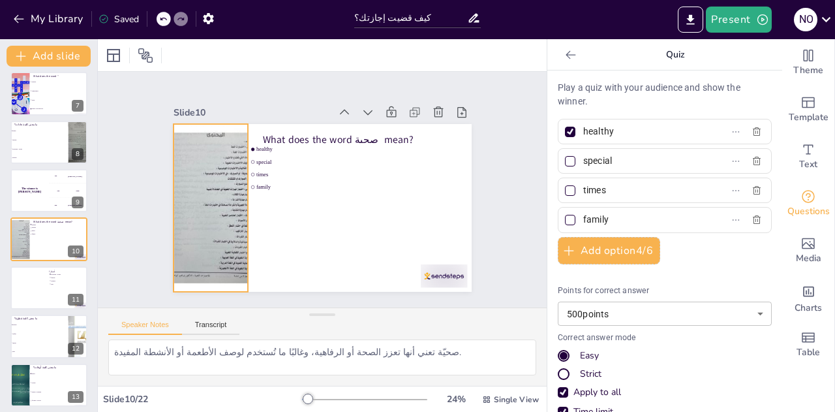
click at [350, 184] on div at bounding box center [434, 171] width 168 height 168
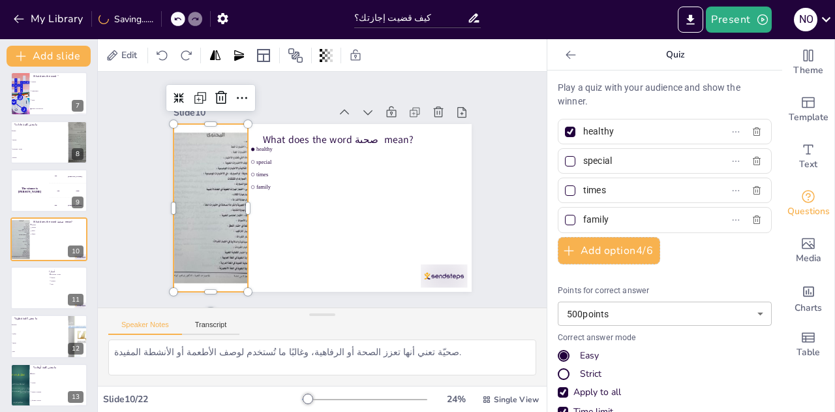
click at [448, 215] on icon at bounding box center [457, 224] width 18 height 18
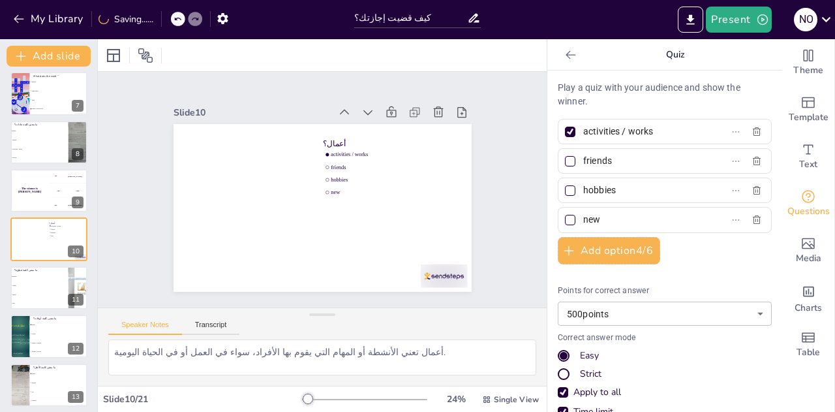
click at [48, 299] on li "new" at bounding box center [39, 303] width 58 height 8
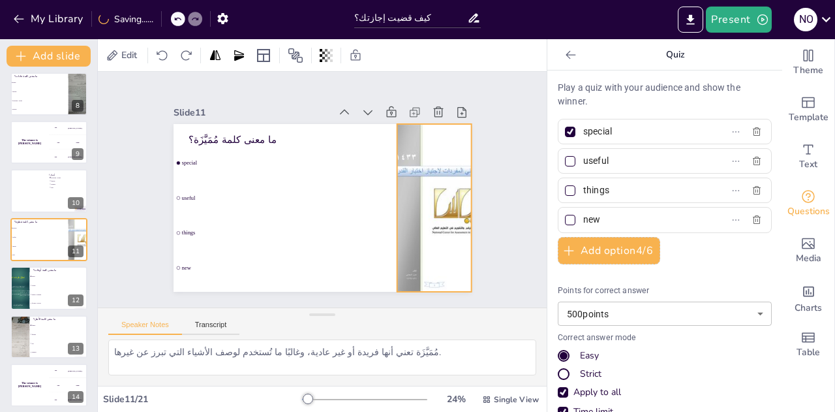
click at [352, 162] on div at bounding box center [251, 101] width 200 height 204
click at [432, 293] on icon at bounding box center [426, 301] width 17 height 17
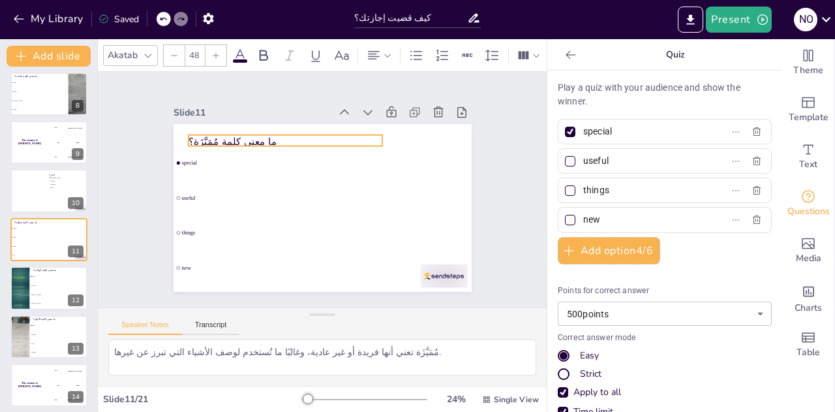
click at [241, 180] on p "ما معنى كلمة مُمَيَّزَة؟" at bounding box center [317, 250] width 153 height 140
click at [254, 135] on p "ما معنى كلمة مُمَيَّزَة؟" at bounding box center [271, 222] width 34 height 194
click at [305, 135] on p "ما معنى كلمة مُمَيَّزَة؟" at bounding box center [381, 200] width 153 height 140
drag, startPoint x: 201, startPoint y: 135, endPoint x: 247, endPoint y: 135, distance: 45.7
click at [247, 135] on p "ما معنى كلمة مُمَيَّزَ" at bounding box center [285, 142] width 194 height 14
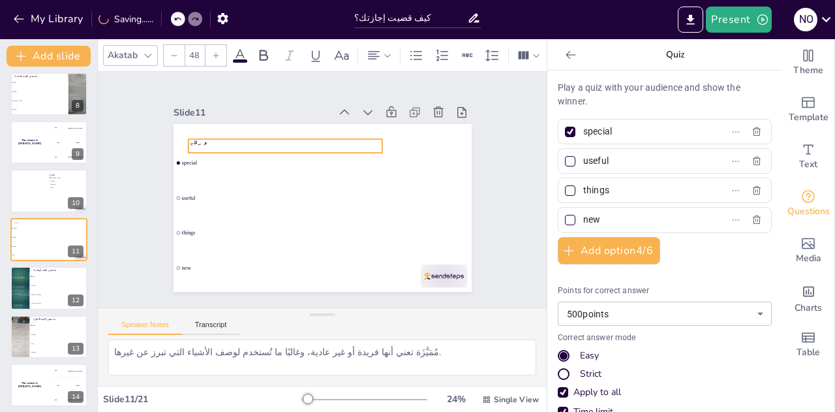
click at [287, 135] on p "مُمَيَّزَ" at bounding box center [341, 135] width 109 height 175
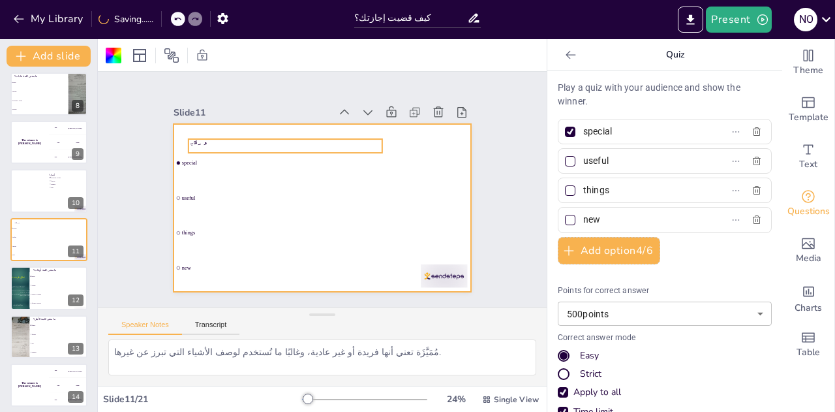
click at [247, 135] on p "مُمَيَّزَ" at bounding box center [323, 132] width 153 height 140
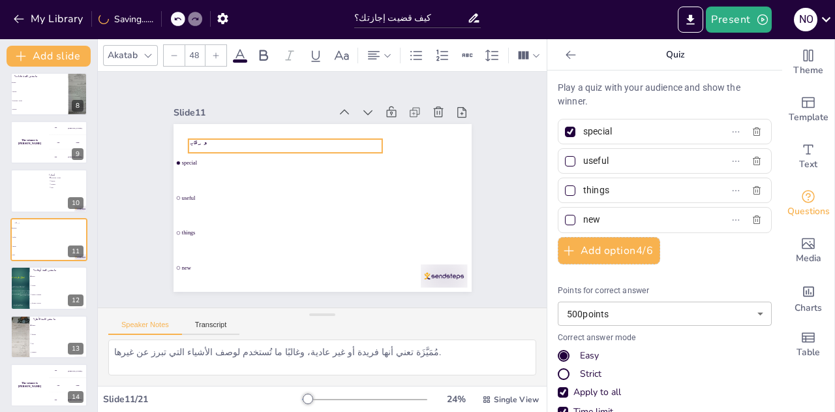
click at [266, 135] on p "مُمَيَّزَ" at bounding box center [283, 231] width 34 height 194
click at [252, 150] on p "مُمَيَّزَ" at bounding box center [297, 241] width 91 height 183
click at [65, 282] on button at bounding box center [58, 278] width 16 height 16
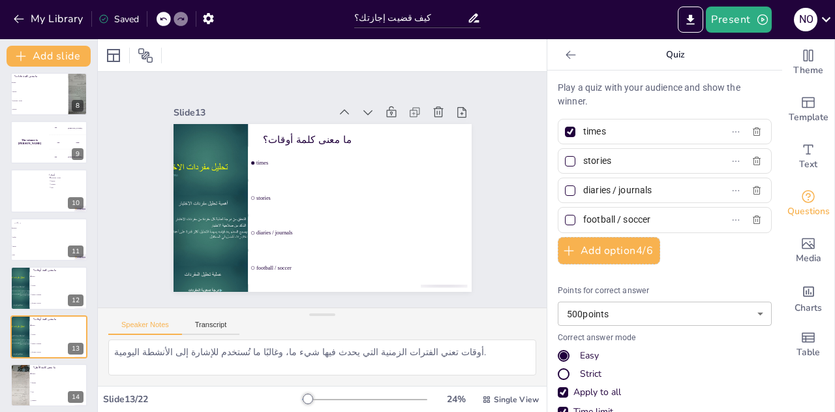
scroll to position [442, 0]
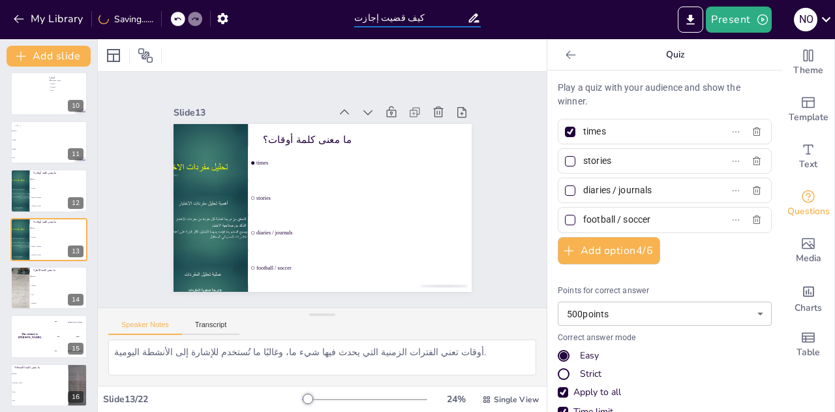
click at [57, 202] on li "football / soccer" at bounding box center [59, 206] width 58 height 8
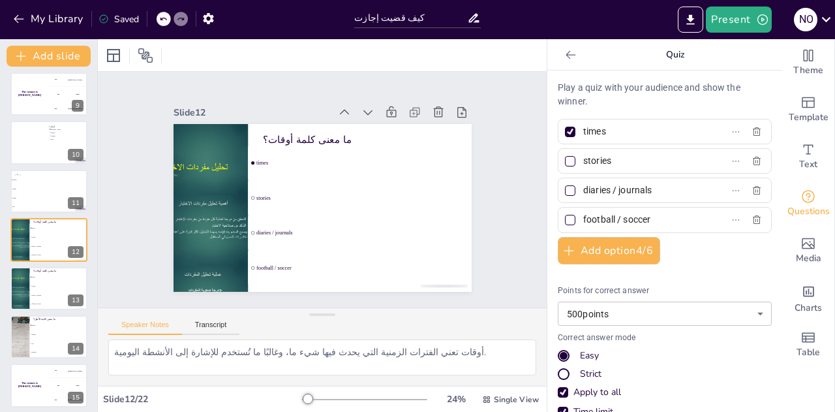
click at [35, 186] on li "useful" at bounding box center [39, 188] width 58 height 8
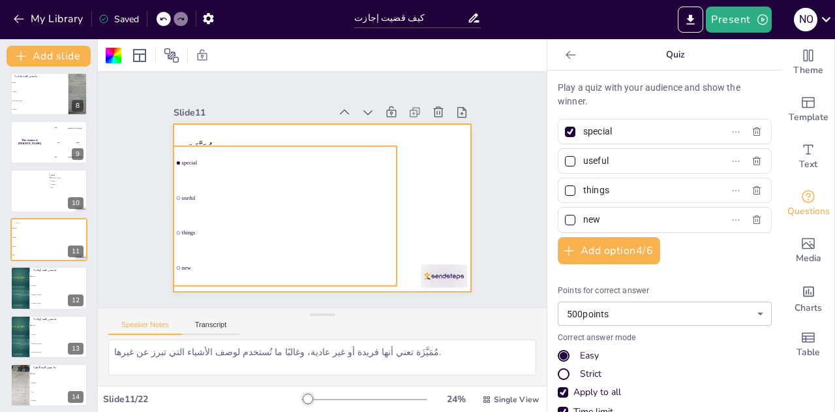
click at [206, 255] on div "مُمَيَّزَة special useful things new" at bounding box center [323, 255] width 298 height 0
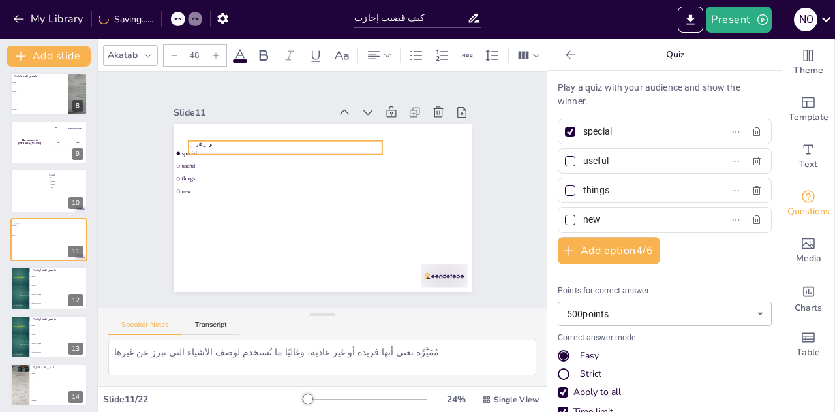
click at [251, 204] on p "مُمَيَّزَة" at bounding box center [345, 240] width 189 height 73
drag, startPoint x: 213, startPoint y: 139, endPoint x: 219, endPoint y: 129, distance: 12.0
click at [241, 154] on p "مُمَيَّزَة" at bounding box center [295, 241] width 109 height 175
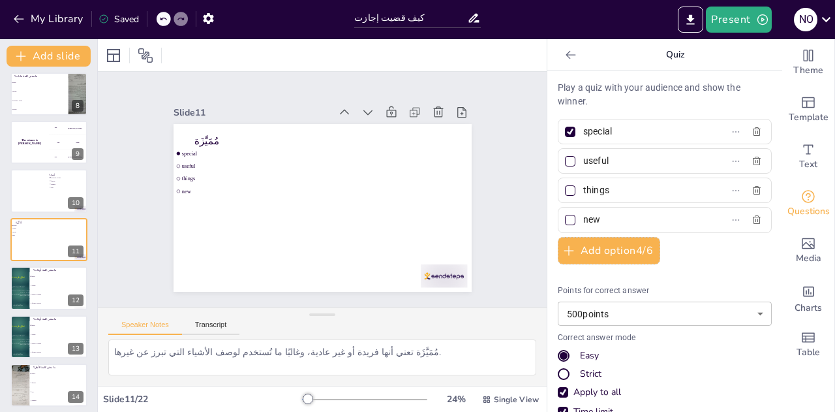
click at [48, 106] on li "special" at bounding box center [39, 109] width 58 height 8
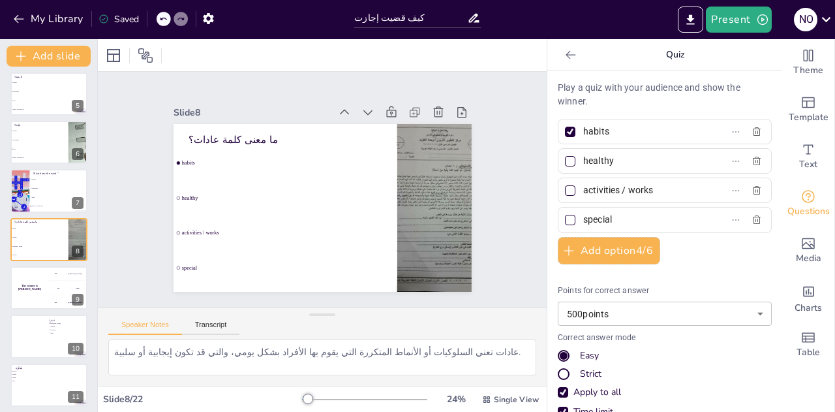
click at [31, 108] on span "doing / carrying out" at bounding box center [39, 108] width 55 height 1
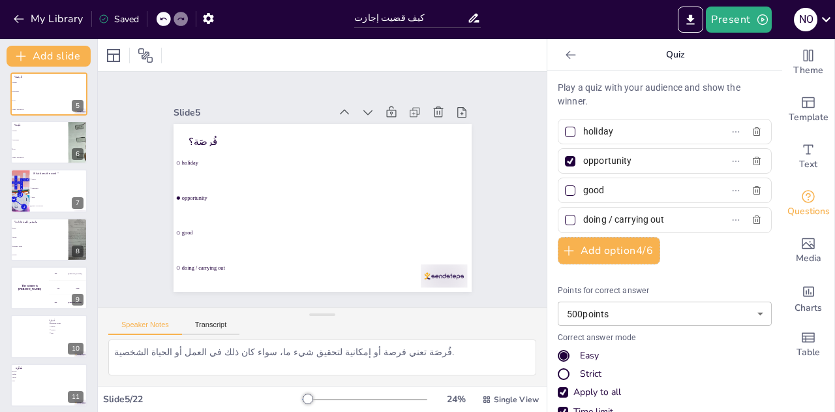
scroll to position [54, 0]
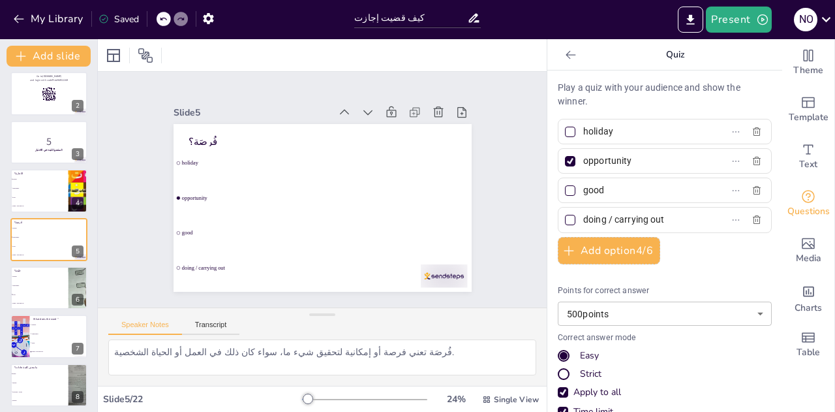
click at [48, 199] on li "good" at bounding box center [39, 197] width 58 height 8
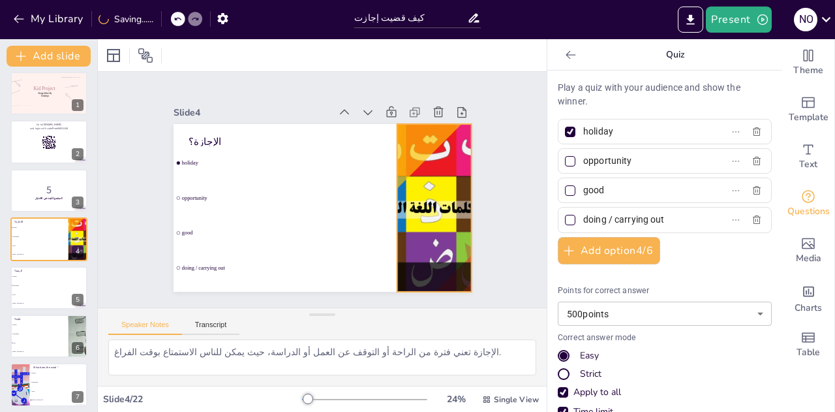
click at [388, 179] on div at bounding box center [293, 299] width 190 height 240
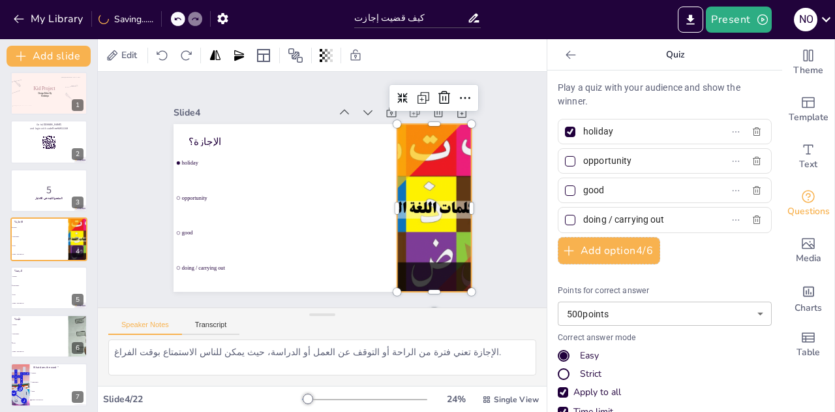
click at [464, 210] on icon at bounding box center [473, 218] width 18 height 17
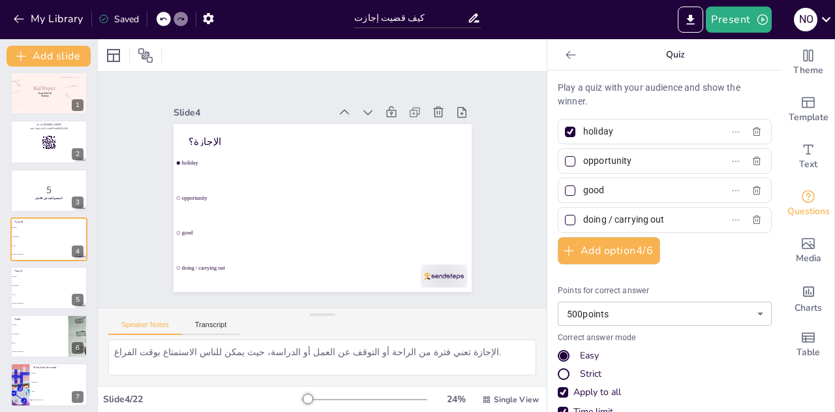
click at [35, 337] on li "opportunity" at bounding box center [39, 333] width 58 height 8
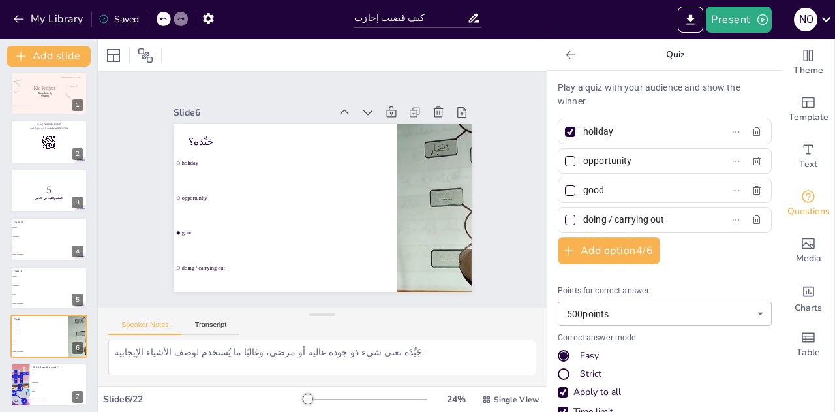
scroll to position [102, 0]
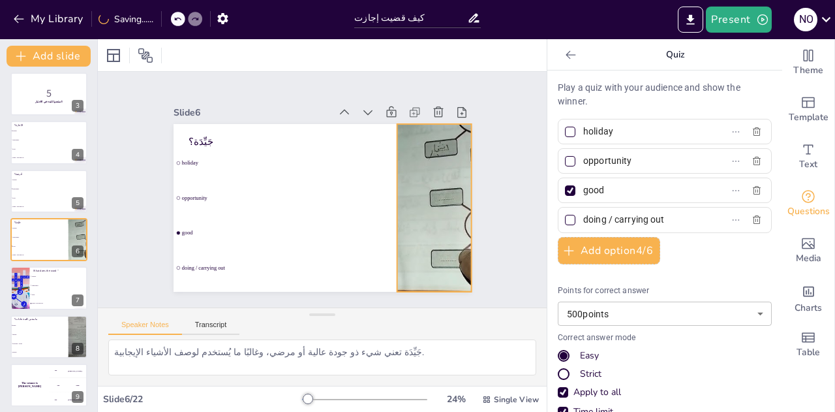
click at [418, 154] on div at bounding box center [392, 278] width 333 height 324
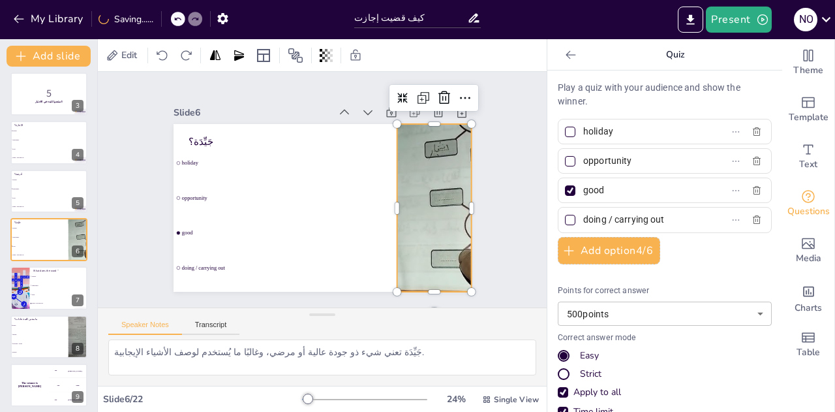
click at [461, 208] on icon at bounding box center [472, 219] width 22 height 22
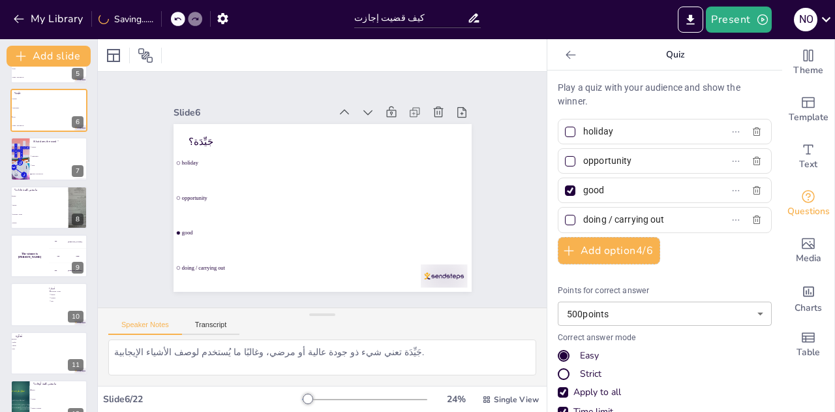
scroll to position [232, 0]
click at [23, 161] on div at bounding box center [20, 157] width 24 height 43
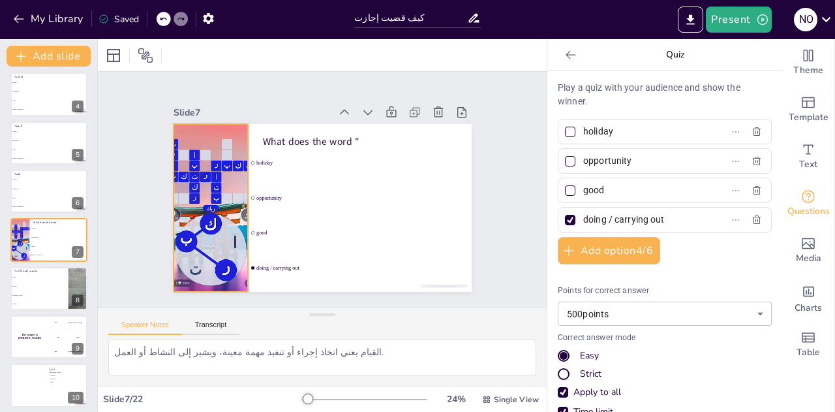
click at [280, 219] on div at bounding box center [374, 290] width 189 height 142
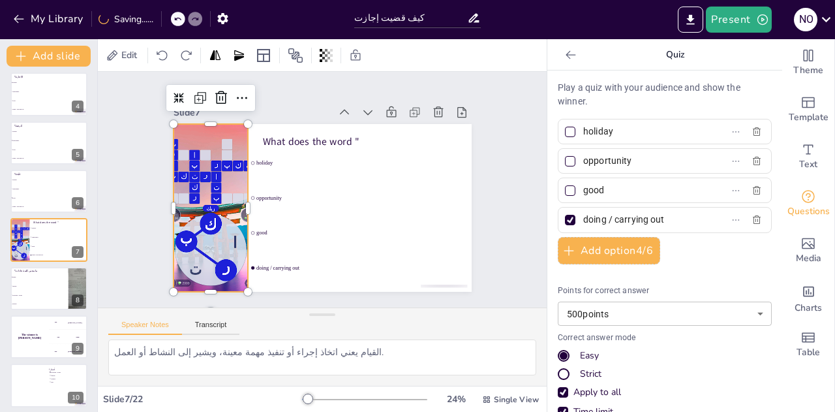
click at [393, 73] on icon at bounding box center [384, 64] width 18 height 18
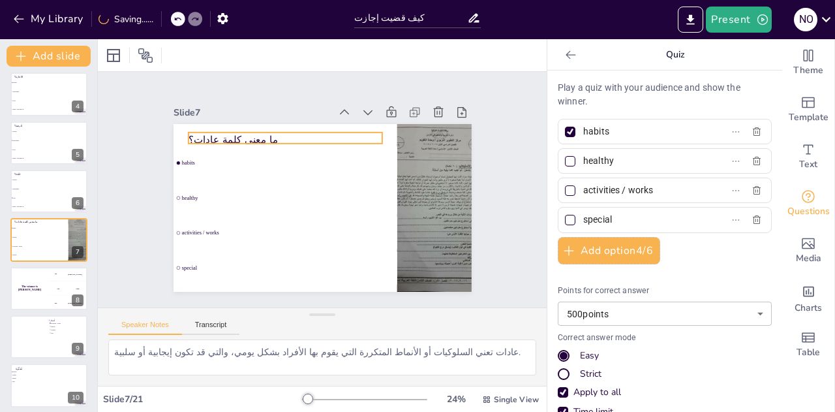
click at [307, 132] on p "ما معنى كلمة عادات؟" at bounding box center [352, 135] width 91 height 183
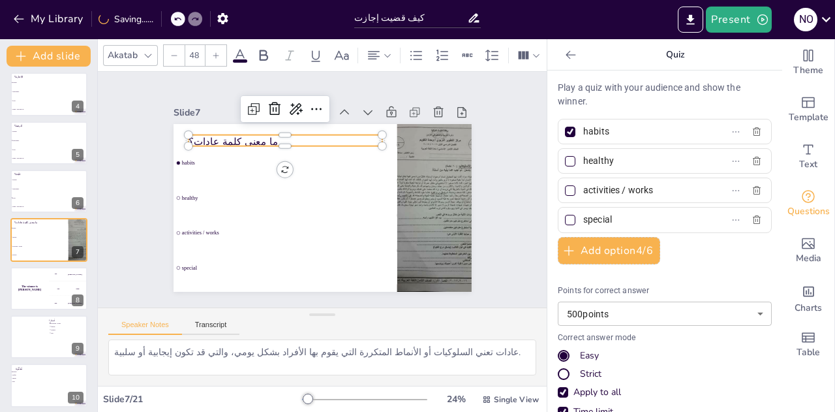
click at [245, 202] on p "ما معنى كلمة عادات؟" at bounding box center [336, 247] width 183 height 91
drag, startPoint x: 206, startPoint y: 132, endPoint x: 263, endPoint y: 134, distance: 56.8
click at [263, 146] on p "ما معنى كلمة عادات؟" at bounding box center [287, 240] width 73 height 189
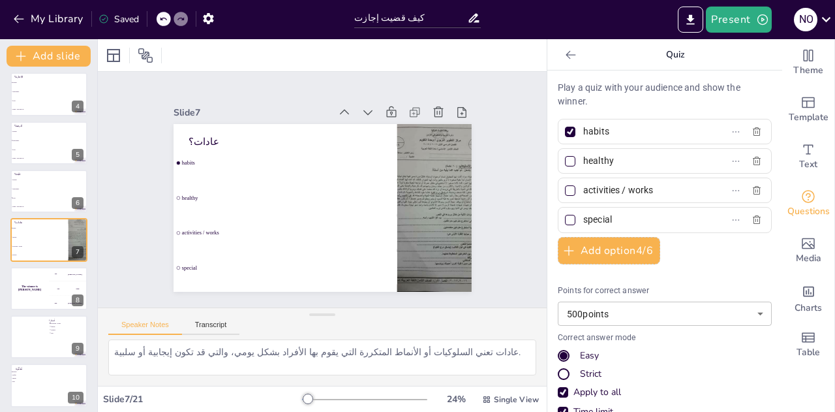
click at [25, 296] on div "The winner is Niels 🏆" at bounding box center [29, 288] width 39 height 43
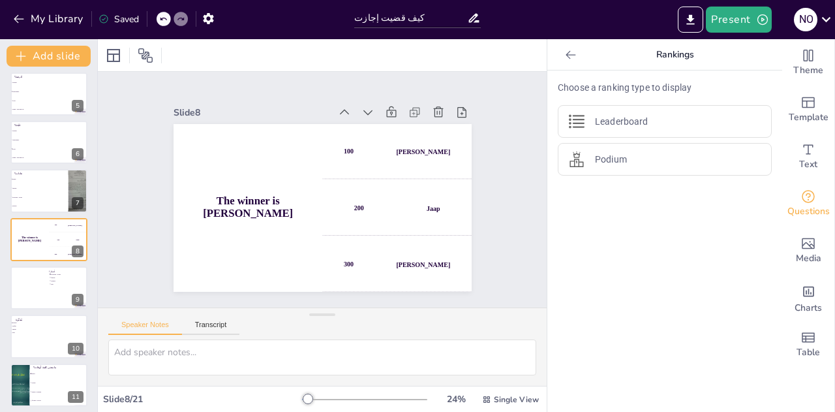
click at [455, 174] on icon at bounding box center [462, 181] width 14 height 14
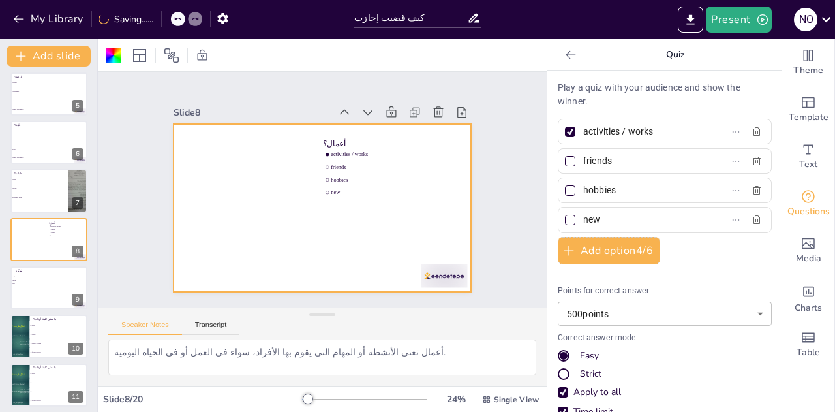
click at [52, 285] on button at bounding box center [58, 278] width 16 height 16
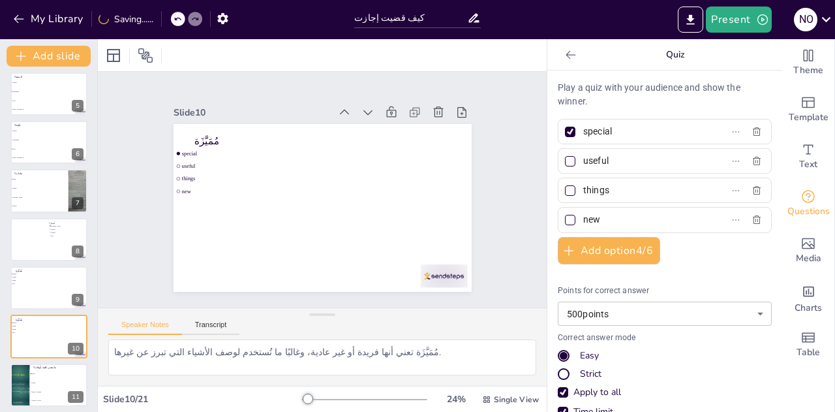
scroll to position [296, 0]
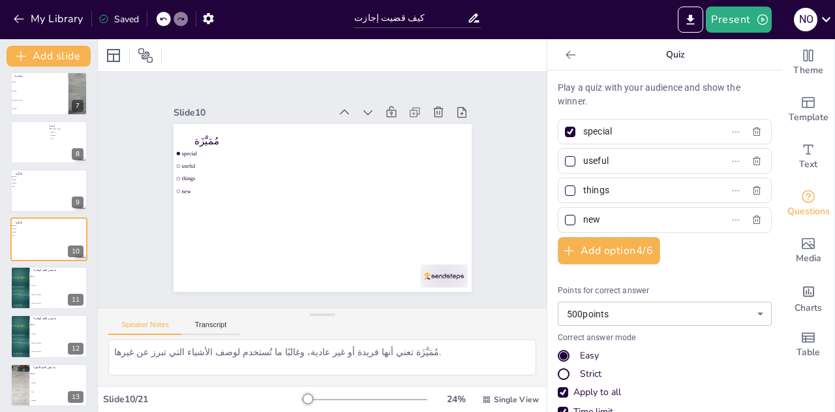
click at [51, 294] on span "diaries / journals" at bounding box center [59, 294] width 55 height 1
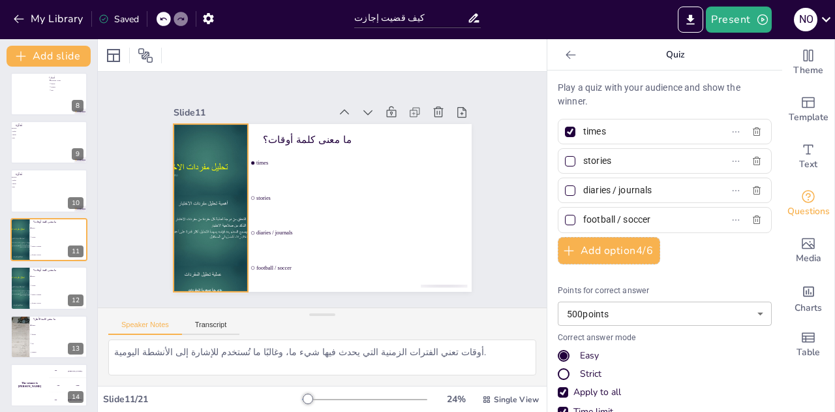
click at [226, 159] on div at bounding box center [241, 110] width 209 height 200
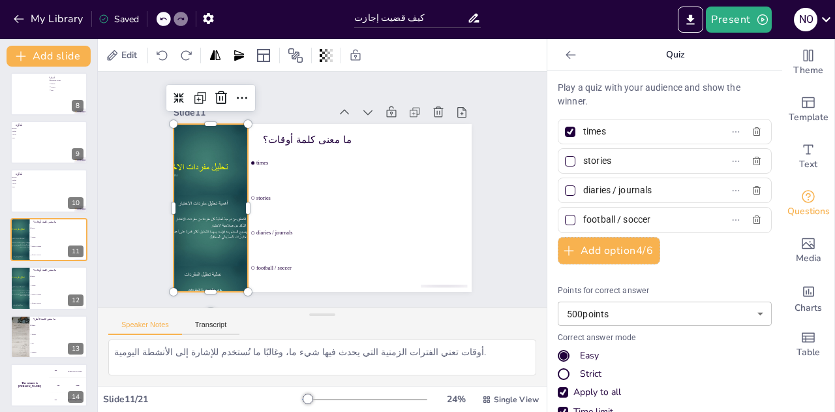
click at [430, 279] on icon at bounding box center [422, 287] width 16 height 16
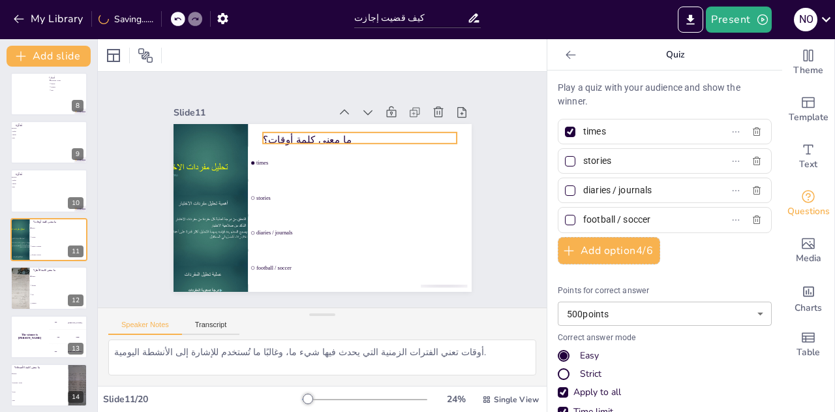
click at [279, 205] on p "ما معنى كلمة أوقات؟" at bounding box center [308, 251] width 183 height 92
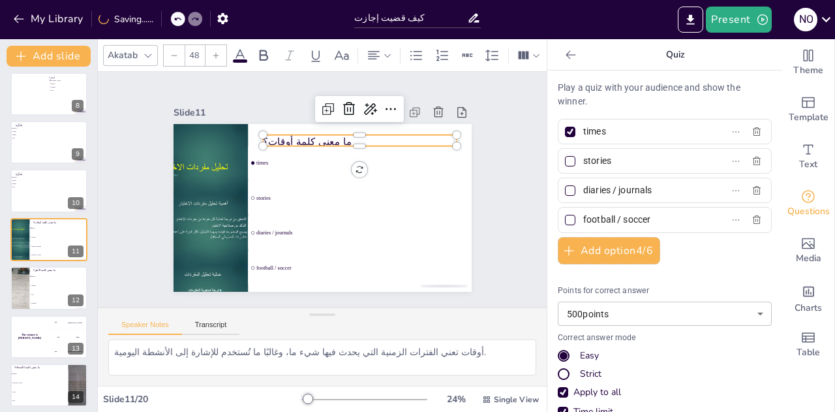
click at [363, 131] on p "ما معنى كلمة أوقات؟" at bounding box center [370, 227] width 14 height 194
drag, startPoint x: 279, startPoint y: 134, endPoint x: 331, endPoint y: 132, distance: 52.9
click at [337, 132] on p "ما معنى كلمة أوقات؟" at bounding box center [382, 203] width 91 height 183
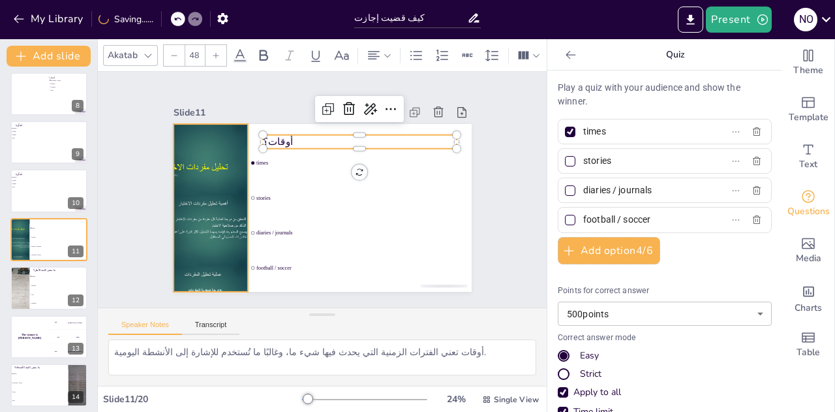
click at [201, 198] on div at bounding box center [251, 101] width 208 height 193
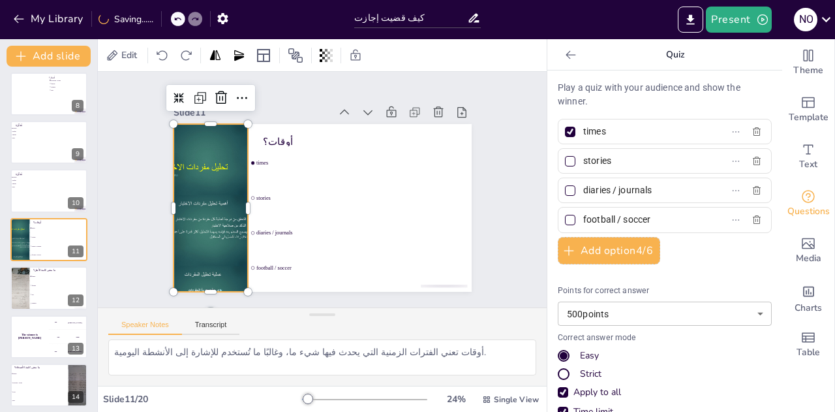
click at [201, 198] on div at bounding box center [251, 101] width 208 height 193
click at [201, 203] on div at bounding box center [221, 138] width 200 height 209
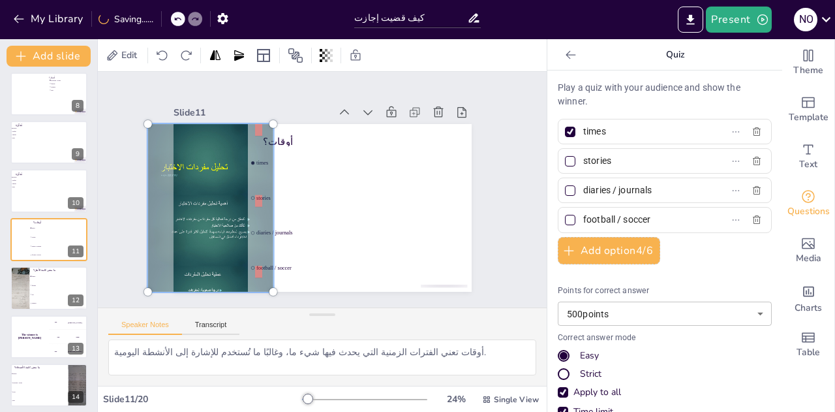
click at [268, 203] on div at bounding box center [383, 94] width 231 height 228
click at [201, 203] on div at bounding box center [213, 160] width 204 height 225
click at [313, 149] on div at bounding box center [424, 241] width 223 height 232
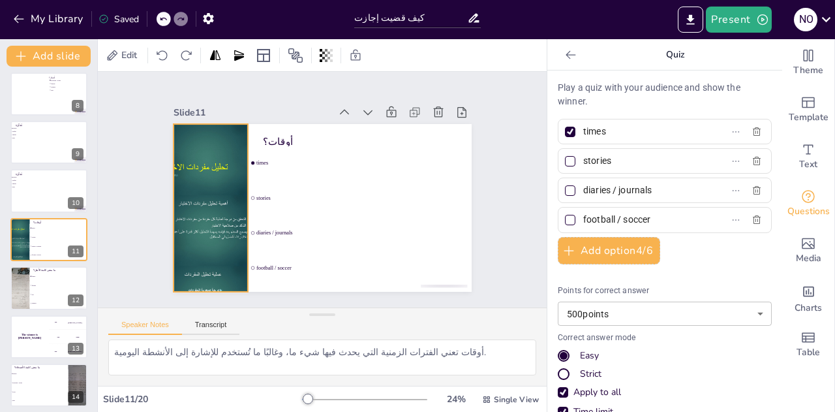
click at [209, 137] on div at bounding box center [227, 128] width 206 height 209
click at [233, 291] on icon at bounding box center [241, 299] width 17 height 17
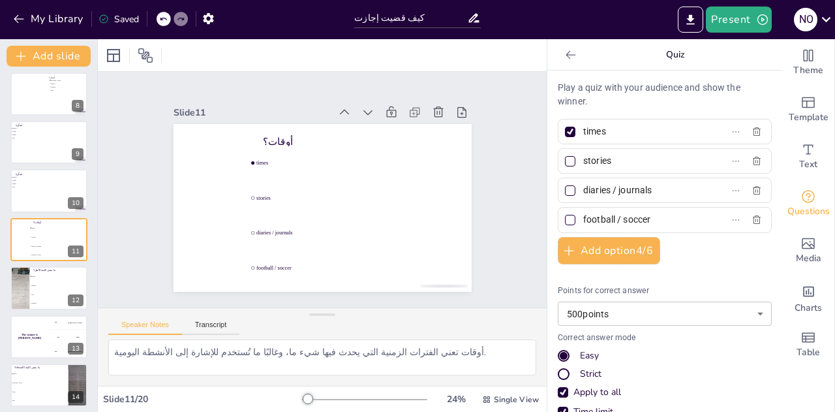
click at [54, 300] on li "hobbies" at bounding box center [59, 303] width 58 height 8
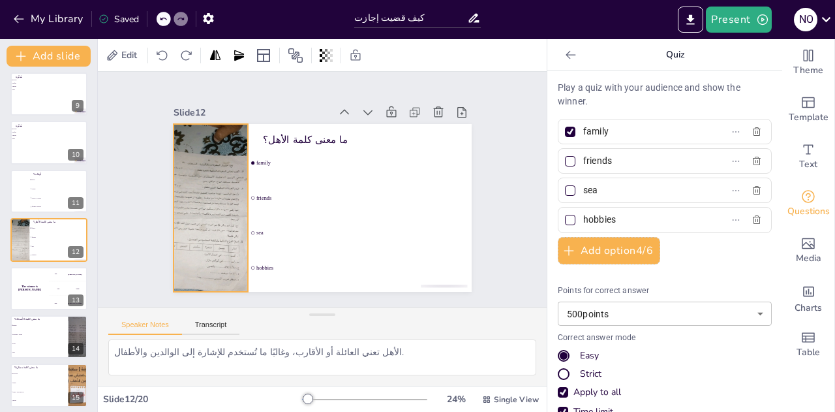
click at [221, 134] on div at bounding box center [305, 78] width 168 height 112
click at [300, 62] on icon at bounding box center [308, 53] width 17 height 18
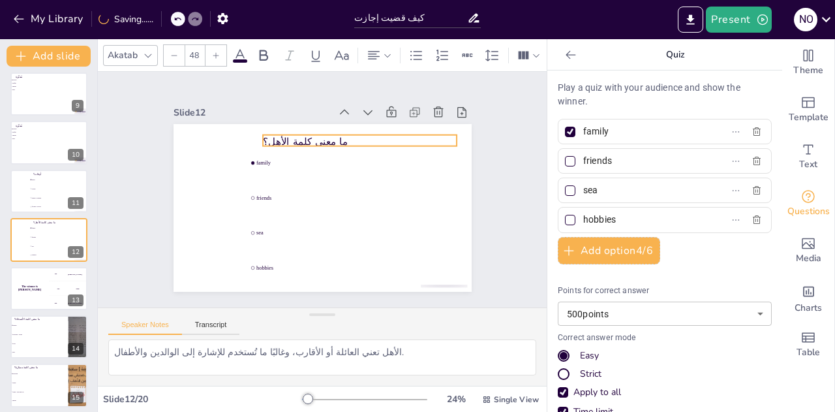
click at [291, 134] on p "ما معنى كلمة الأهل؟" at bounding box center [378, 166] width 175 height 109
click at [278, 210] on p "ما معنى كلمة الأهل؟" at bounding box center [302, 246] width 189 height 73
click at [334, 140] on p "ما معنى كلمة الأهل؟" at bounding box center [361, 236] width 54 height 193
click at [323, 133] on p "ما معنى كلمة الأهل؟" at bounding box center [382, 191] width 125 height 165
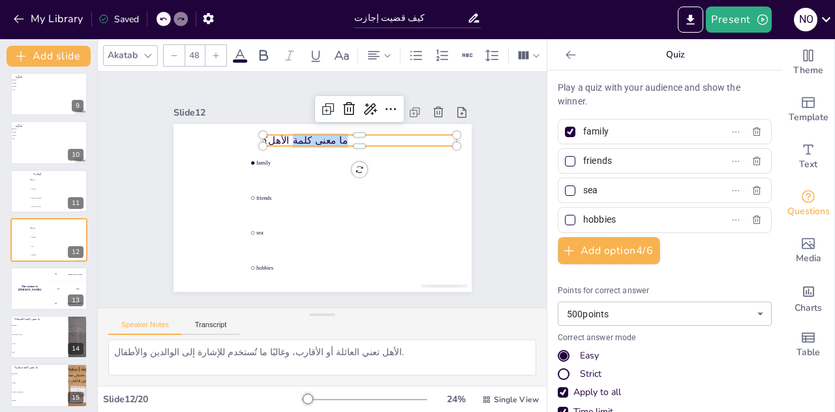
drag, startPoint x: 323, startPoint y: 133, endPoint x: 278, endPoint y: 130, distance: 45.1
click at [306, 130] on p "ما معنى كلمة الأهل؟" at bounding box center [382, 178] width 153 height 140
click at [20, 270] on div "The winner is Niels 🏆" at bounding box center [29, 289] width 39 height 43
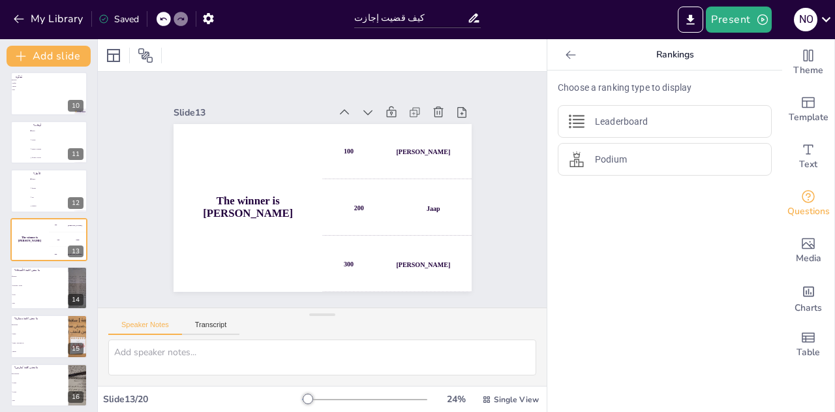
click at [78, 232] on icon at bounding box center [75, 229] width 9 height 9
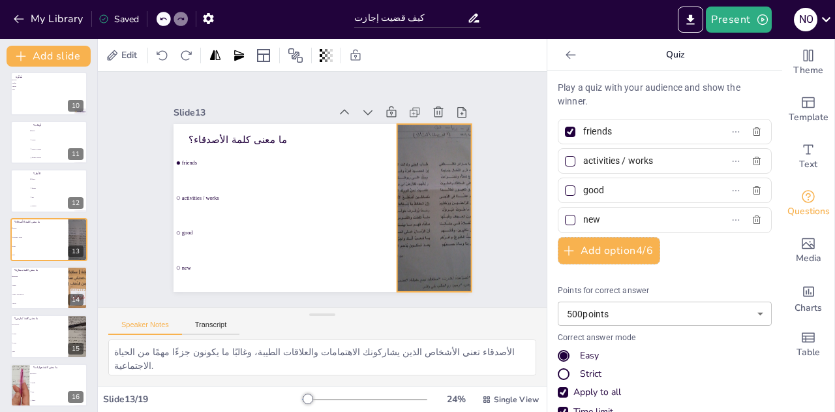
click at [418, 171] on div at bounding box center [364, 84] width 194 height 174
click at [328, 45] on icon at bounding box center [319, 36] width 17 height 17
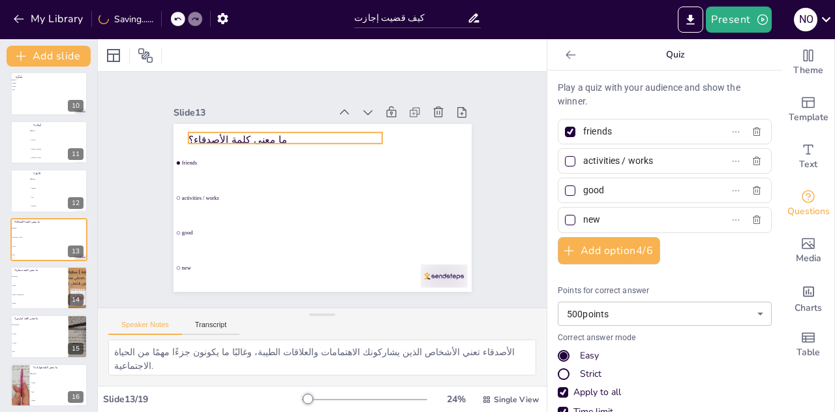
click at [352, 132] on p "ما معنى كلمة الأصدقاء؟" at bounding box center [379, 163] width 54 height 193
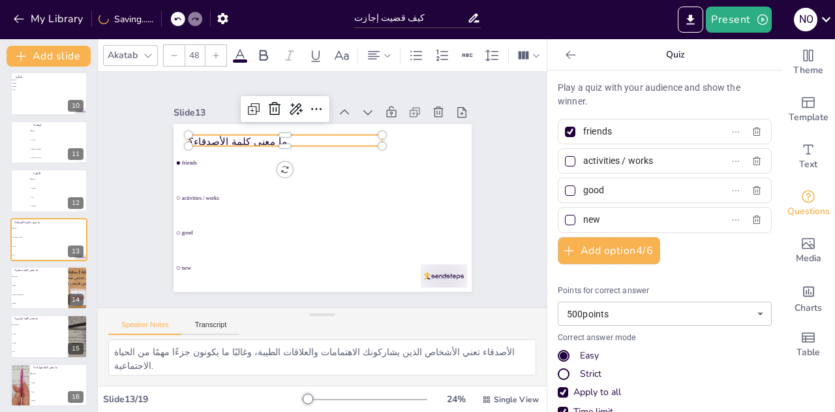
click at [216, 132] on p "ما معنى كلمة الأصدقاء؟" at bounding box center [261, 191] width 125 height 165
click at [257, 225] on p "ما معنى كلمة الأصدقاء؟" at bounding box center [354, 242] width 194 height 34
drag, startPoint x: 210, startPoint y: 132, endPoint x: 259, endPoint y: 139, distance: 49.4
click at [314, 139] on p "ما معنى كلمة الأصدقاء؟" at bounding box center [384, 194] width 140 height 153
click at [48, 277] on li "excellent" at bounding box center [39, 276] width 58 height 8
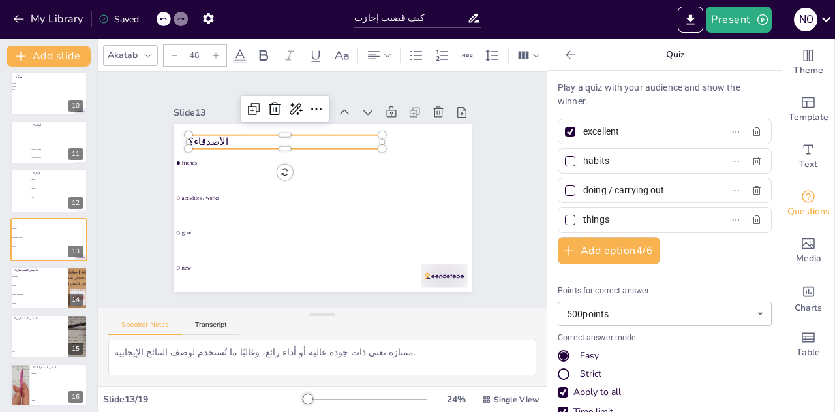
scroll to position [490, 0]
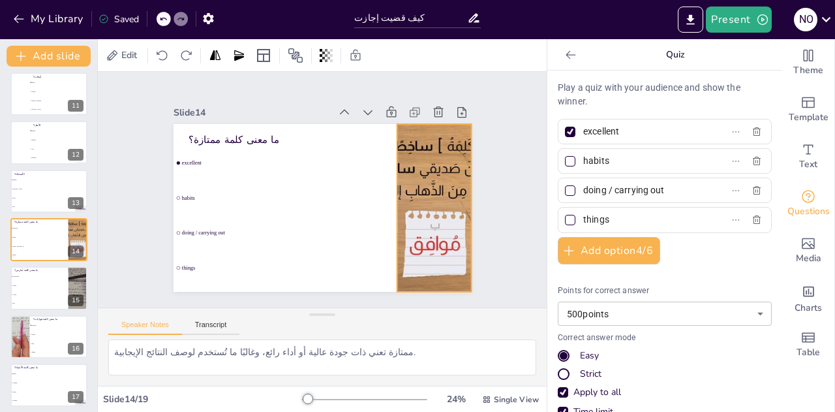
click at [382, 175] on div at bounding box center [242, 108] width 279 height 267
click at [193, 245] on icon at bounding box center [183, 254] width 18 height 18
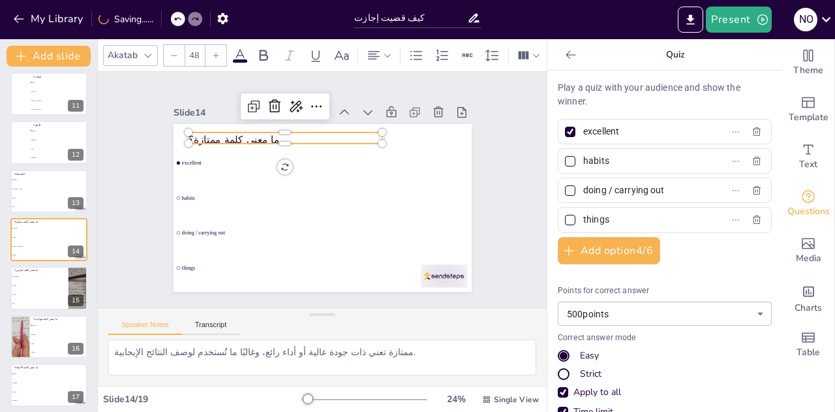
click at [257, 226] on p "ما معنى كلمة ممتازة؟" at bounding box center [354, 243] width 194 height 34
click at [320, 133] on p "ما معنى كلمة ممتازة؟" at bounding box center [382, 187] width 125 height 165
drag, startPoint x: 206, startPoint y: 133, endPoint x: 249, endPoint y: 136, distance: 43.2
click at [322, 136] on p "ما معنى كلمة ممتازة؟" at bounding box center [384, 188] width 125 height 165
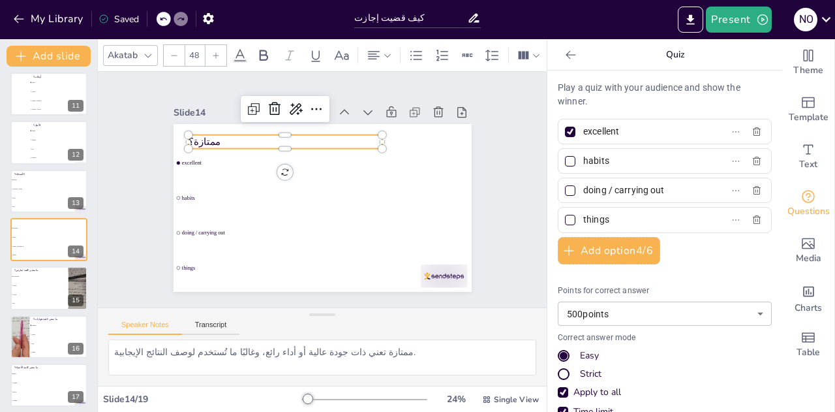
click at [35, 298] on li "I write" at bounding box center [39, 294] width 58 height 8
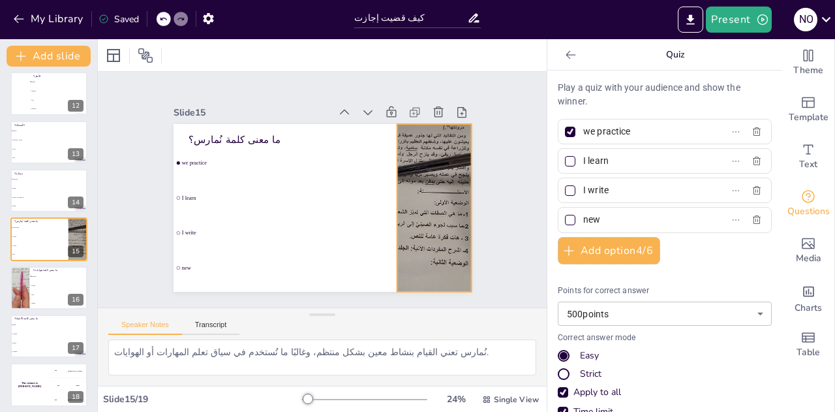
click at [398, 213] on div at bounding box center [251, 277] width 294 height 342
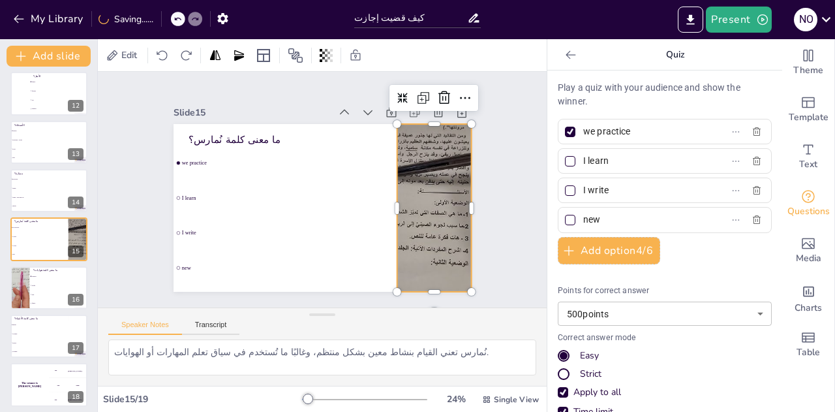
click at [432, 84] on icon at bounding box center [423, 74] width 18 height 18
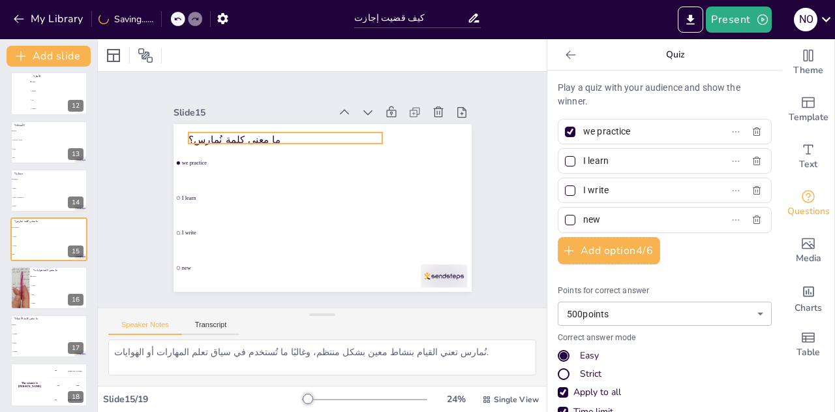
click at [252, 219] on p "ما معنى كلمة نُمارس؟" at bounding box center [348, 246] width 193 height 54
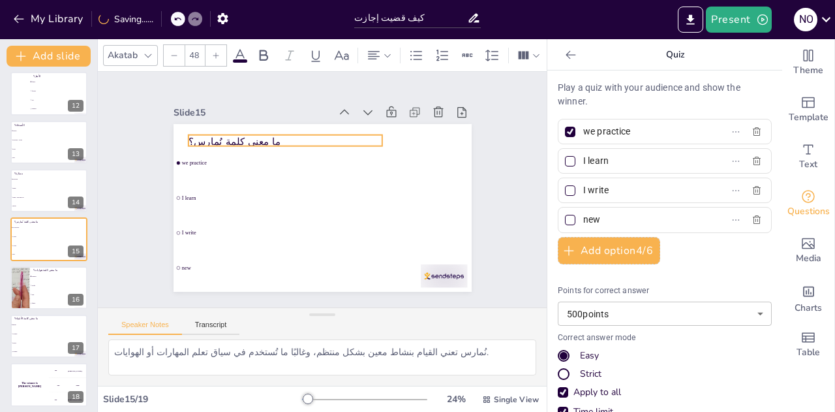
click at [320, 136] on p "ما معنى كلمة نُمارس؟" at bounding box center [356, 139] width 73 height 189
click at [392, 52] on div at bounding box center [378, 55] width 31 height 21
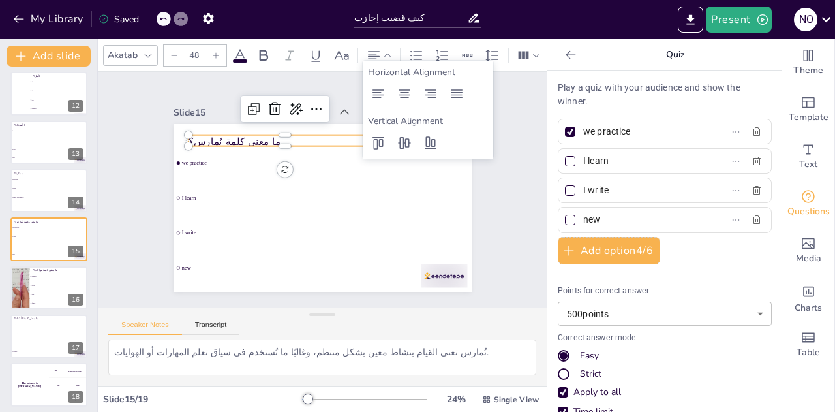
click at [429, 91] on icon at bounding box center [431, 94] width 16 height 16
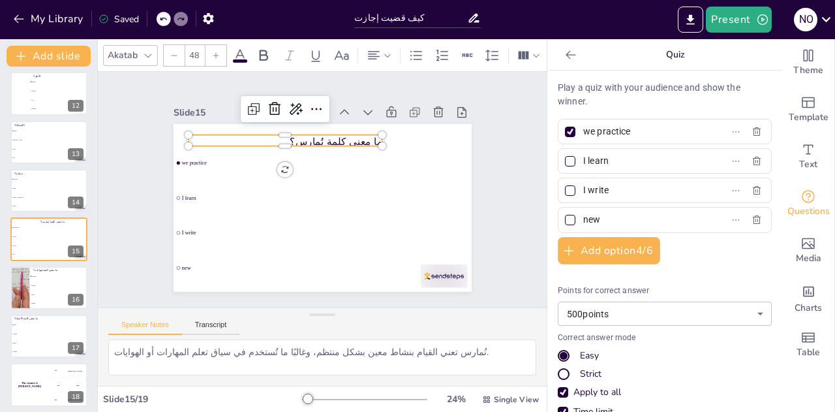
click at [332, 135] on p "ما معنى كلمة نُمارس؟" at bounding box center [381, 200] width 153 height 140
click at [329, 135] on p "ما معنى كلمة نُمارس؟" at bounding box center [344, 133] width 109 height 175
click at [329, 180] on p "ما معنى كلمة نُمارس؟" at bounding box center [317, 250] width 153 height 140
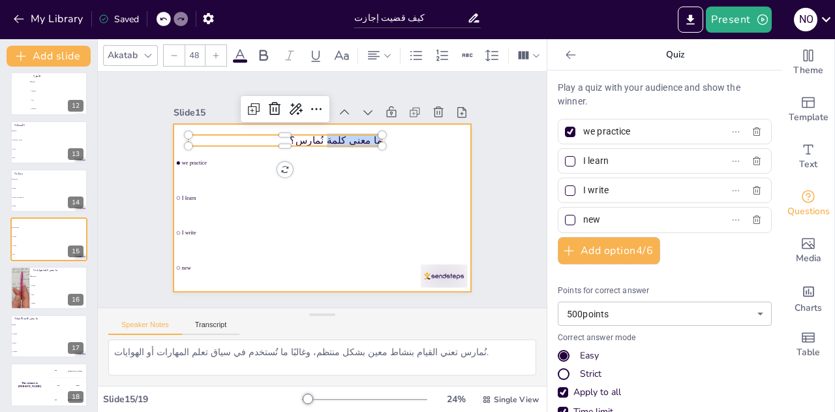
drag, startPoint x: 330, startPoint y: 132, endPoint x: 405, endPoint y: 131, distance: 74.4
click at [405, 131] on div "we practice I learn I write new ما معنى كلمة نُمارس؟" at bounding box center [311, 203] width 334 height 324
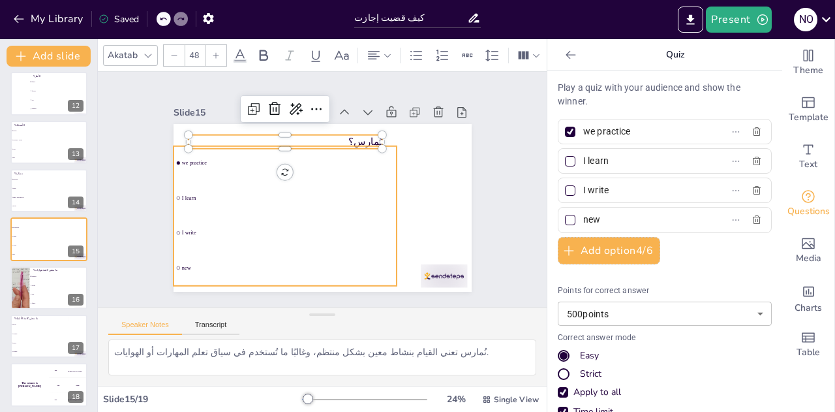
click at [303, 191] on div "we practice I learn I write new" at bounding box center [295, 129] width 272 height 121
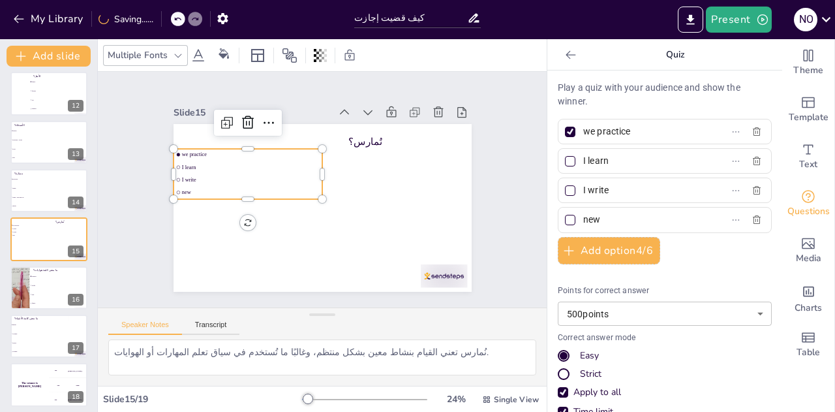
click at [74, 283] on button at bounding box center [76, 278] width 16 height 16
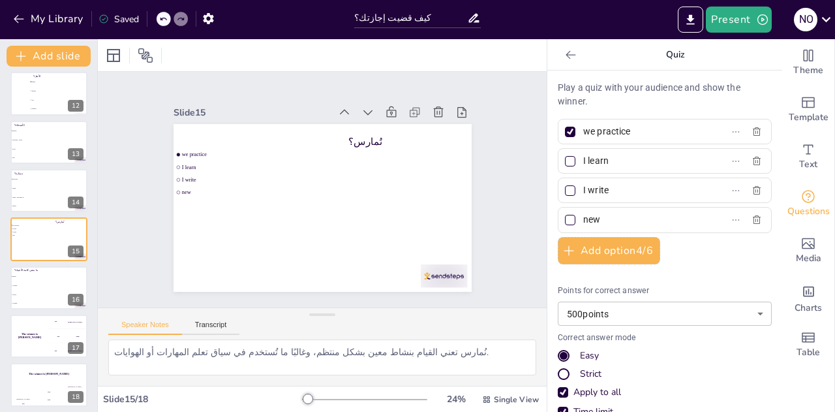
click at [30, 298] on li "stories" at bounding box center [39, 294] width 58 height 8
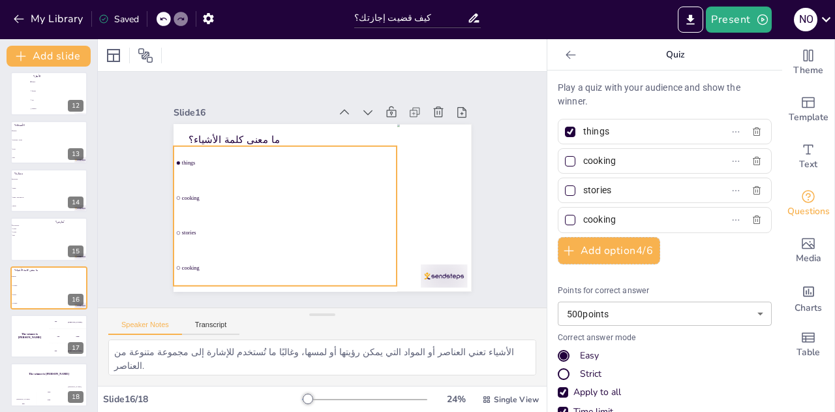
scroll to position [544, 0]
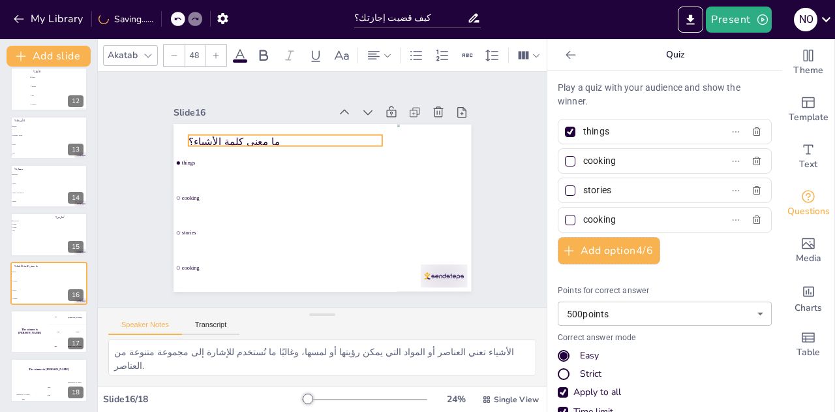
click at [343, 135] on p "ما معنى كلمة الأشياء؟" at bounding box center [379, 168] width 73 height 189
click at [312, 101] on icon at bounding box center [308, 109] width 17 height 17
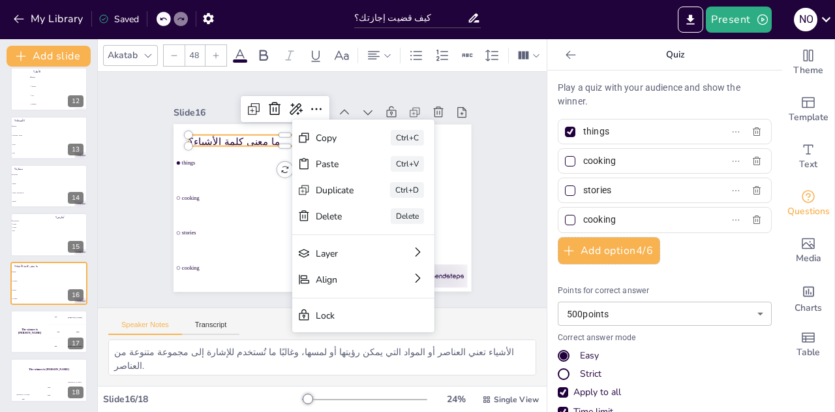
click at [388, 51] on icon at bounding box center [387, 55] width 9 height 9
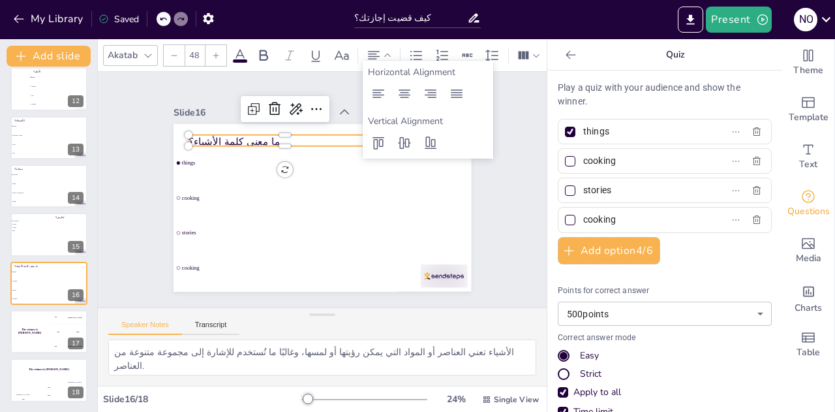
click at [429, 91] on icon at bounding box center [431, 94] width 16 height 16
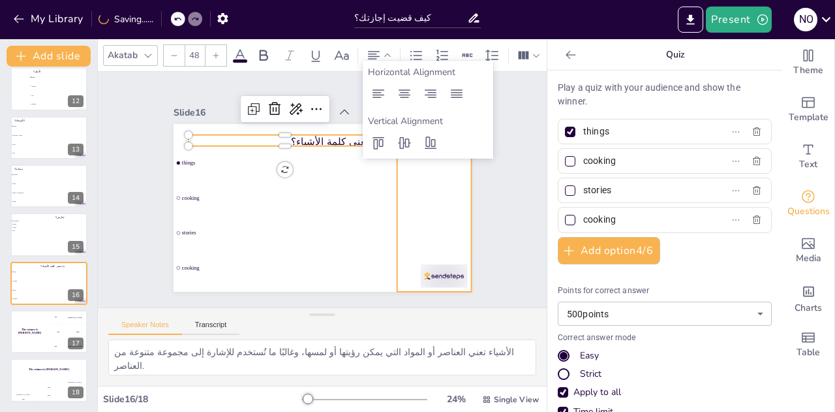
click at [440, 206] on div at bounding box center [393, 278] width 168 height 174
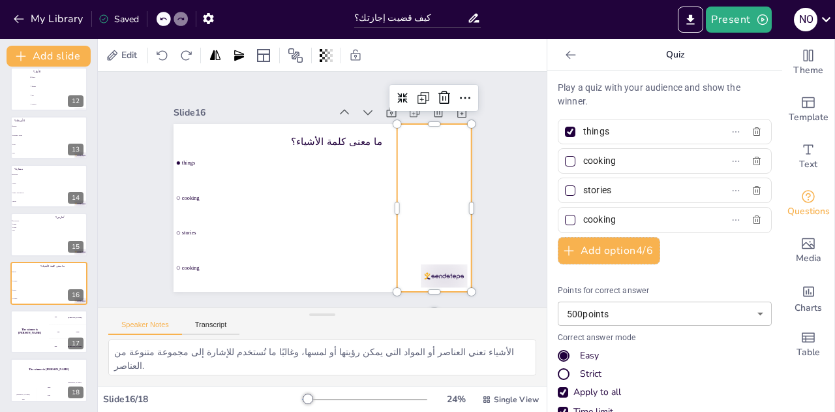
click at [455, 241] on icon at bounding box center [463, 249] width 17 height 16
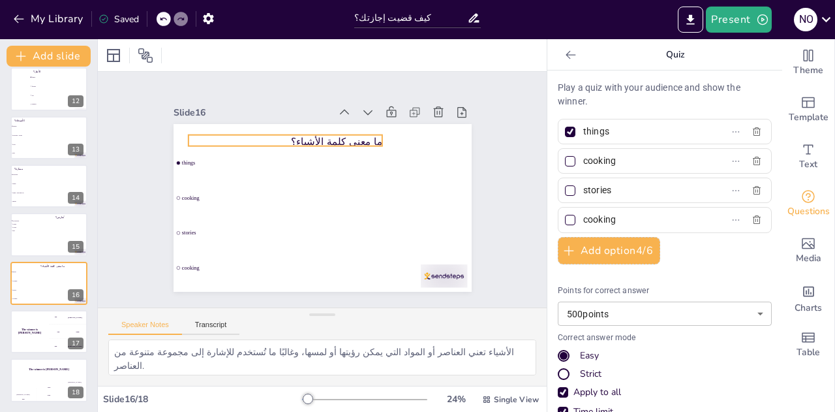
click at [330, 187] on p "ما معنى كلمة الأشياء؟" at bounding box center [372, 223] width 189 height 73
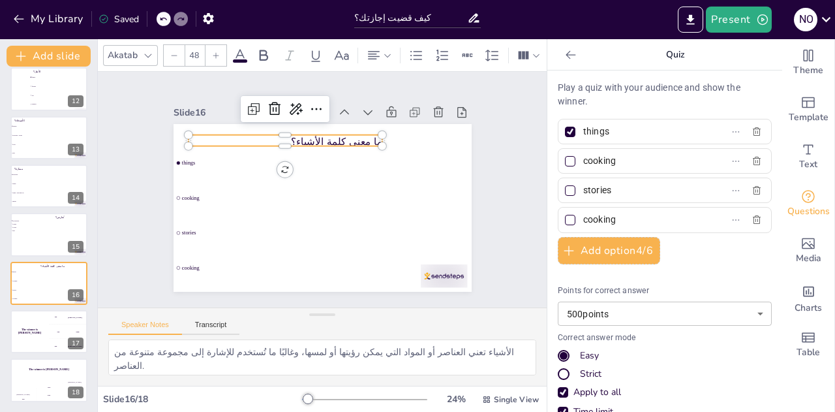
click at [296, 134] on p "ما معنى كلمة الأشياء؟" at bounding box center [279, 231] width 34 height 194
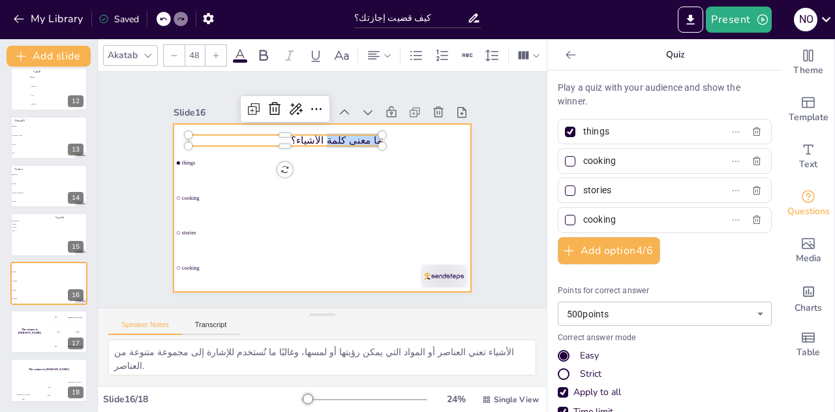
drag, startPoint x: 330, startPoint y: 134, endPoint x: 389, endPoint y: 135, distance: 58.7
click at [389, 135] on div "things cooking stories cooking ما معنى كلمة الأشياء؟" at bounding box center [309, 202] width 324 height 334
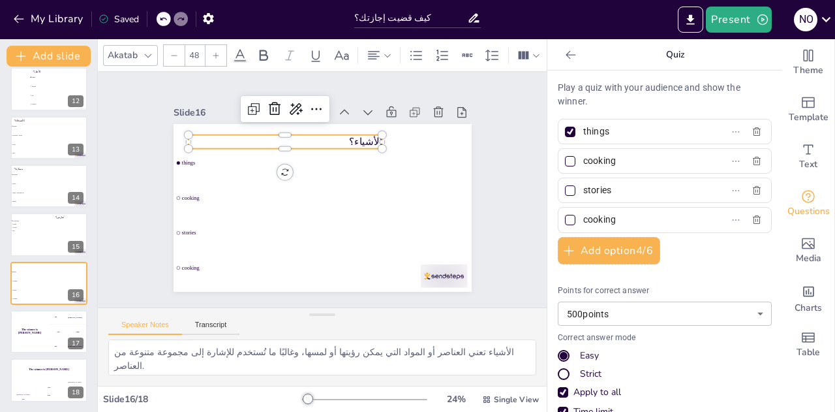
click at [27, 317] on div "The winner is Niels 🏆" at bounding box center [29, 331] width 39 height 43
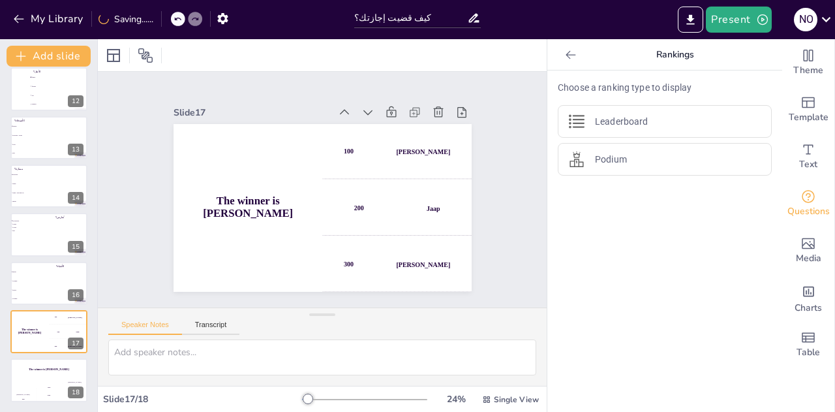
click at [352, 60] on icon at bounding box center [342, 51] width 18 height 18
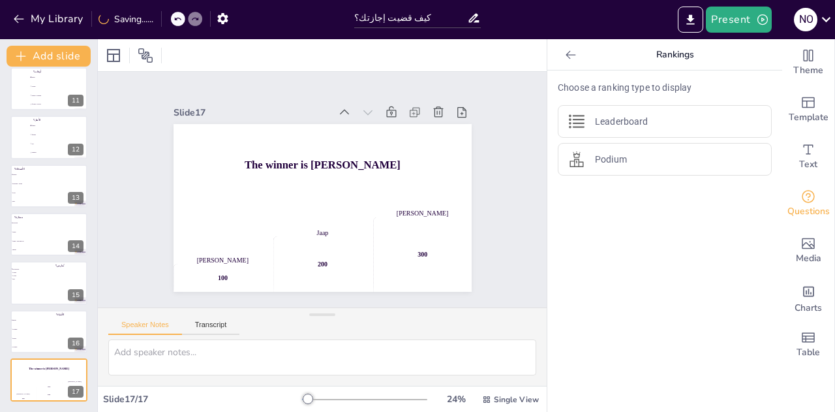
scroll to position [495, 0]
click at [221, 106] on icon at bounding box center [212, 103] width 16 height 16
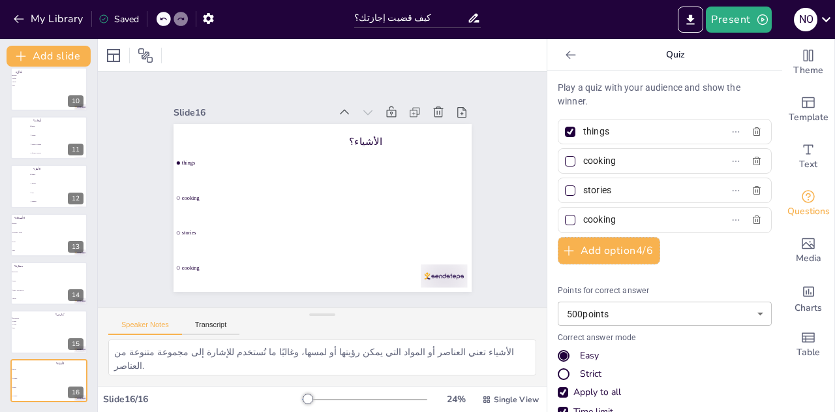
scroll to position [446, 0]
click at [41, 243] on li "good" at bounding box center [39, 241] width 58 height 8
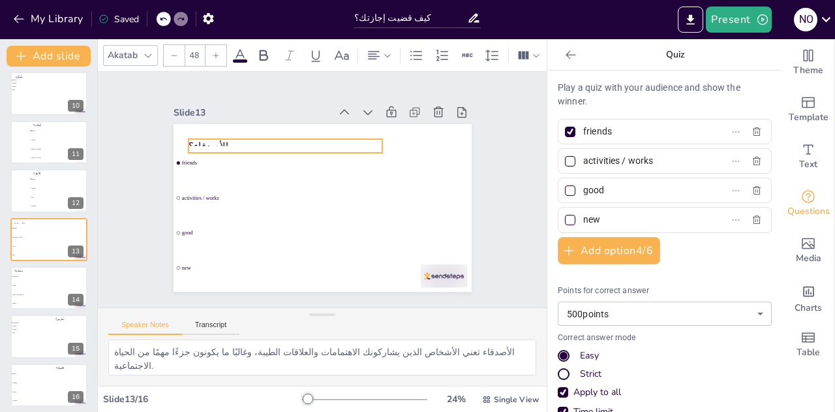
click at [288, 131] on div "الأصدقاء؟ friends activities / works good new" at bounding box center [376, 151] width 176 height 241
click at [385, 51] on icon at bounding box center [387, 55] width 9 height 9
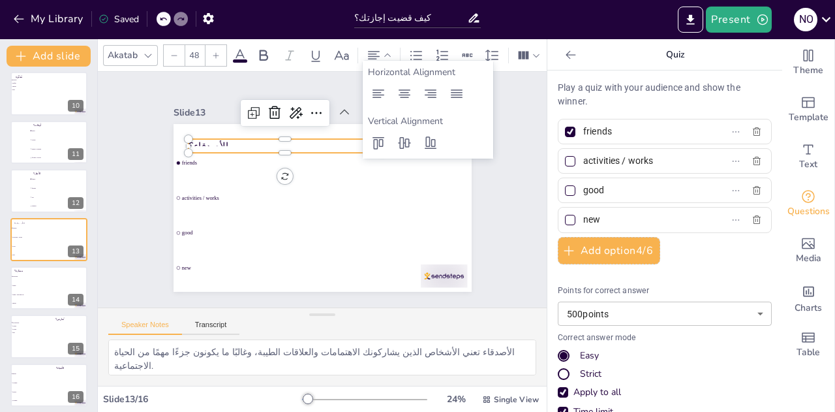
click at [427, 93] on icon at bounding box center [431, 94] width 16 height 16
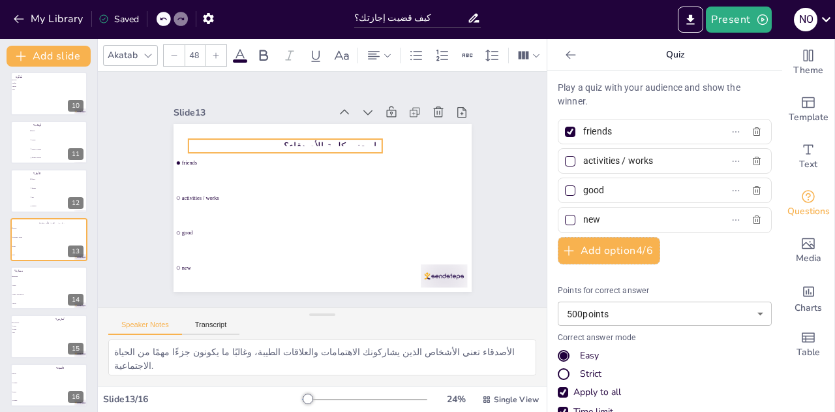
click at [312, 139] on p "ما معنى كلمة الأصدقاء؟" at bounding box center [287, 235] width 54 height 193
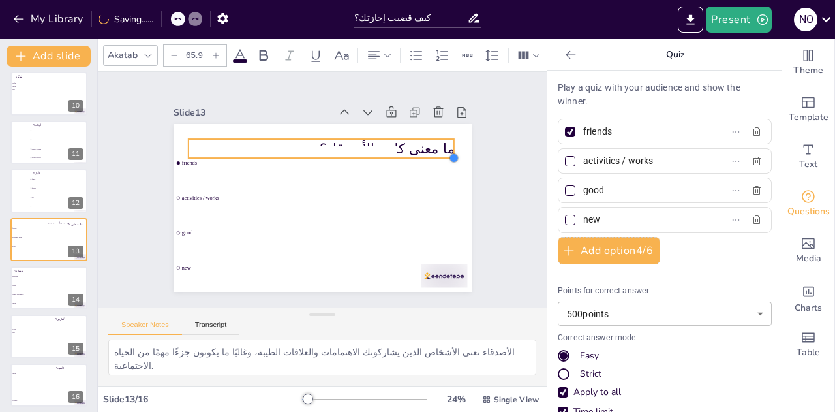
click at [377, 148] on div "ما معنى كلمة الأصدقاء؟ friends activities / works good new" at bounding box center [320, 171] width 314 height 198
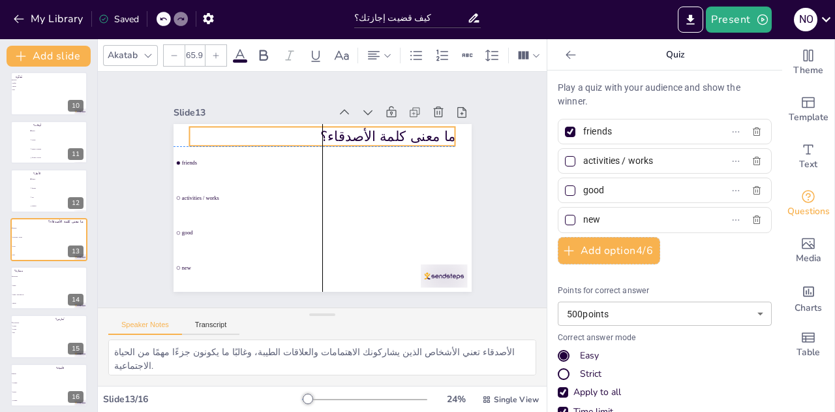
drag, startPoint x: 349, startPoint y: 143, endPoint x: 350, endPoint y: 135, distance: 7.9
click at [350, 135] on div "ما معنى كلمة الأصدقاء؟ friends activities / works good new" at bounding box center [376, 228] width 176 height 241
click at [390, 161] on p "ما معنى كلمة الأصدقاء؟" at bounding box center [296, 235] width 240 height 149
click at [384, 128] on p "ما معنى كلمة الأصدقاء؟" at bounding box center [375, 184] width 47 height 267
click at [384, 204] on p "ما معنى كلمة الأصدقاء؟" at bounding box center [311, 241] width 264 height 74
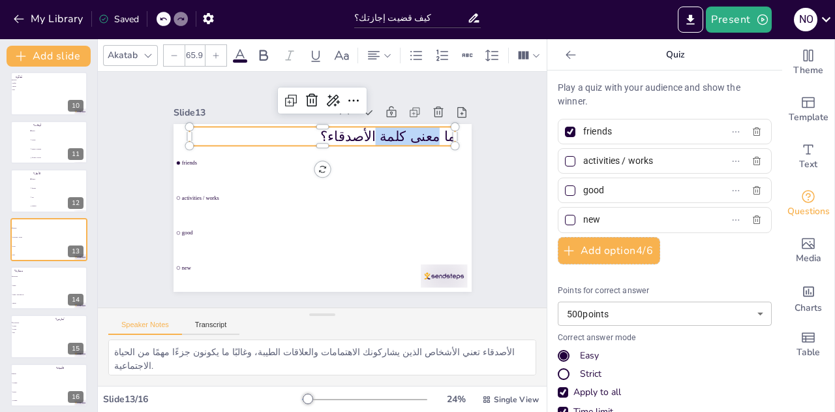
drag, startPoint x: 384, startPoint y: 128, endPoint x: 433, endPoint y: 136, distance: 48.9
click at [416, 161] on p "ما معنى كلمة الأصدقاء؟" at bounding box center [296, 235] width 240 height 149
click at [79, 173] on button at bounding box center [76, 181] width 16 height 16
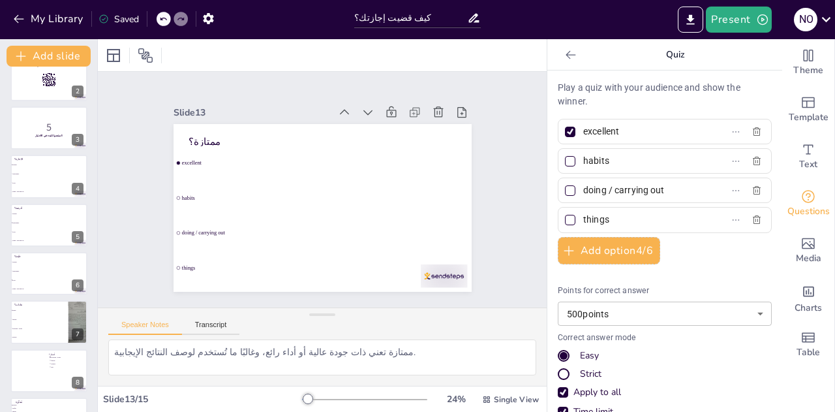
scroll to position [70, 0]
click at [37, 326] on li "activities / works" at bounding box center [39, 326] width 58 height 8
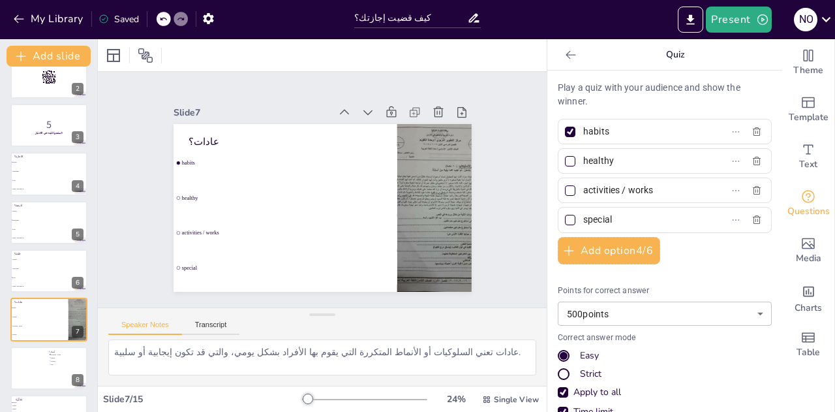
scroll to position [150, 0]
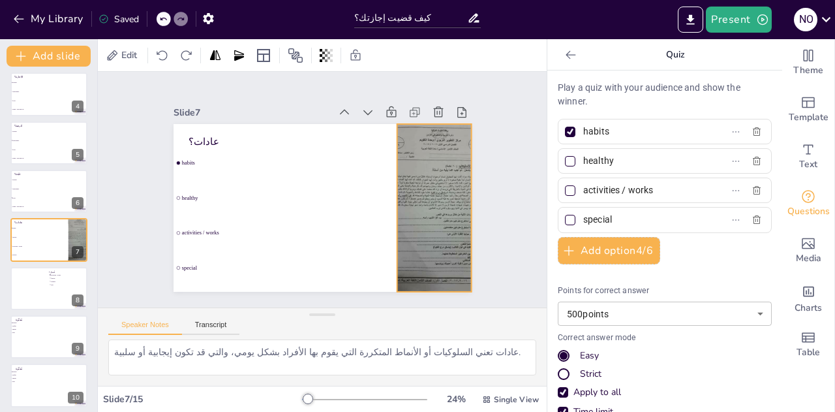
click at [431, 189] on div at bounding box center [423, 138] width 200 height 209
click at [299, 51] on icon at bounding box center [288, 40] width 21 height 21
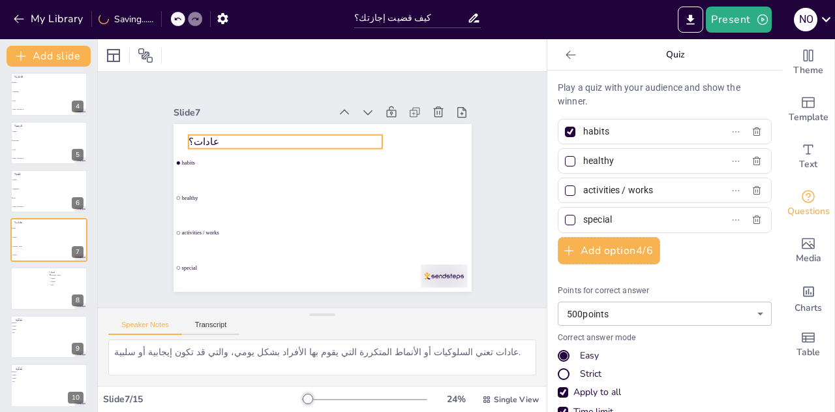
click at [240, 155] on div "عادات؟ habits healthy activities / works special" at bounding box center [360, 243] width 241 height 176
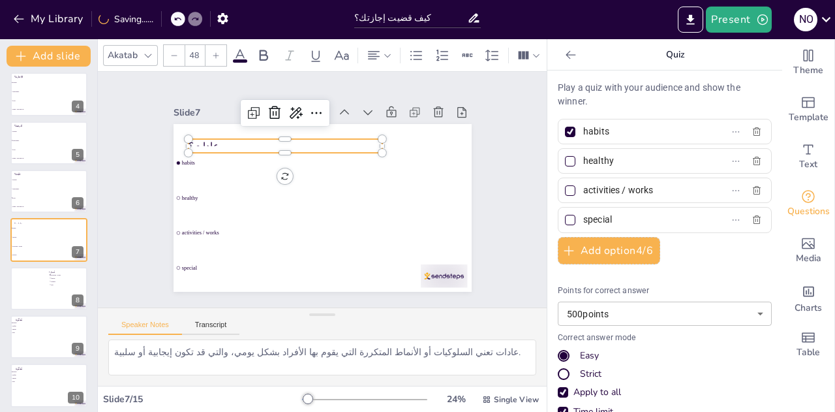
click at [384, 55] on div at bounding box center [379, 56] width 26 height 16
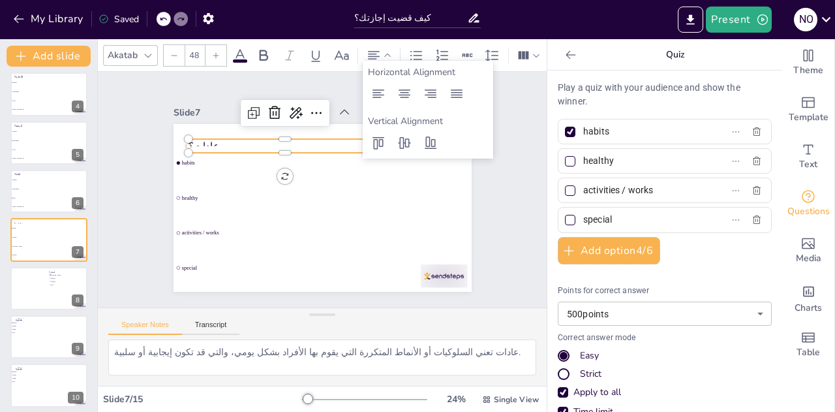
click at [430, 89] on icon at bounding box center [431, 94] width 16 height 16
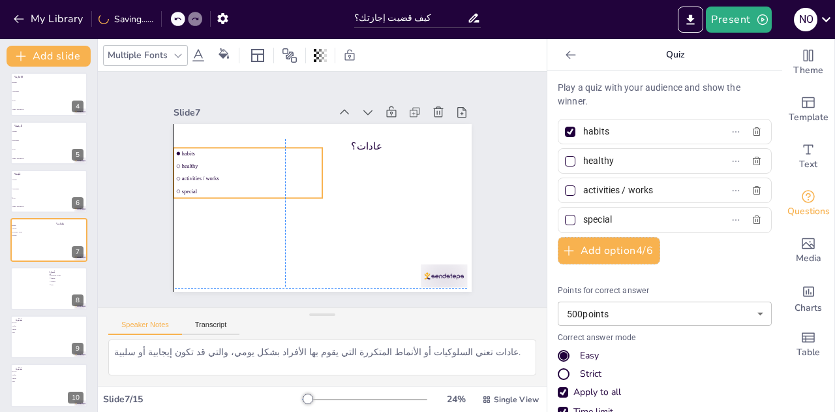
click at [359, 157] on div "عادات؟ habits healthy activities / works special" at bounding box center [360, 243] width 241 height 176
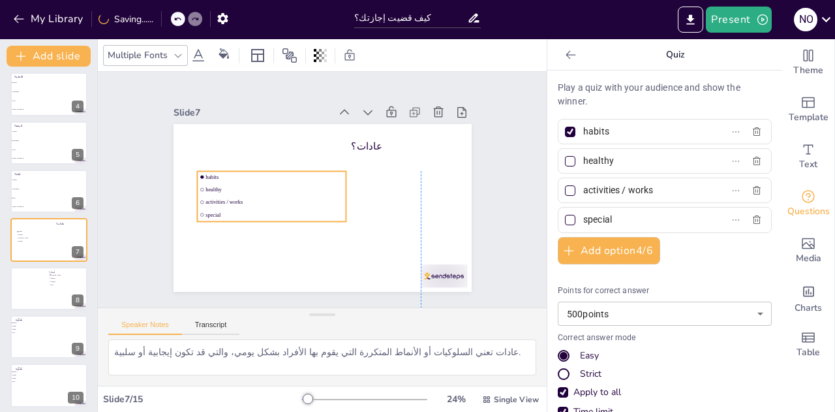
drag, startPoint x: 297, startPoint y: 166, endPoint x: 324, endPoint y: 190, distance: 36.1
click at [324, 190] on li "healthy" at bounding box center [356, 227] width 108 height 118
click at [298, 185] on span "activities / works" at bounding box center [366, 167] width 136 height 35
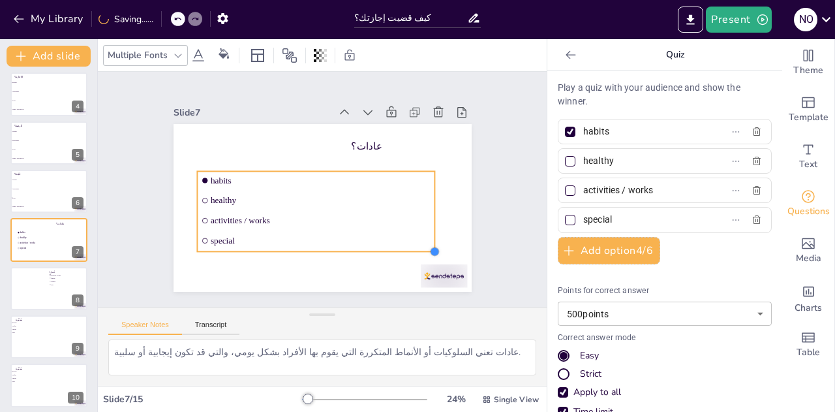
drag, startPoint x: 337, startPoint y: 217, endPoint x: 386, endPoint y: 247, distance: 57.4
click at [386, 247] on div "عادات؟ habits healthy activities / works special" at bounding box center [309, 201] width 324 height 333
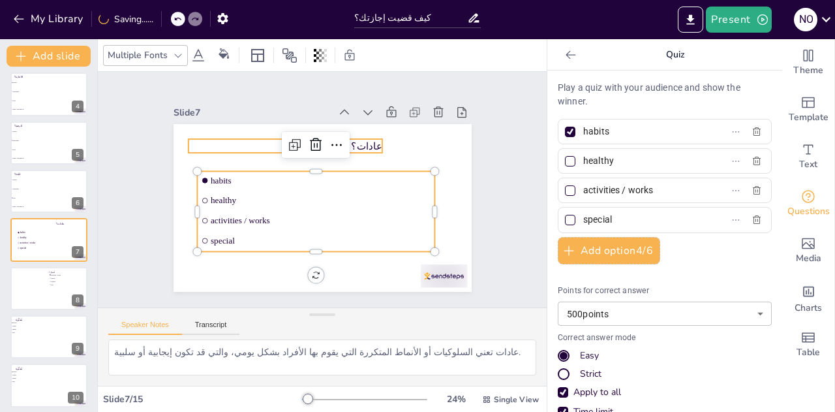
click at [364, 213] on p "عادات؟" at bounding box center [350, 240] width 193 height 54
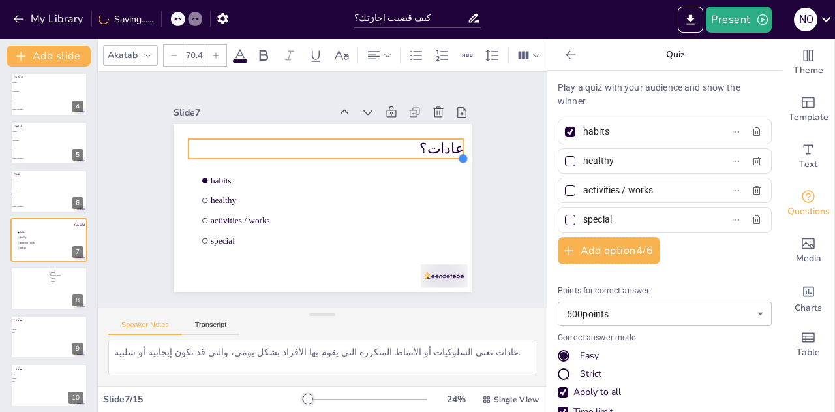
drag, startPoint x: 371, startPoint y: 146, endPoint x: 367, endPoint y: 153, distance: 8.5
click at [367, 153] on div "عادات؟ habits healthy activities / works special" at bounding box center [339, 182] width 275 height 341
drag, startPoint x: 264, startPoint y: 144, endPoint x: 239, endPoint y: 142, distance: 24.9
click at [325, 142] on p "عادات؟" at bounding box center [366, 185] width 82 height 291
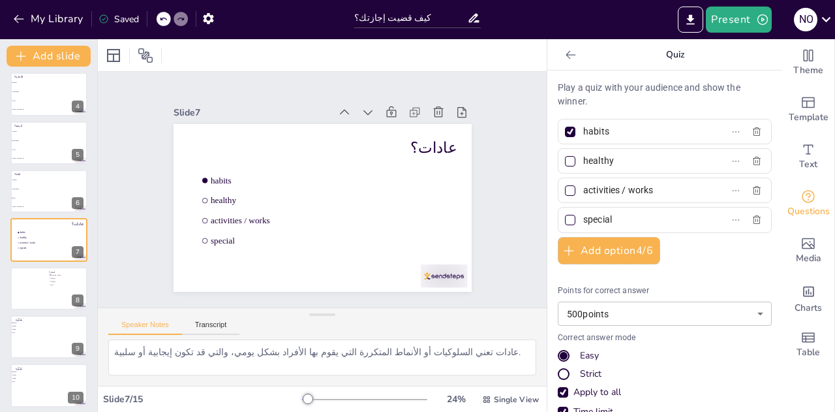
click at [726, 25] on button "Present" at bounding box center [738, 20] width 65 height 26
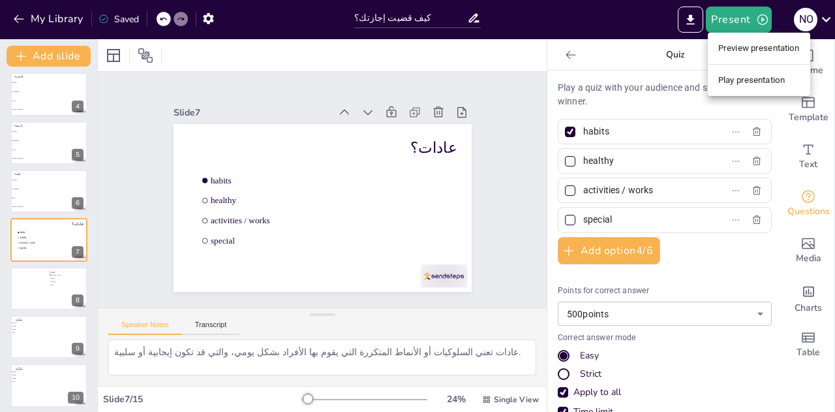
click at [727, 43] on li "Preview presentation" at bounding box center [759, 48] width 102 height 21
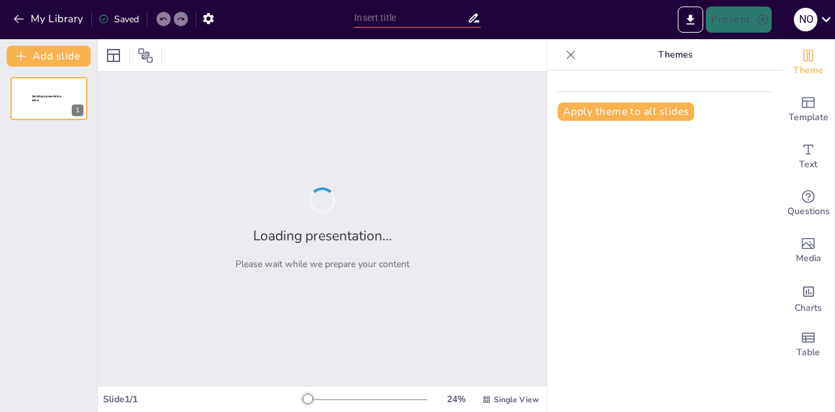
type input "كيف قضيت إجازتك؟"
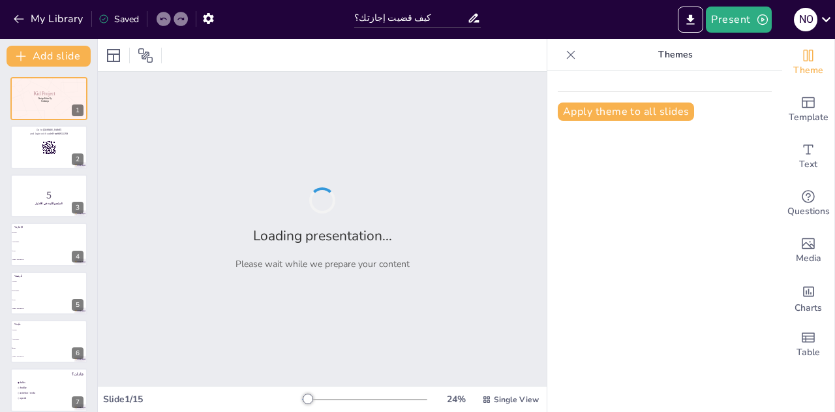
checkbox input "true"
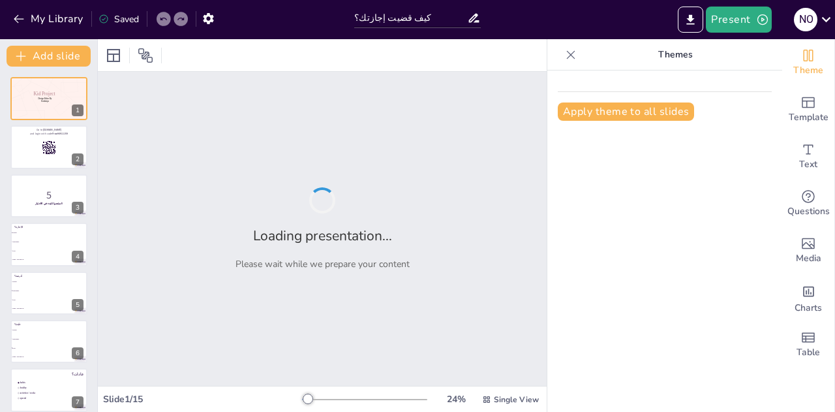
checkbox input "true"
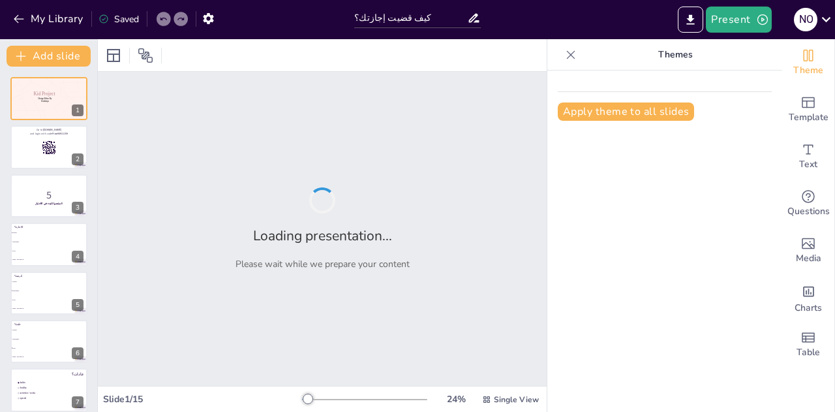
checkbox input "true"
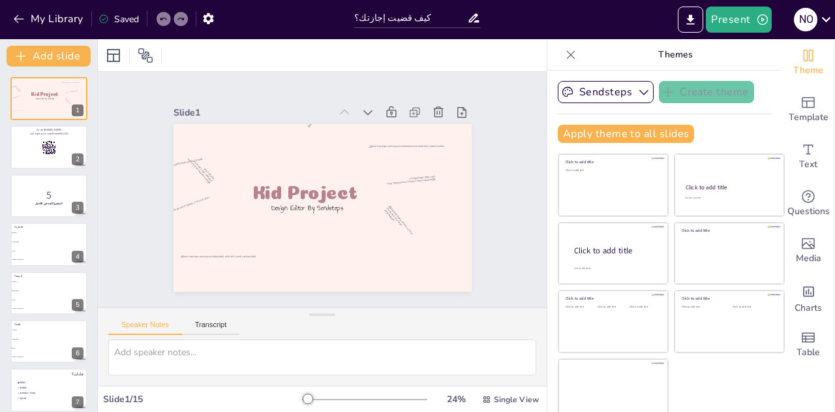
checkbox input "true"
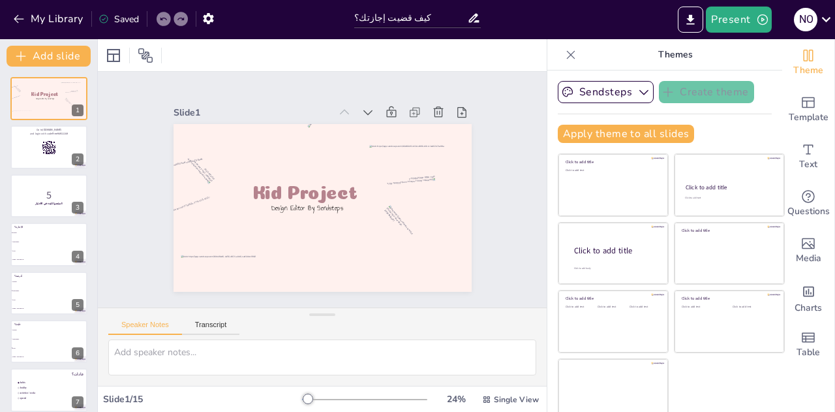
checkbox input "true"
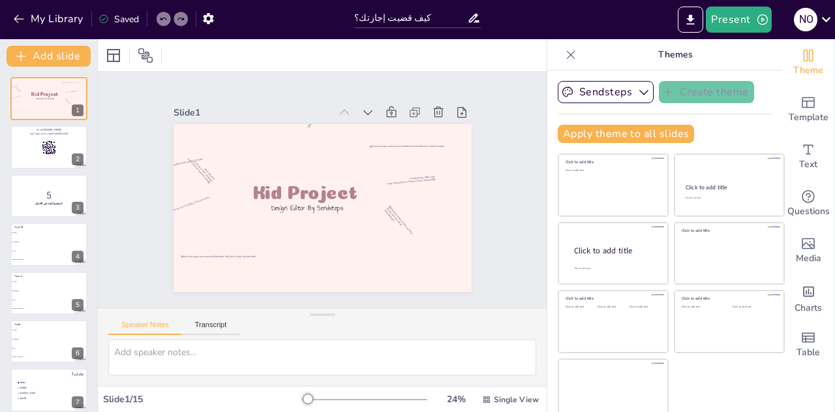
checkbox input "true"
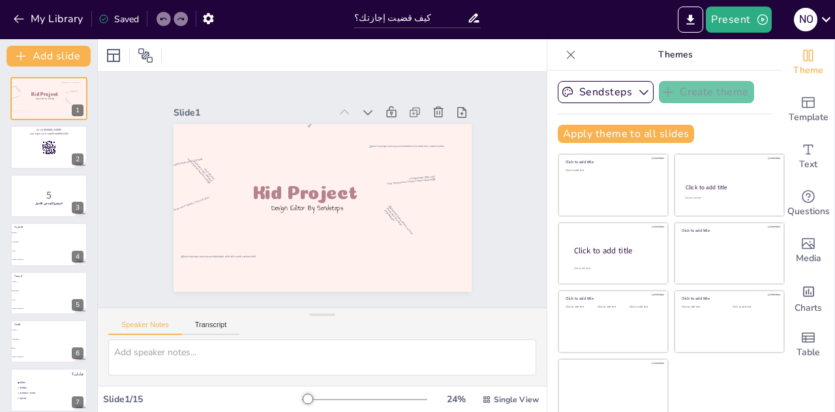
checkbox input "true"
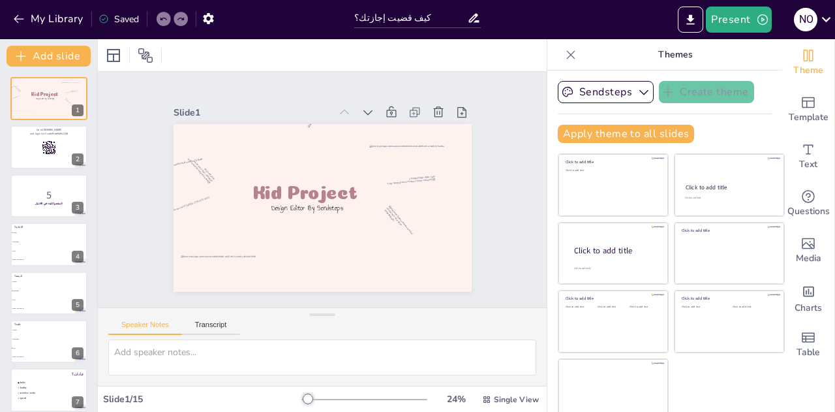
checkbox input "true"
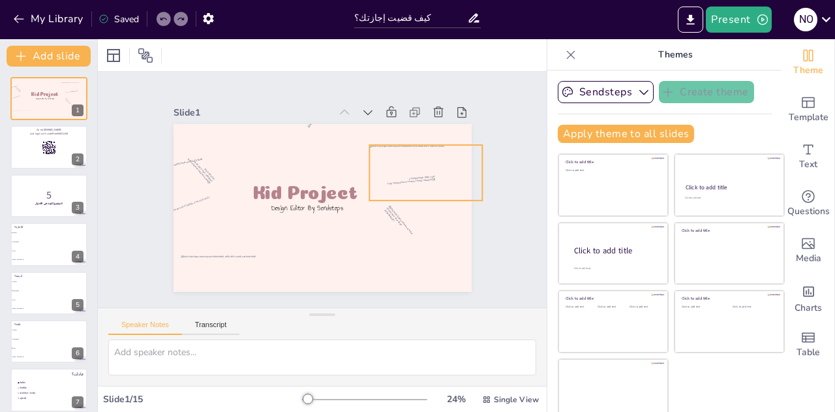
checkbox input "true"
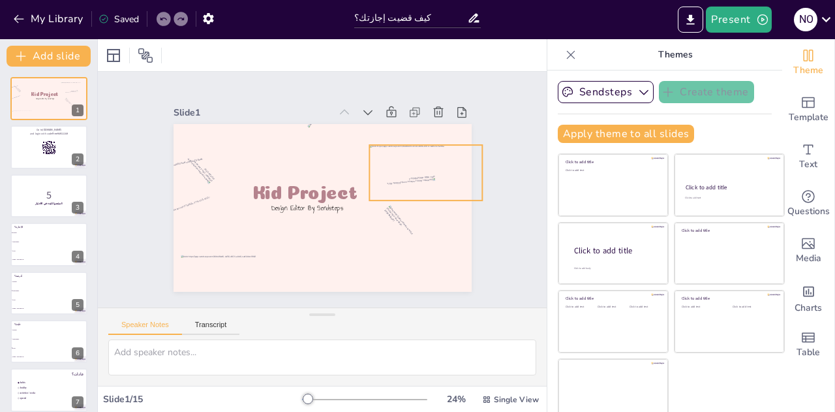
checkbox input "true"
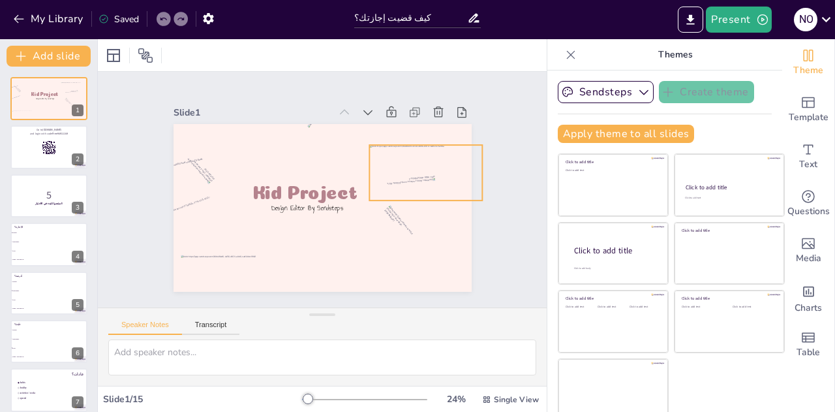
checkbox input "true"
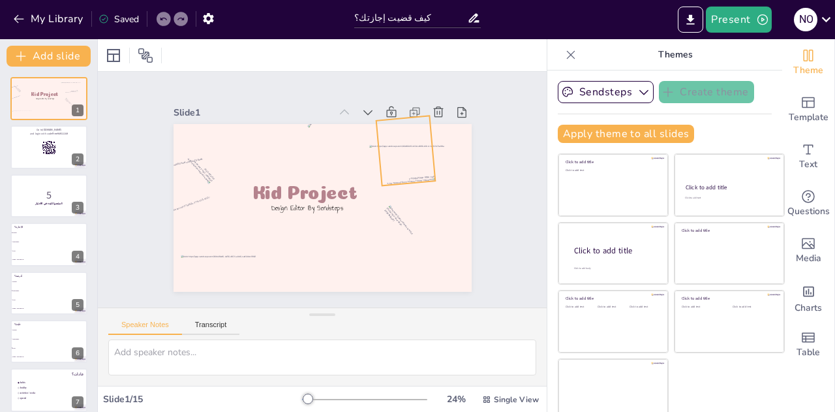
checkbox input "true"
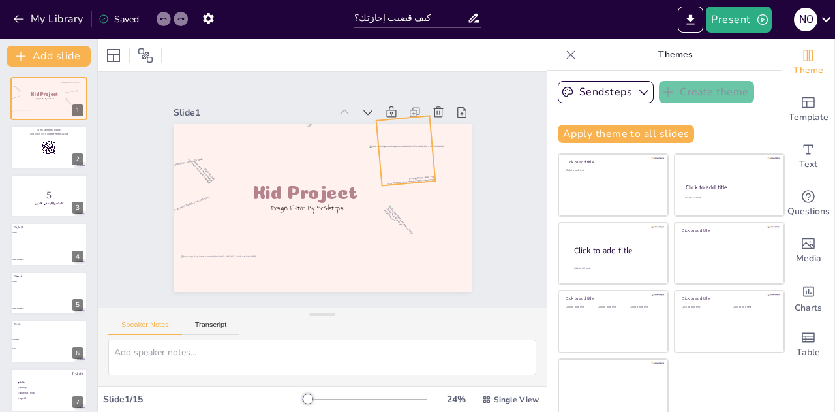
checkbox input "true"
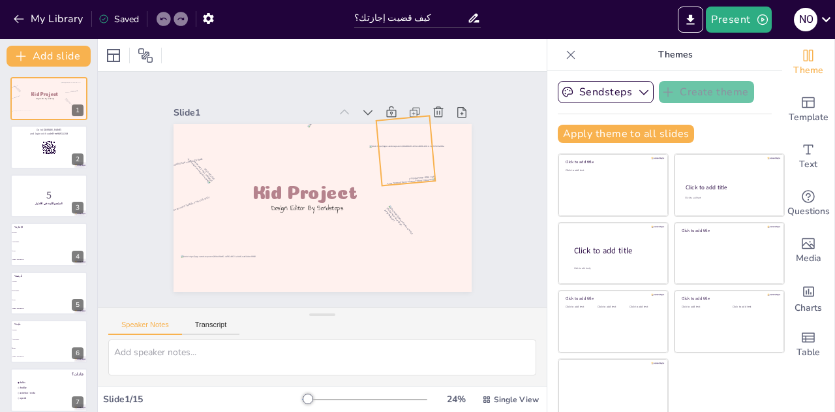
checkbox input "true"
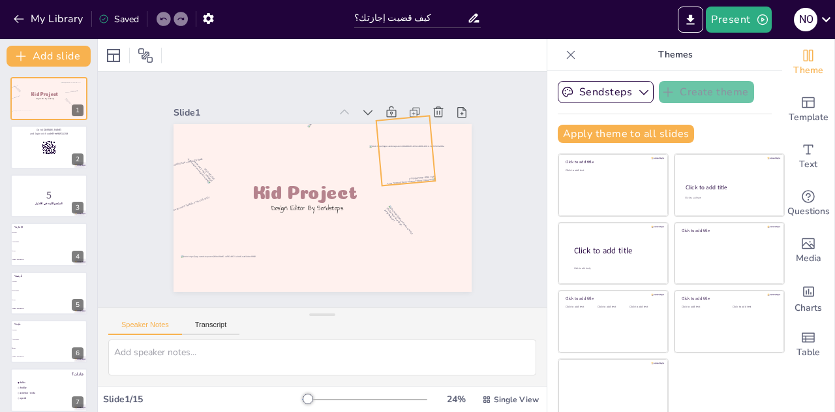
checkbox input "true"
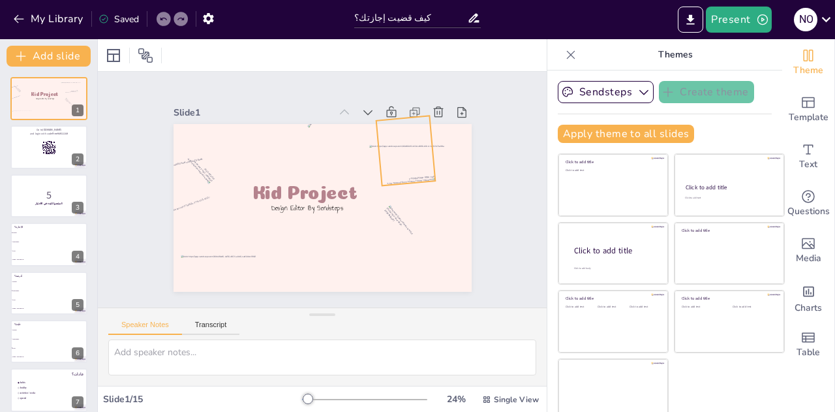
checkbox input "true"
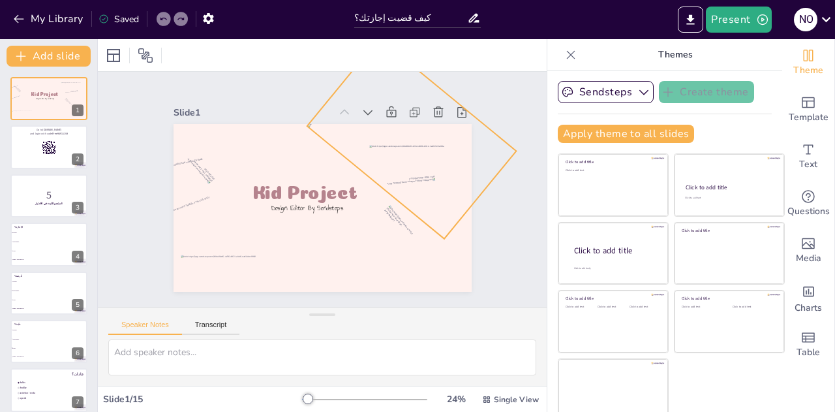
checkbox input "true"
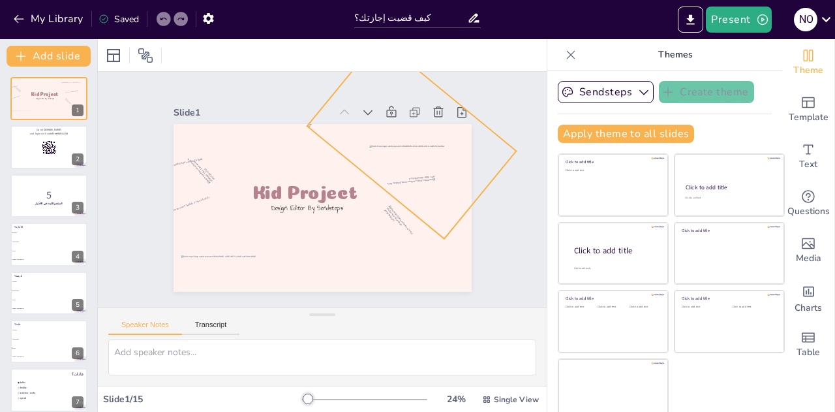
checkbox input "true"
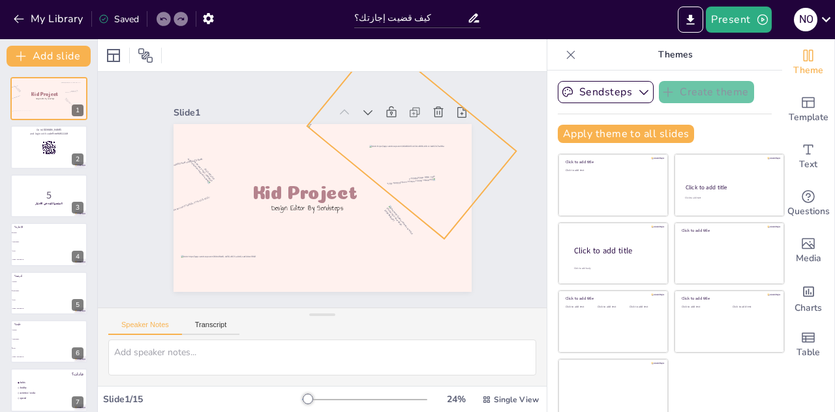
checkbox input "true"
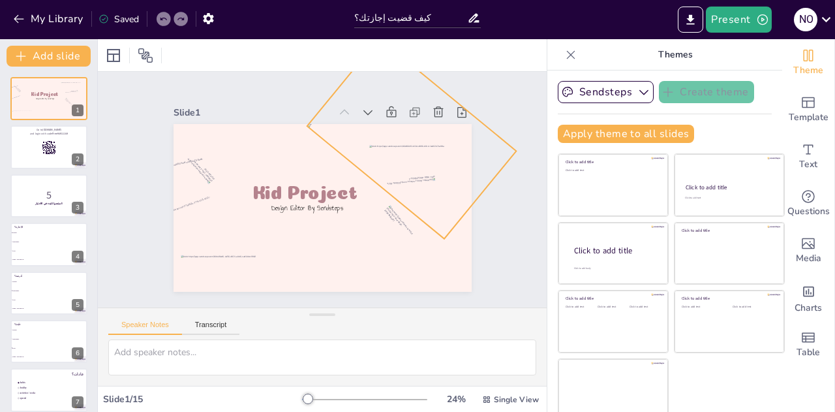
checkbox input "true"
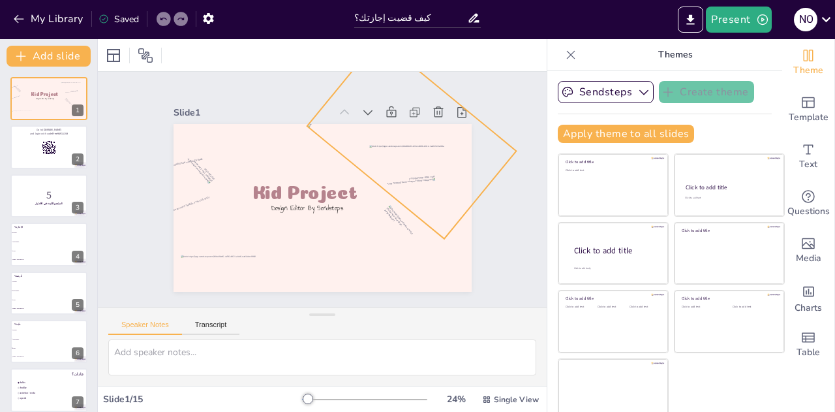
checkbox input "true"
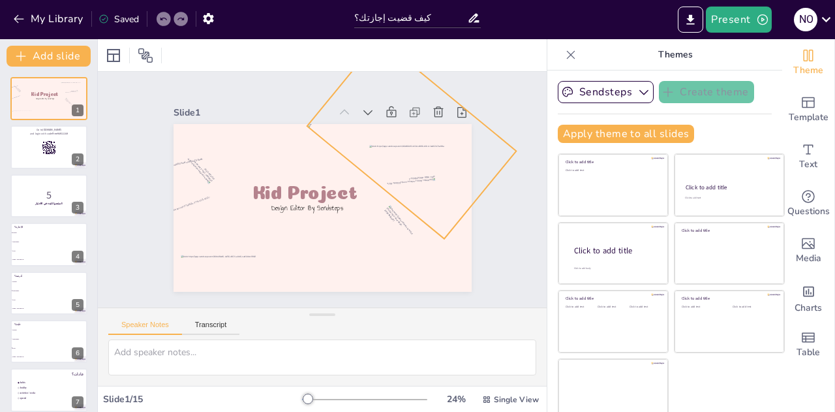
checkbox input "true"
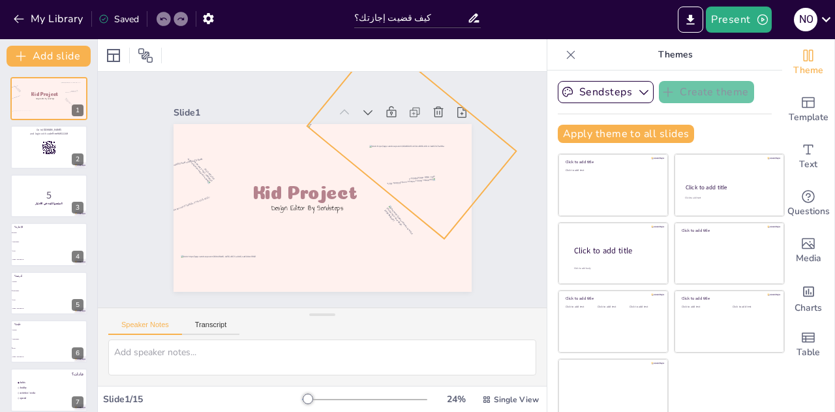
checkbox input "true"
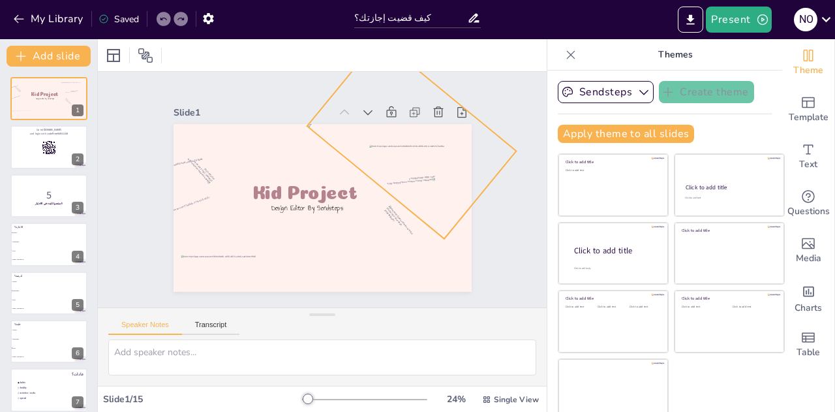
checkbox input "true"
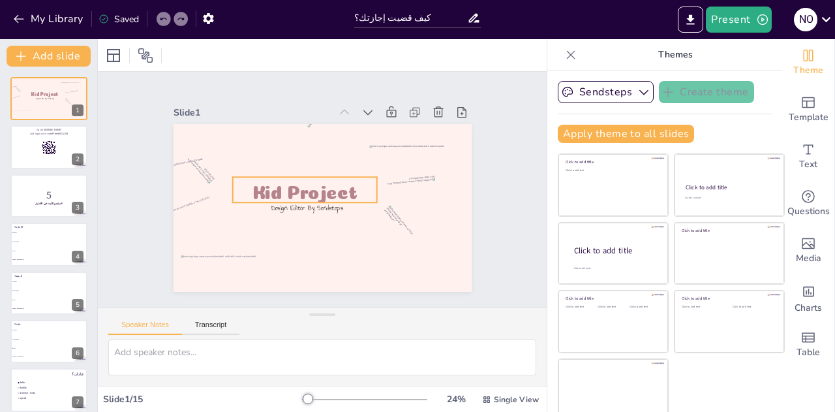
checkbox input "true"
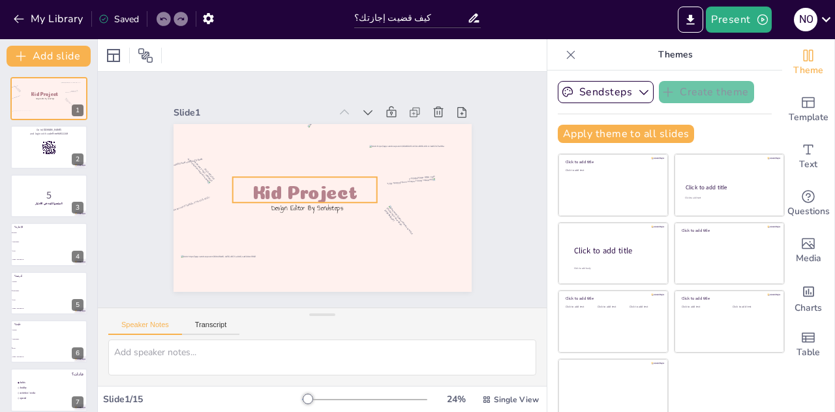
checkbox input "true"
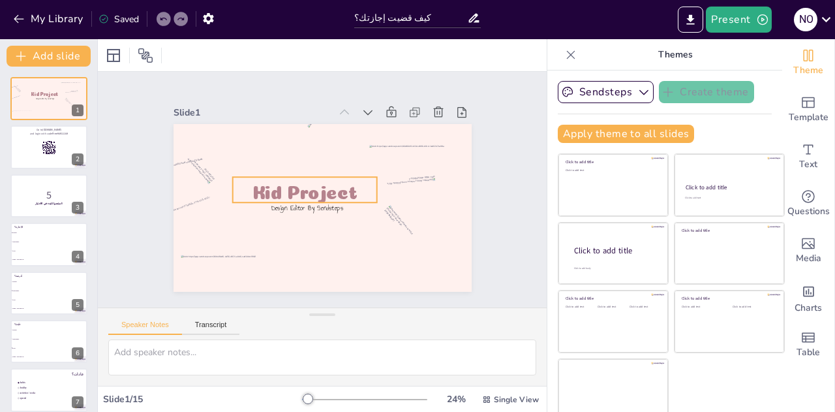
checkbox input "true"
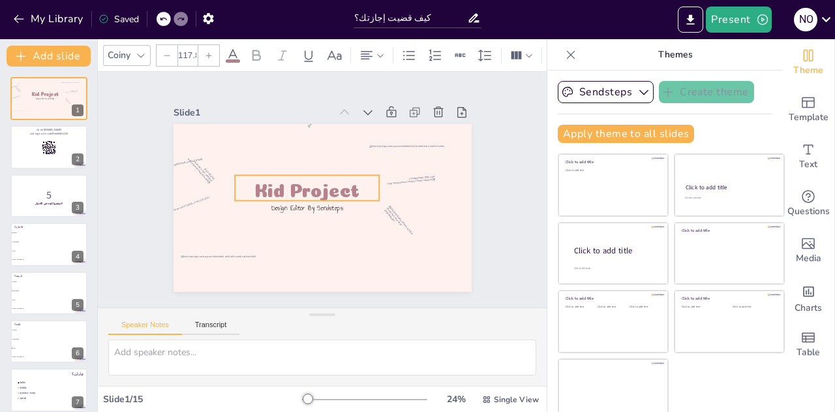
checkbox input "true"
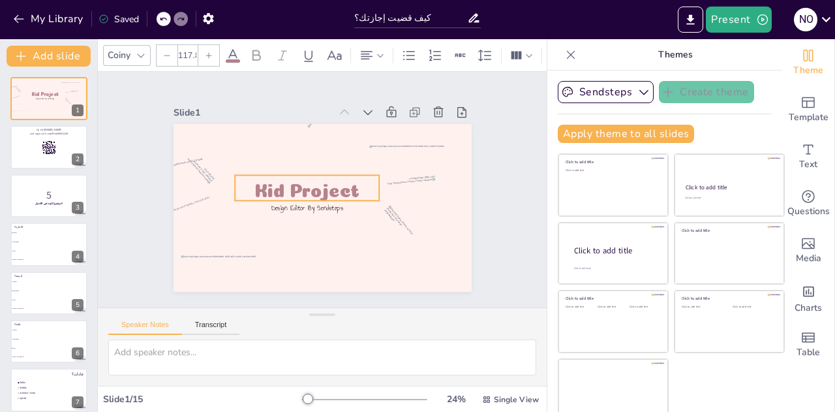
checkbox input "true"
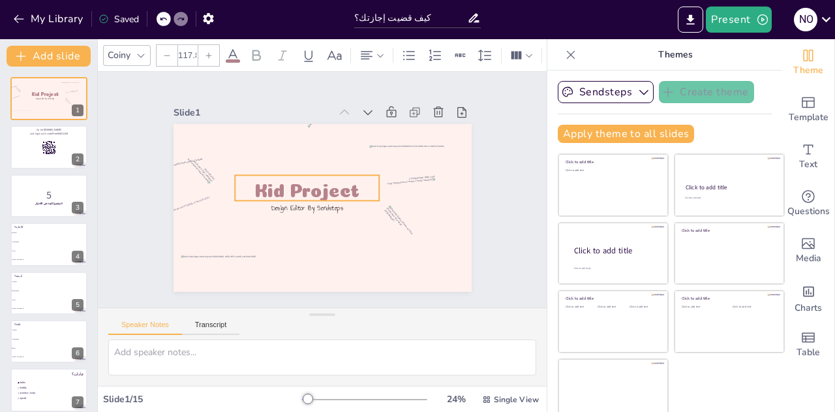
checkbox input "true"
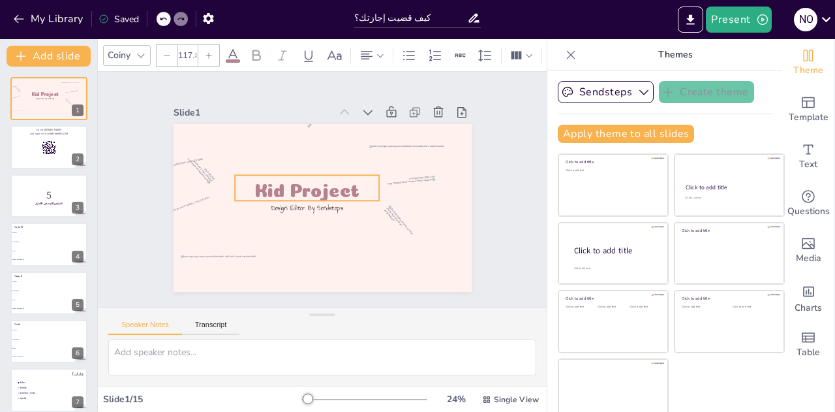
checkbox input "true"
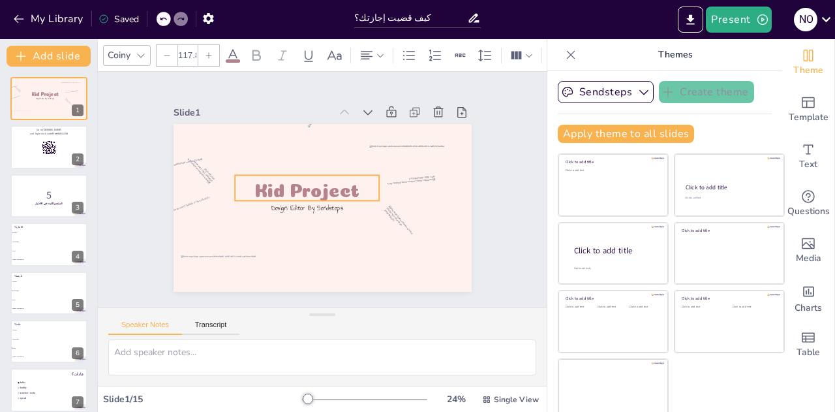
checkbox input "true"
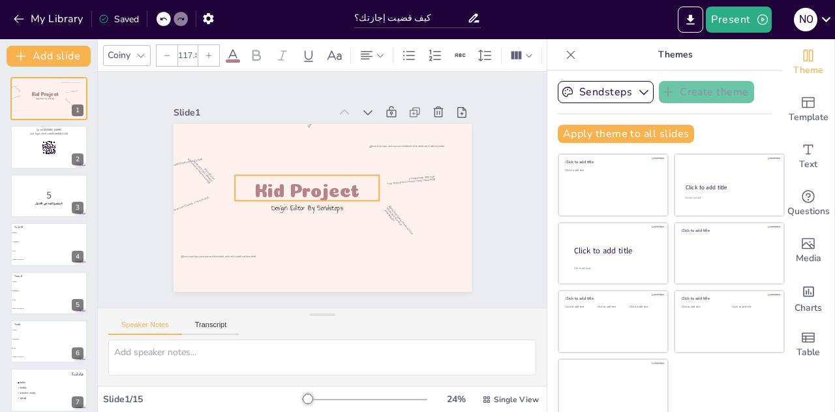
checkbox input "true"
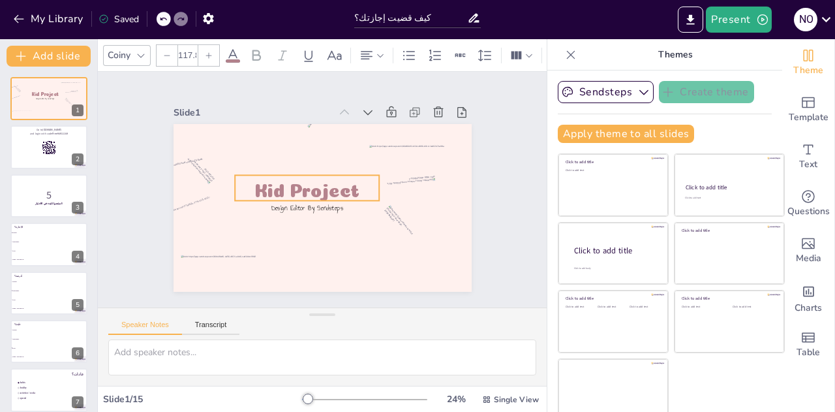
checkbox input "true"
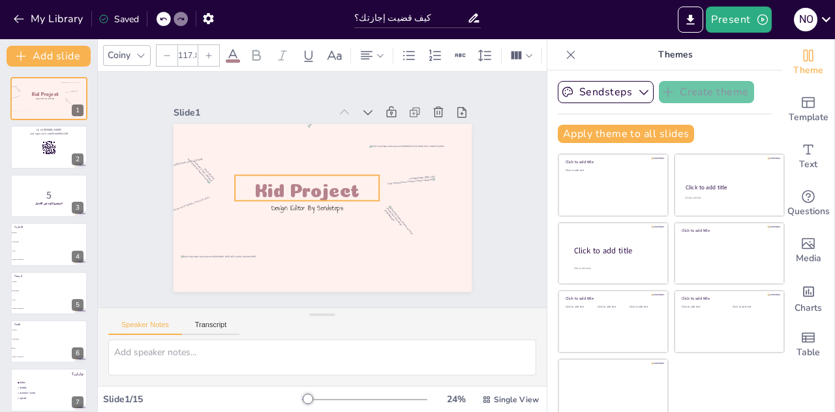
checkbox input "true"
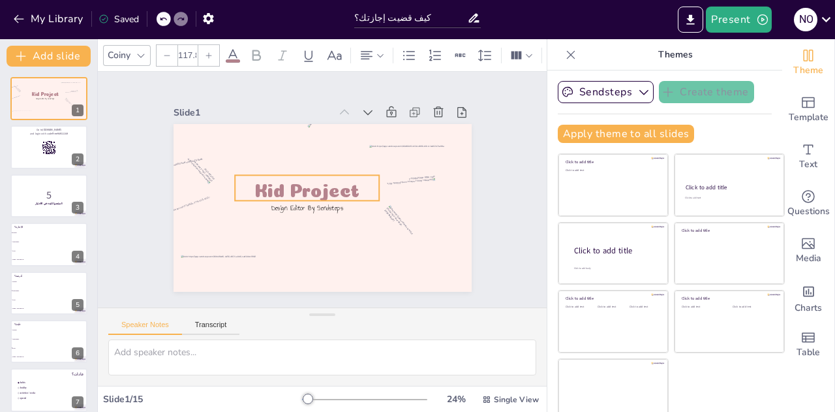
checkbox input "true"
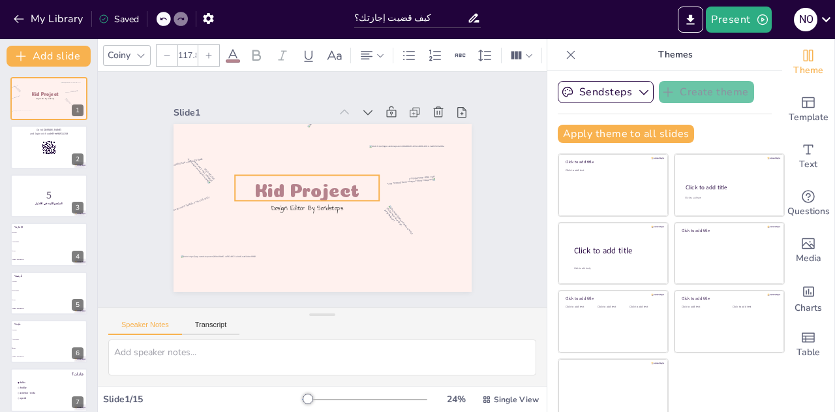
checkbox input "true"
click at [334, 176] on span "Kid Project" at bounding box center [327, 175] width 31 height 105
checkbox input "true"
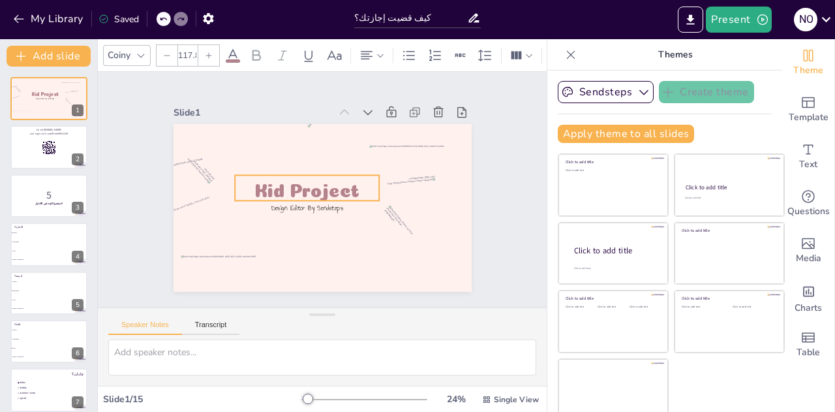
checkbox input "true"
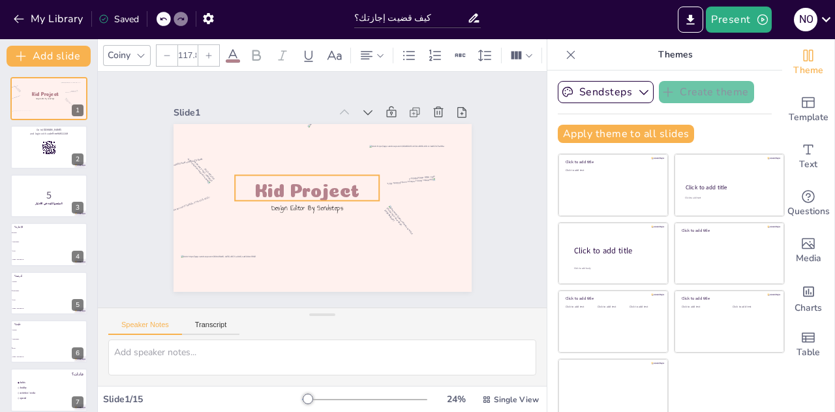
checkbox input "true"
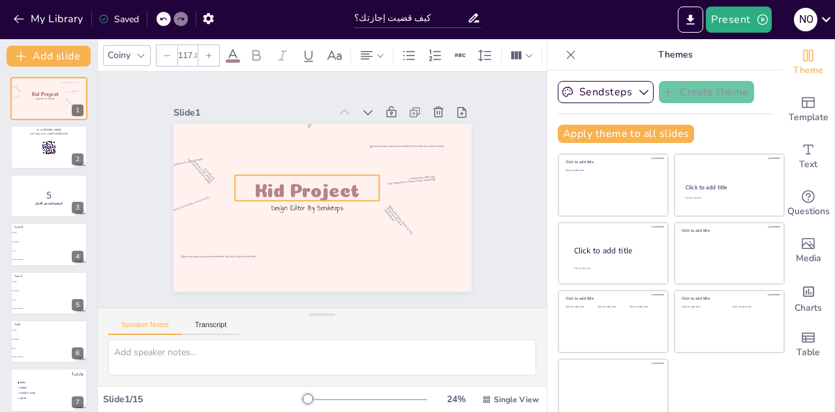
checkbox input "true"
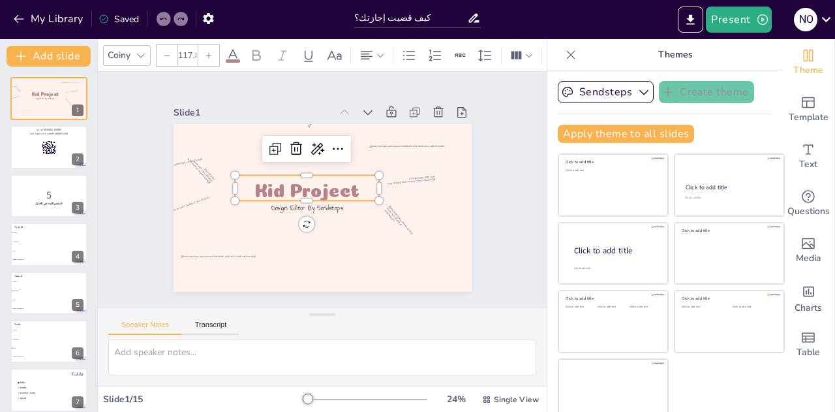
checkbox input "true"
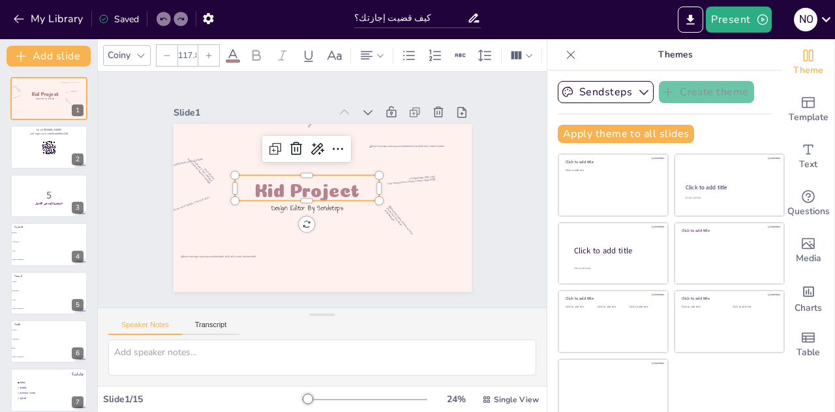
checkbox input "true"
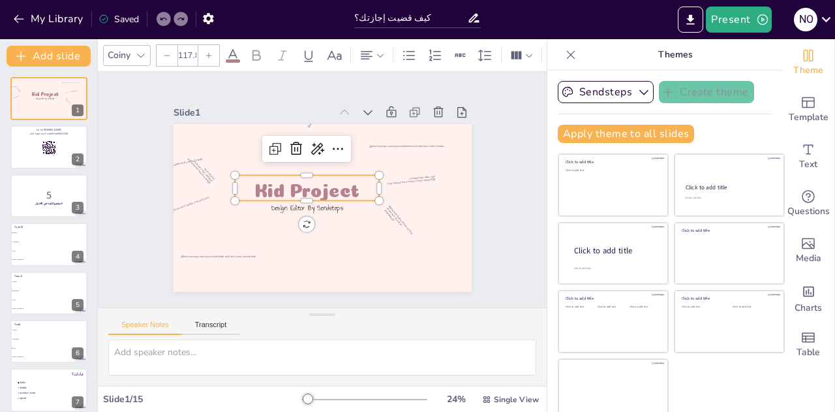
checkbox input "true"
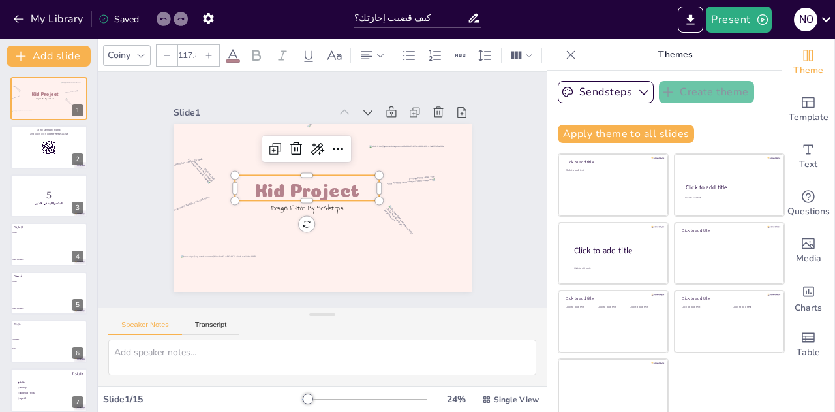
click at [339, 181] on span "Kid Project" at bounding box center [307, 182] width 103 height 41
click at [339, 181] on span "Kid Project" at bounding box center [312, 184] width 103 height 41
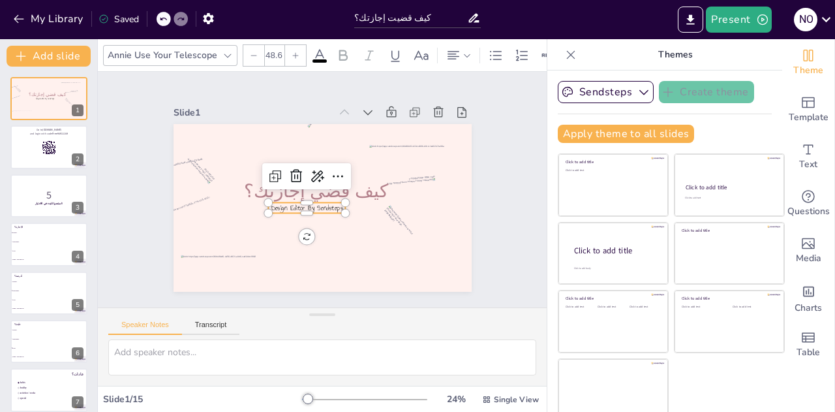
click at [313, 204] on span "Design Editor By Sendsteps" at bounding box center [302, 202] width 72 height 33
click at [291, 176] on icon at bounding box center [297, 175] width 13 height 14
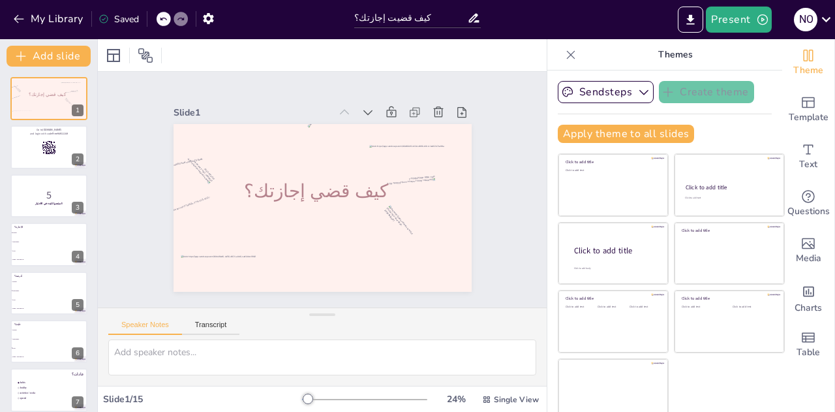
click at [825, 20] on icon at bounding box center [826, 19] width 9 height 5
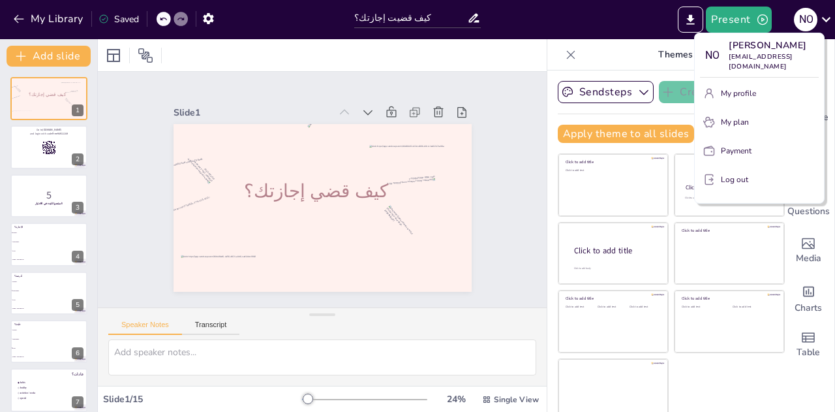
click at [257, 55] on div at bounding box center [417, 206] width 835 height 412
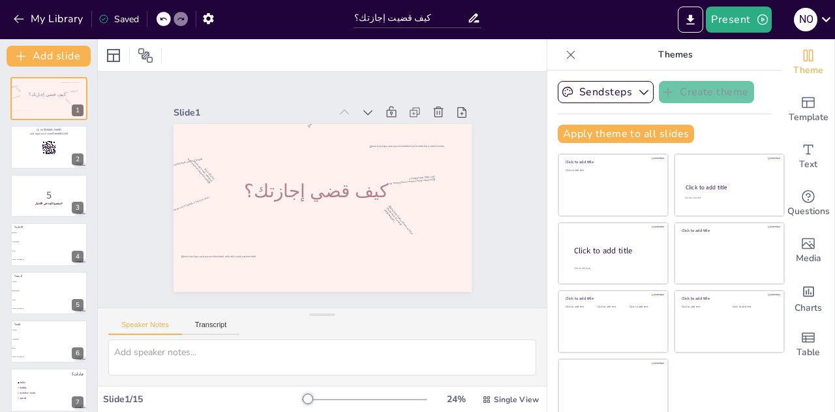
click at [210, 16] on icon "button" at bounding box center [208, 18] width 10 height 11
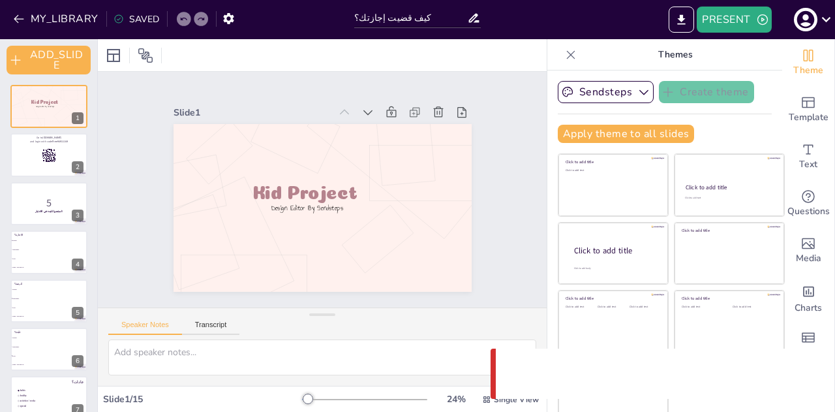
checkbox input "true"
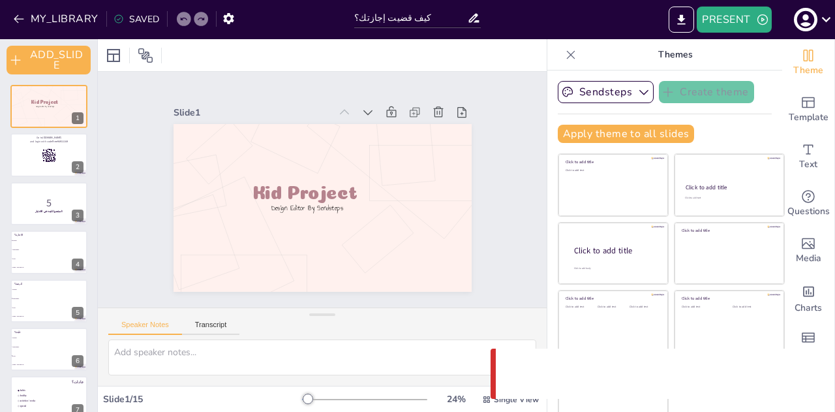
checkbox input "true"
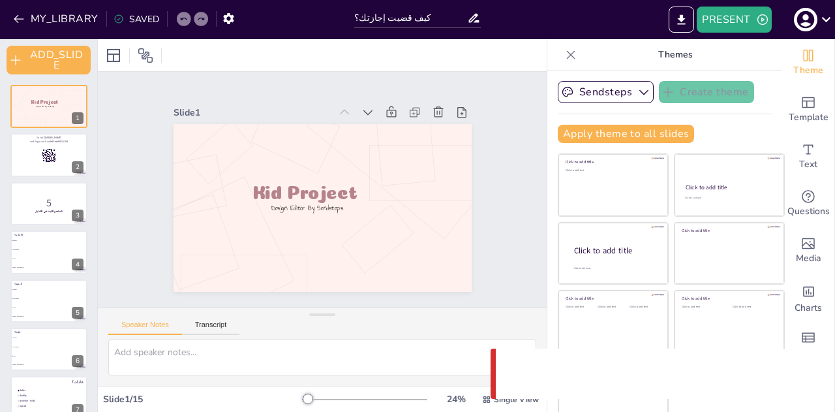
checkbox input "true"
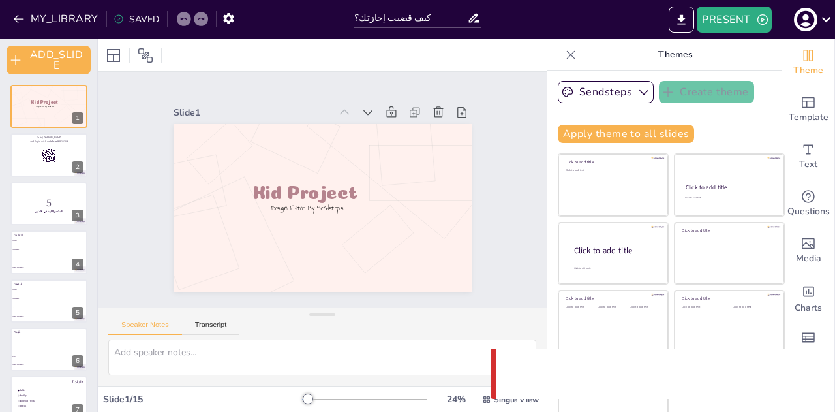
checkbox input "true"
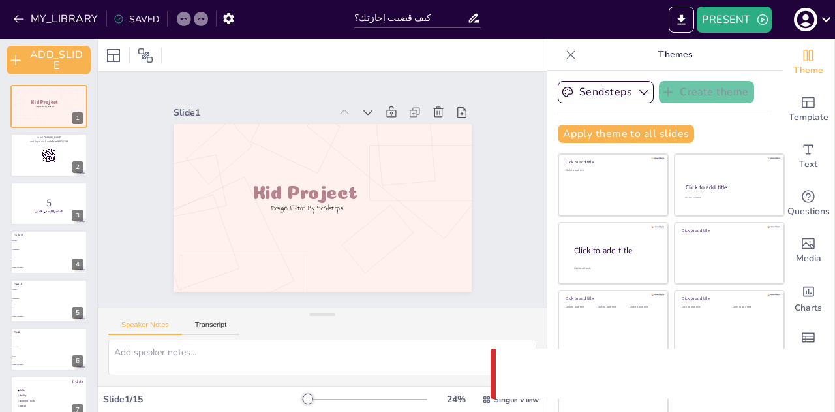
checkbox input "true"
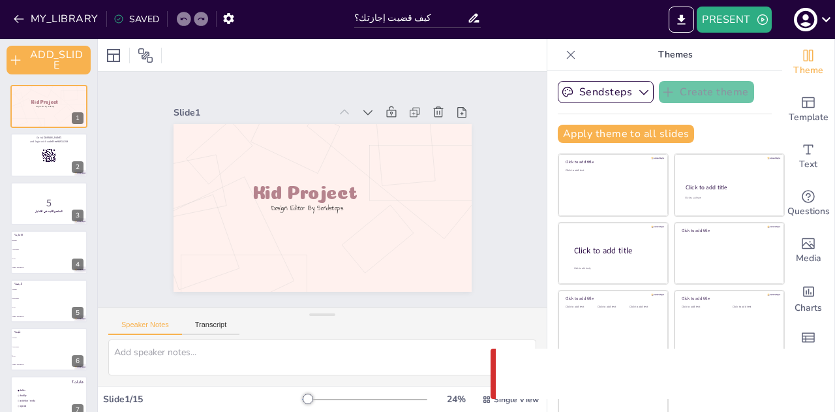
checkbox input "true"
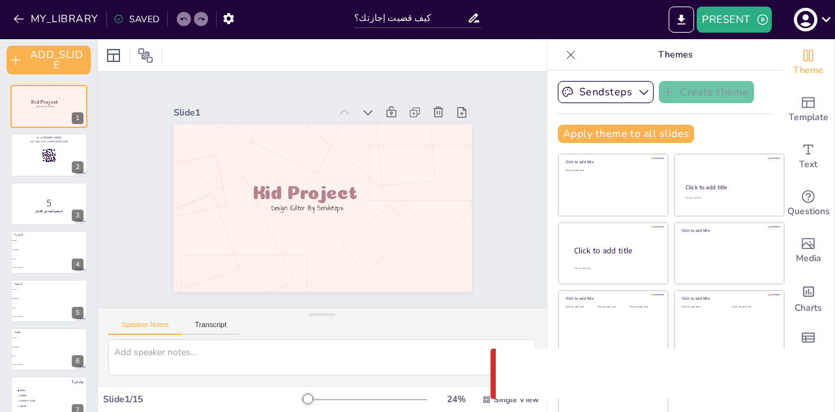
checkbox input "true"
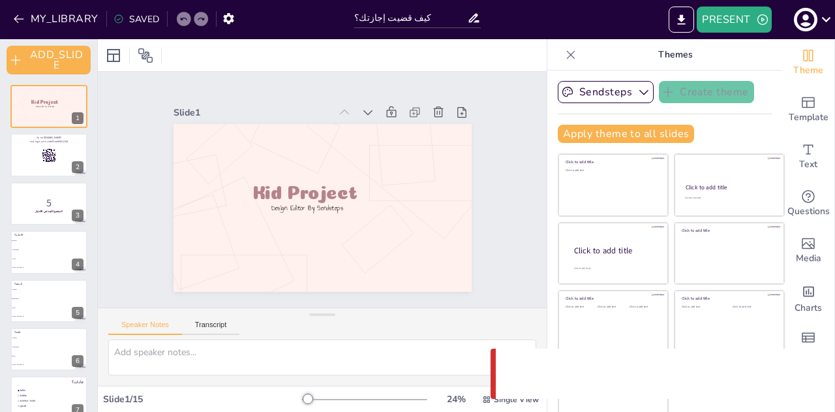
checkbox input "true"
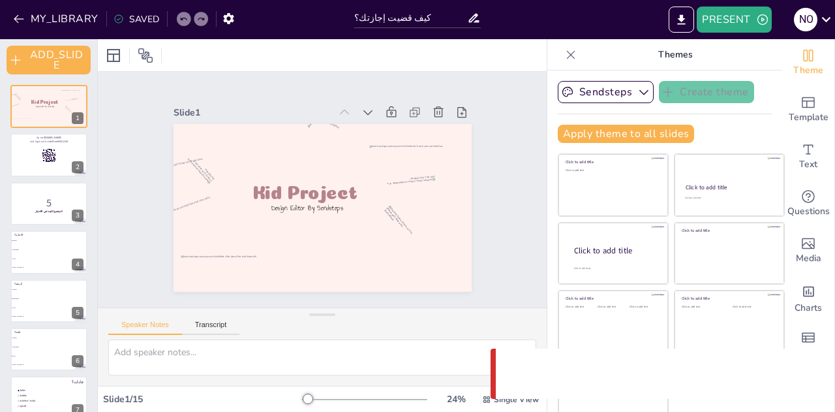
checkbox input "true"
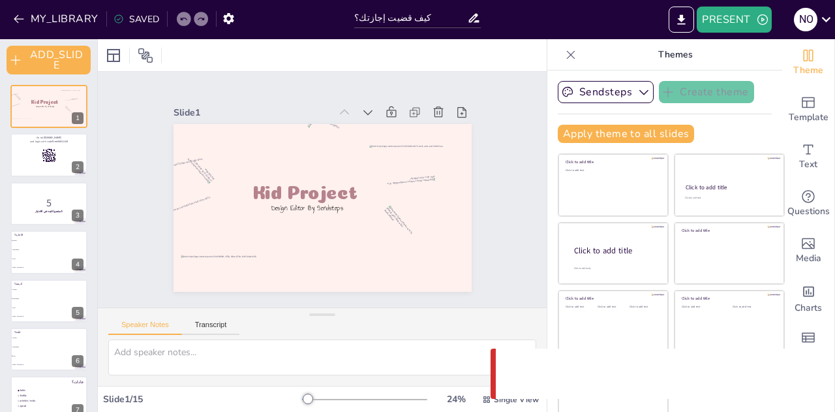
checkbox input "true"
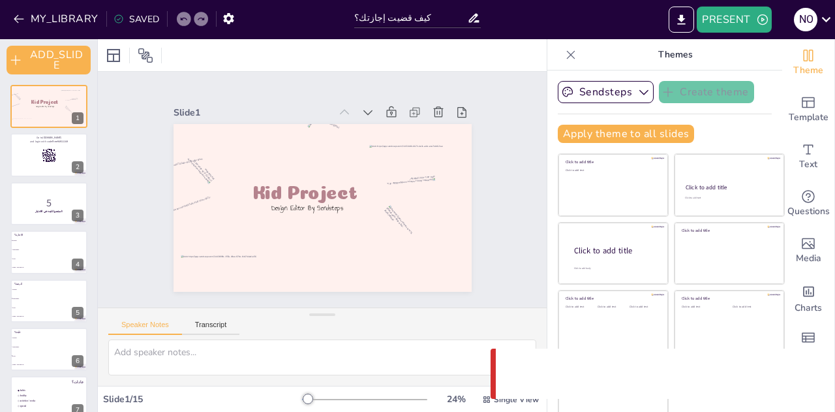
checkbox input "true"
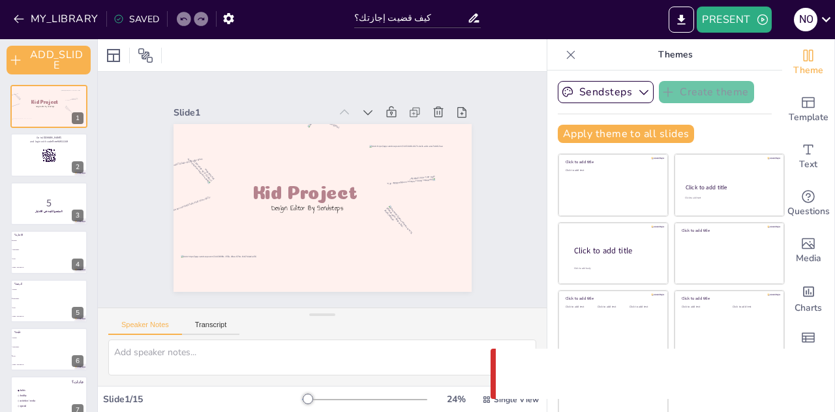
checkbox input "true"
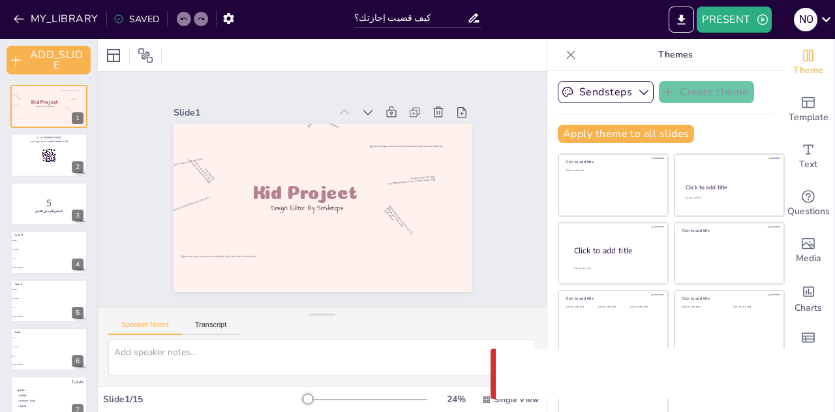
checkbox input "true"
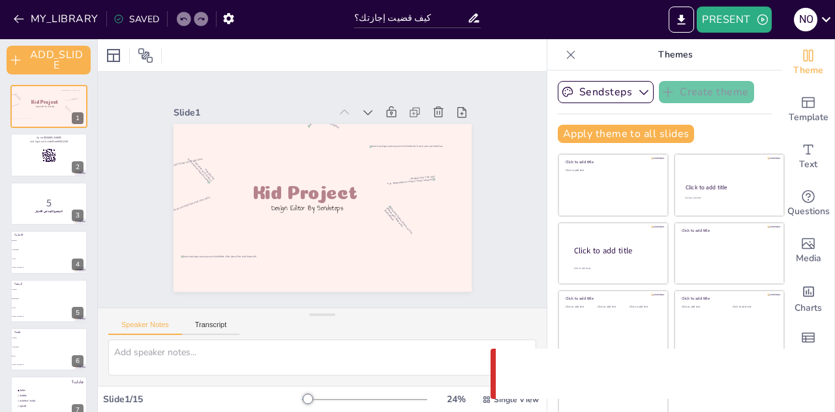
checkbox input "true"
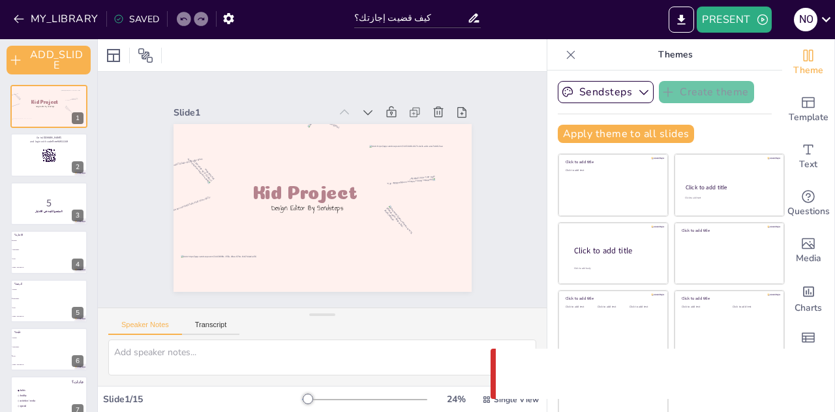
checkbox input "true"
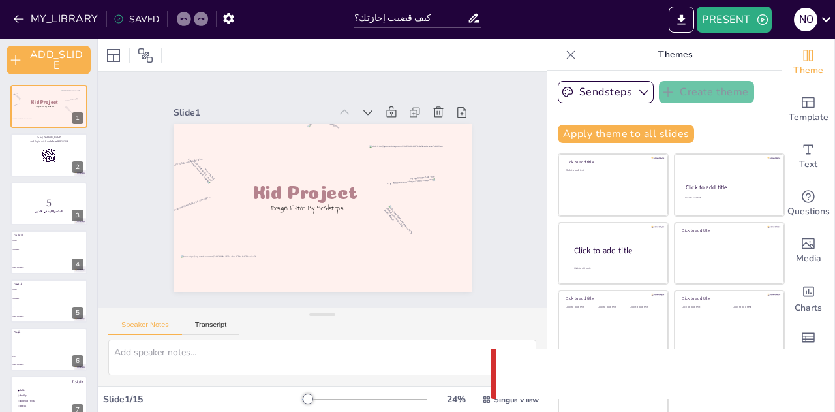
checkbox input "true"
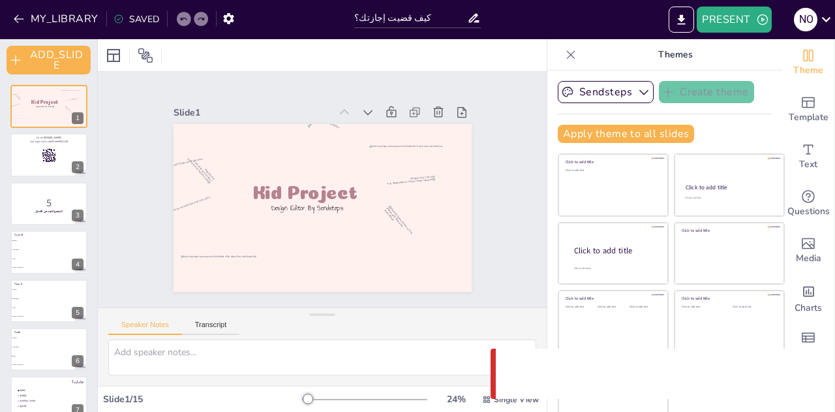
checkbox input "true"
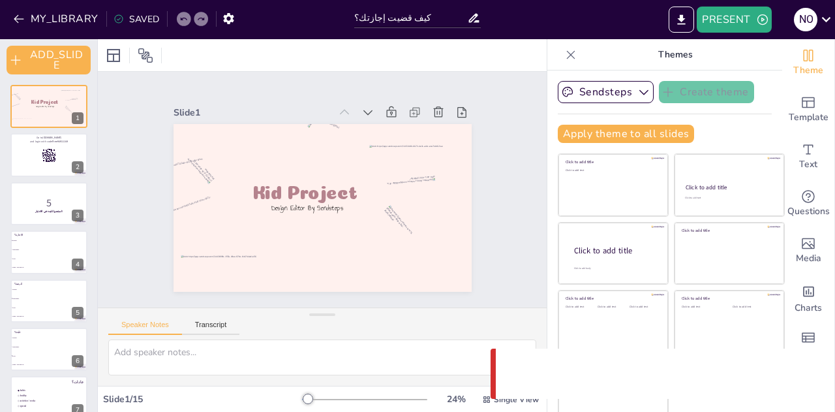
checkbox input "true"
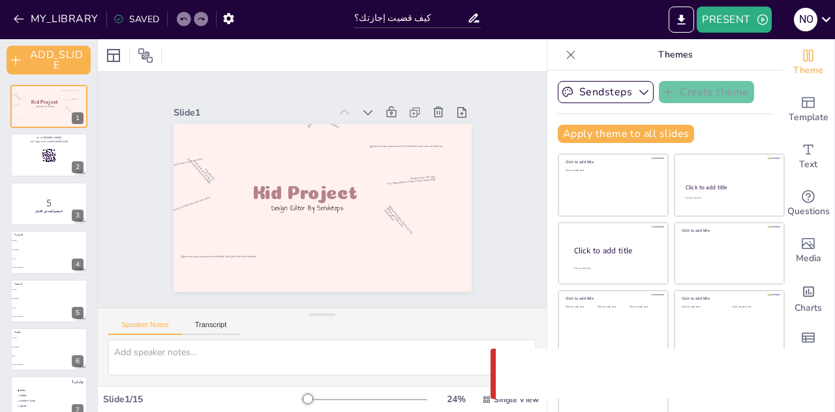
checkbox input "true"
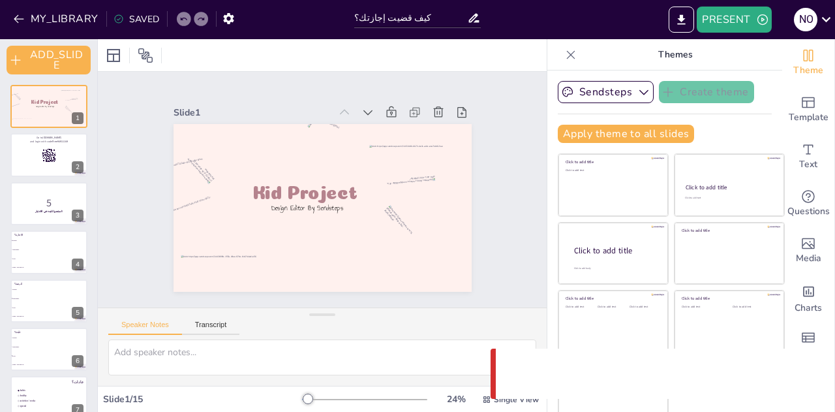
checkbox input "true"
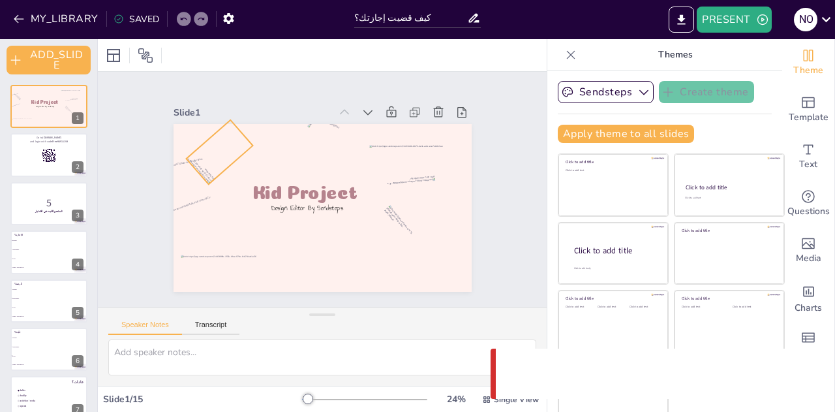
checkbox input "true"
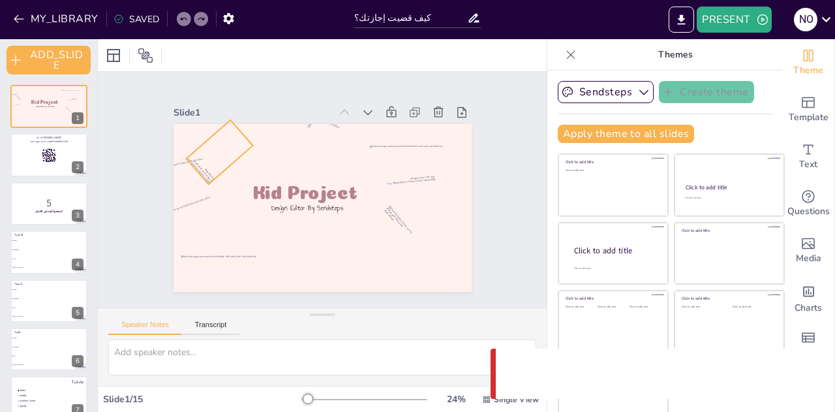
checkbox input "true"
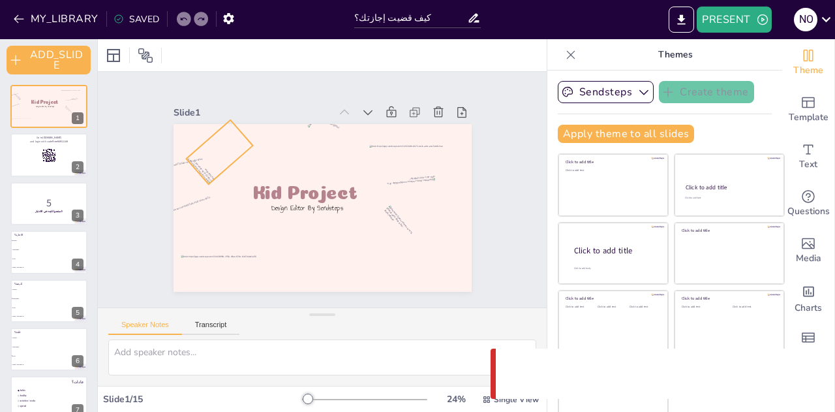
checkbox input "true"
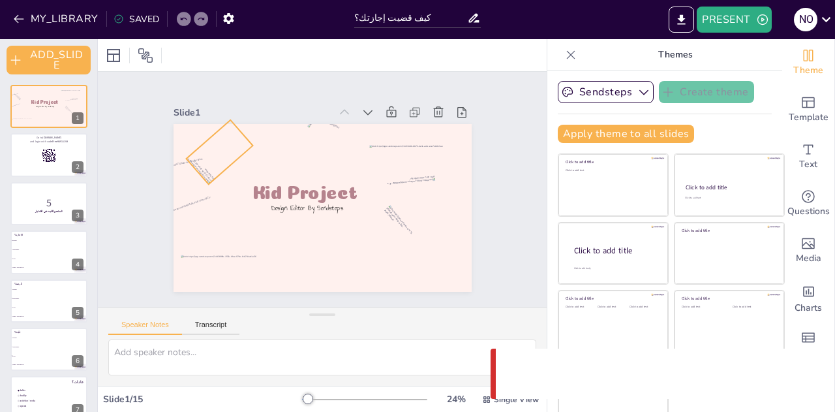
checkbox input "true"
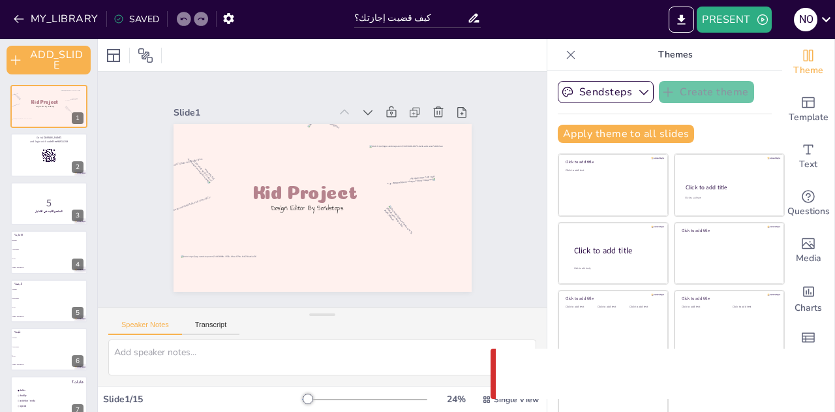
checkbox input "true"
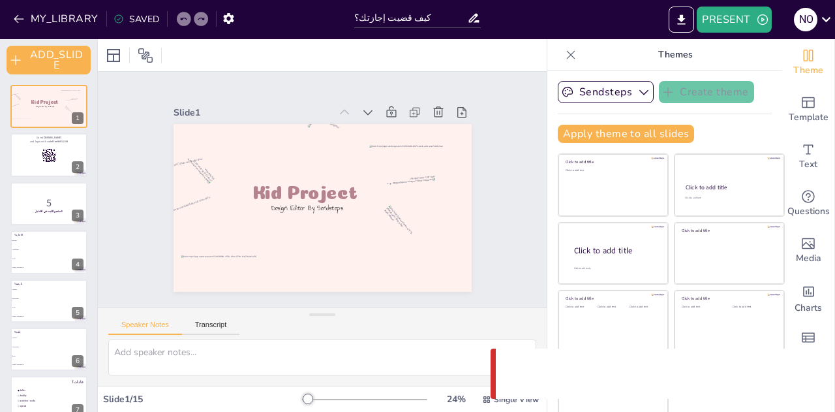
checkbox input "true"
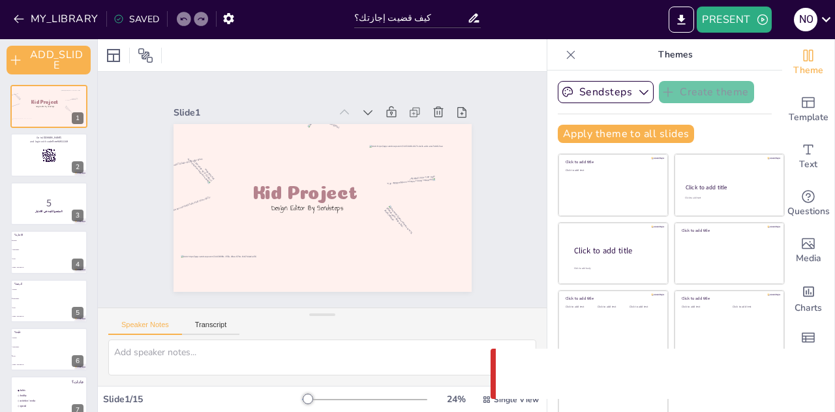
checkbox input "true"
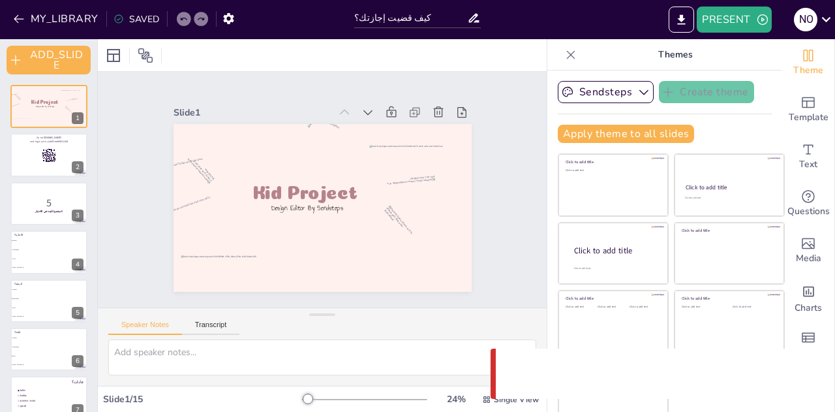
checkbox input "true"
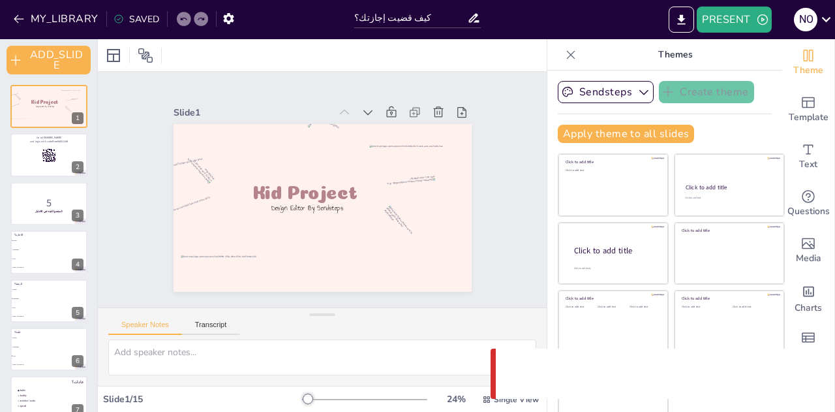
checkbox input "true"
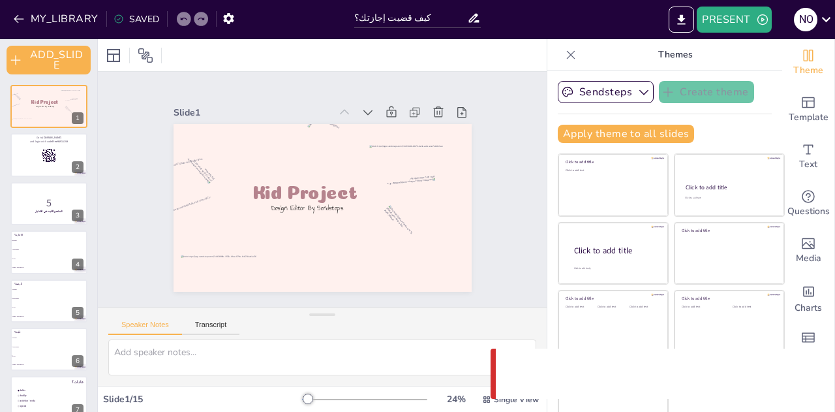
checkbox input "true"
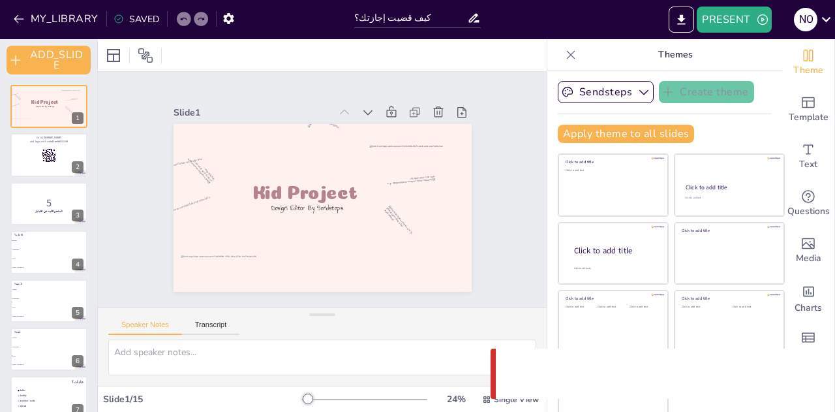
checkbox input "true"
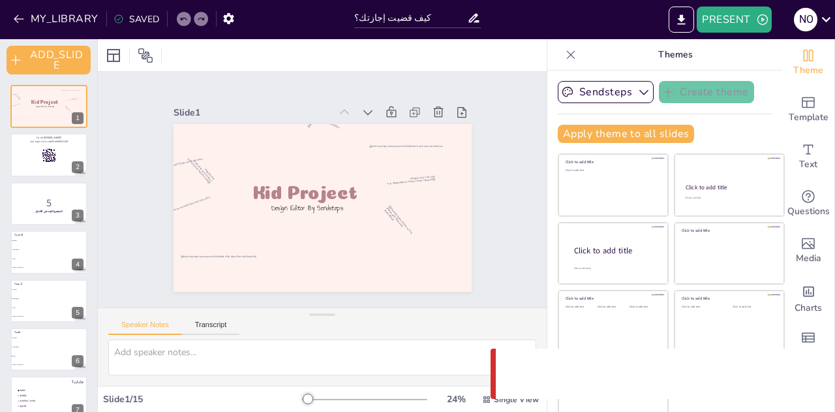
checkbox input "true"
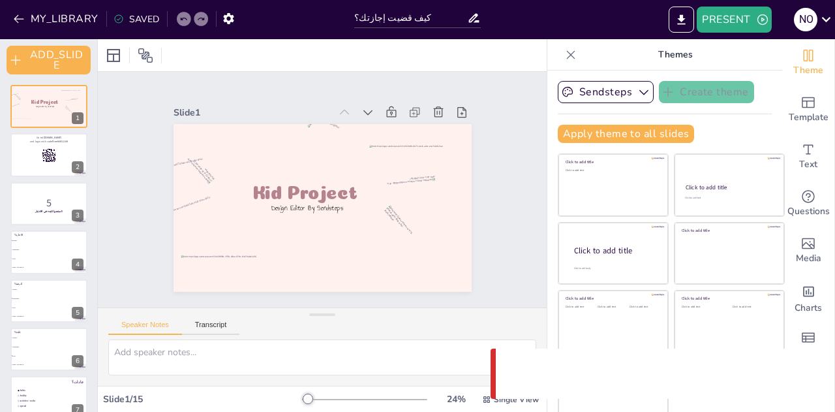
checkbox input "true"
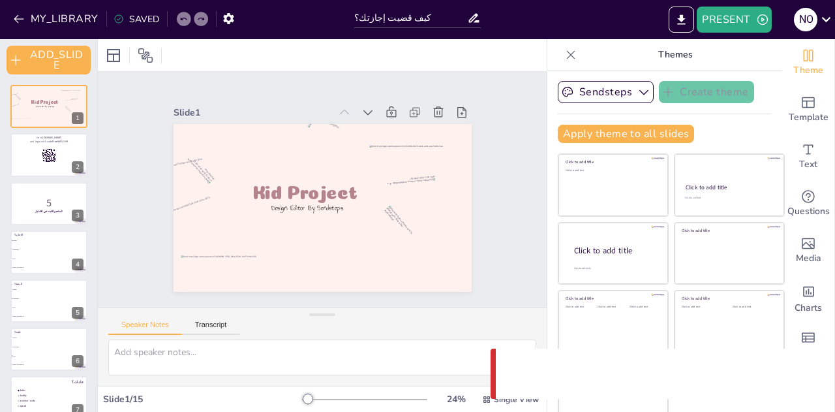
checkbox input "true"
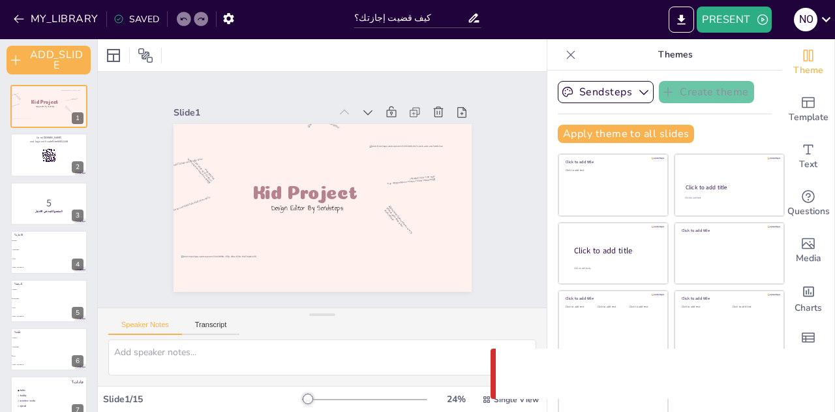
checkbox input "true"
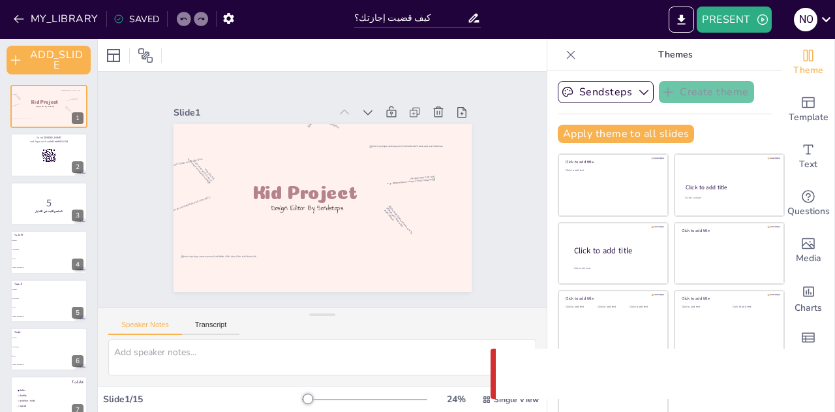
checkbox input "true"
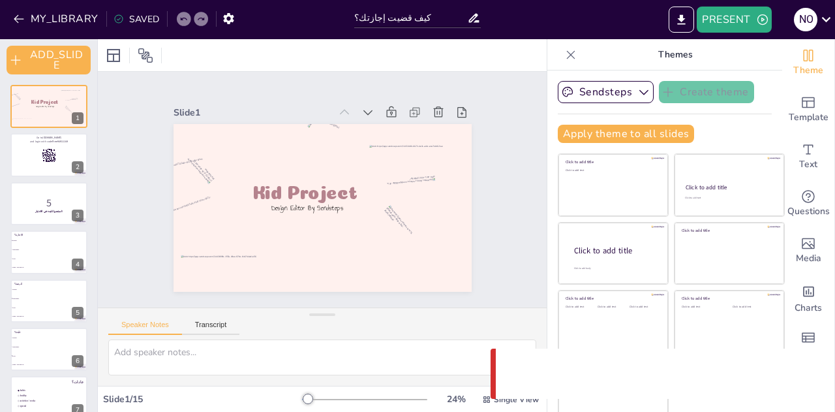
checkbox input "true"
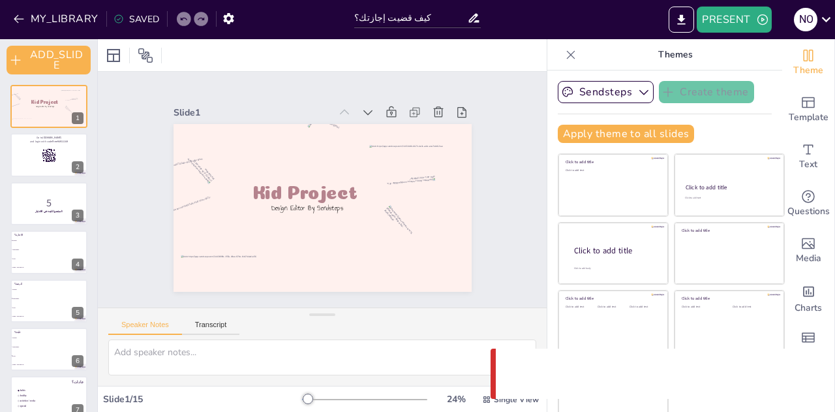
checkbox input "true"
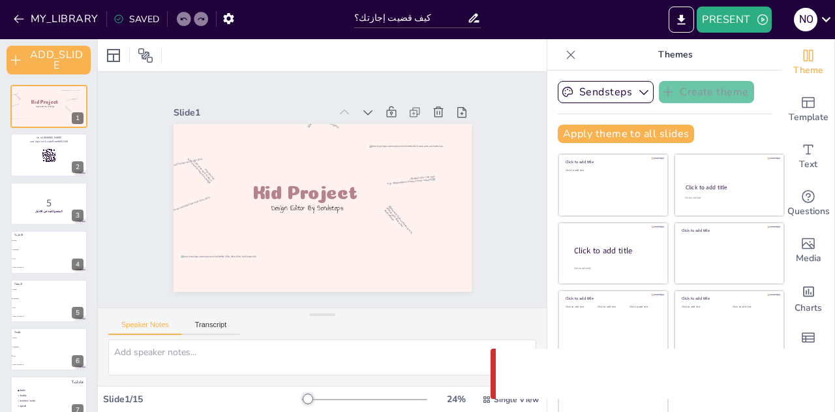
checkbox input "true"
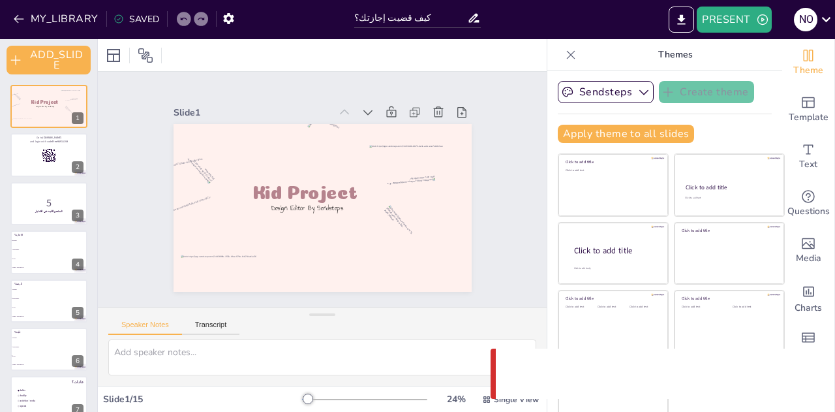
checkbox input "true"
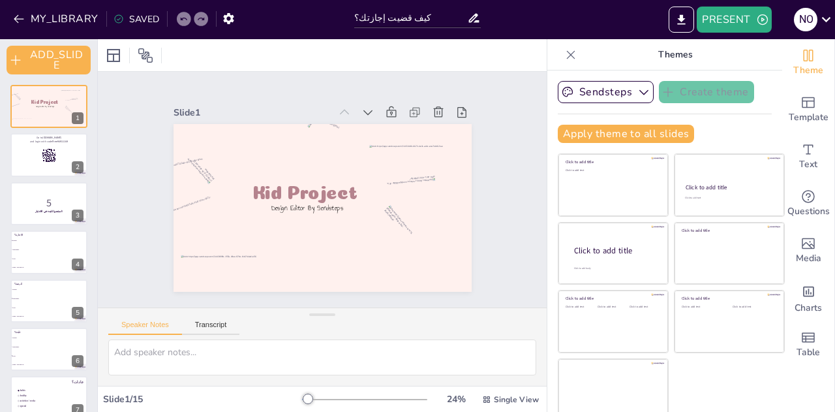
click at [429, 105] on div at bounding box center [438, 112] width 18 height 18
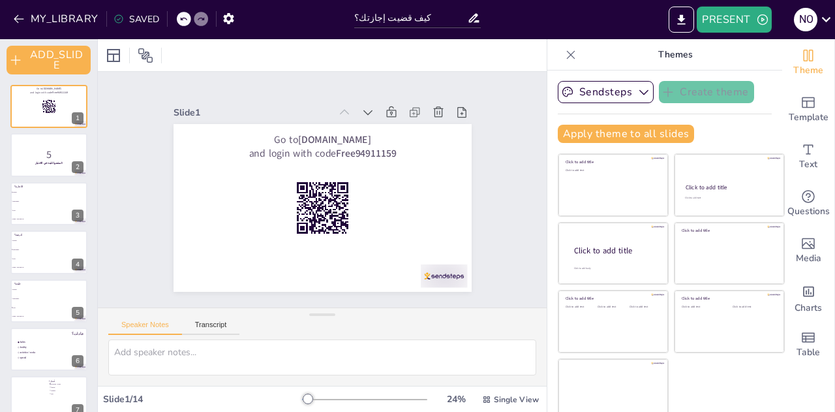
click at [114, 54] on icon at bounding box center [113, 55] width 13 height 13
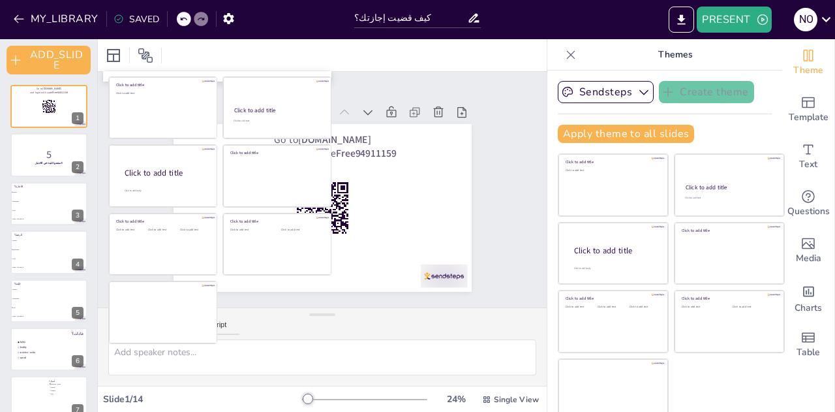
click at [114, 54] on icon at bounding box center [113, 55] width 13 height 13
click at [151, 53] on icon at bounding box center [146, 56] width 16 height 16
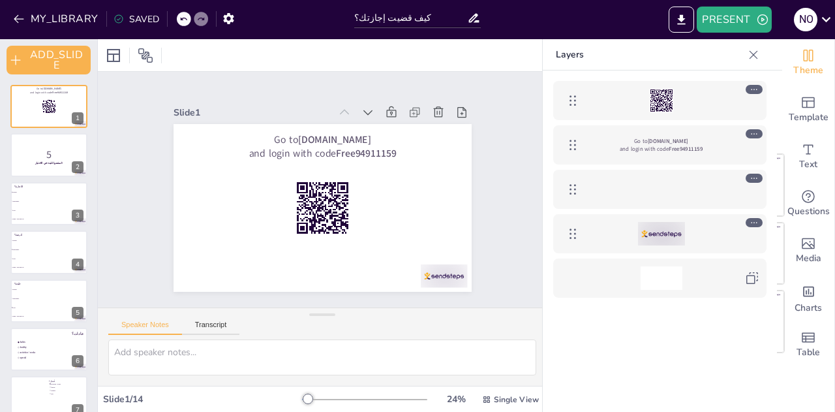
click at [151, 53] on icon at bounding box center [146, 56] width 16 height 16
click at [115, 55] on icon at bounding box center [114, 56] width 16 height 16
click at [754, 223] on icon at bounding box center [754, 222] width 9 height 9
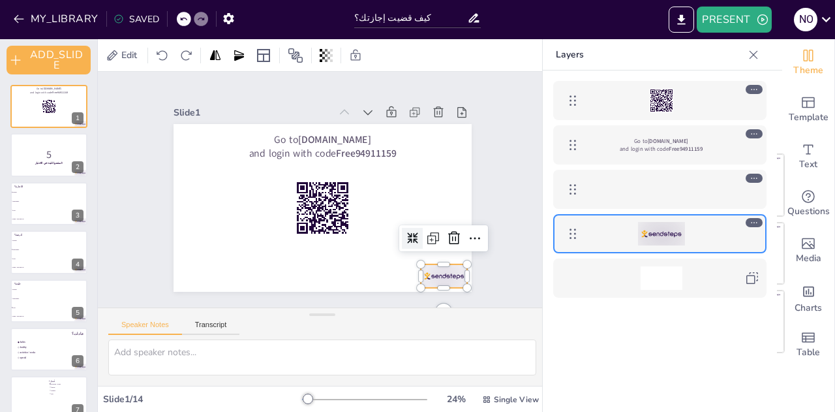
click at [754, 223] on icon at bounding box center [754, 222] width 9 height 9
click at [571, 234] on icon at bounding box center [573, 234] width 16 height 16
click at [446, 234] on icon at bounding box center [454, 238] width 16 height 16
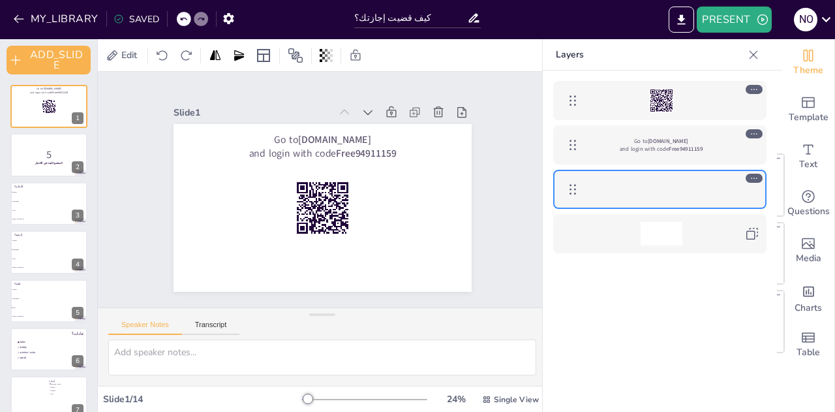
click at [72, 15] on button "MY_LIBRARY" at bounding box center [57, 18] width 94 height 21
